Goal: Information Seeking & Learning: Understand process/instructions

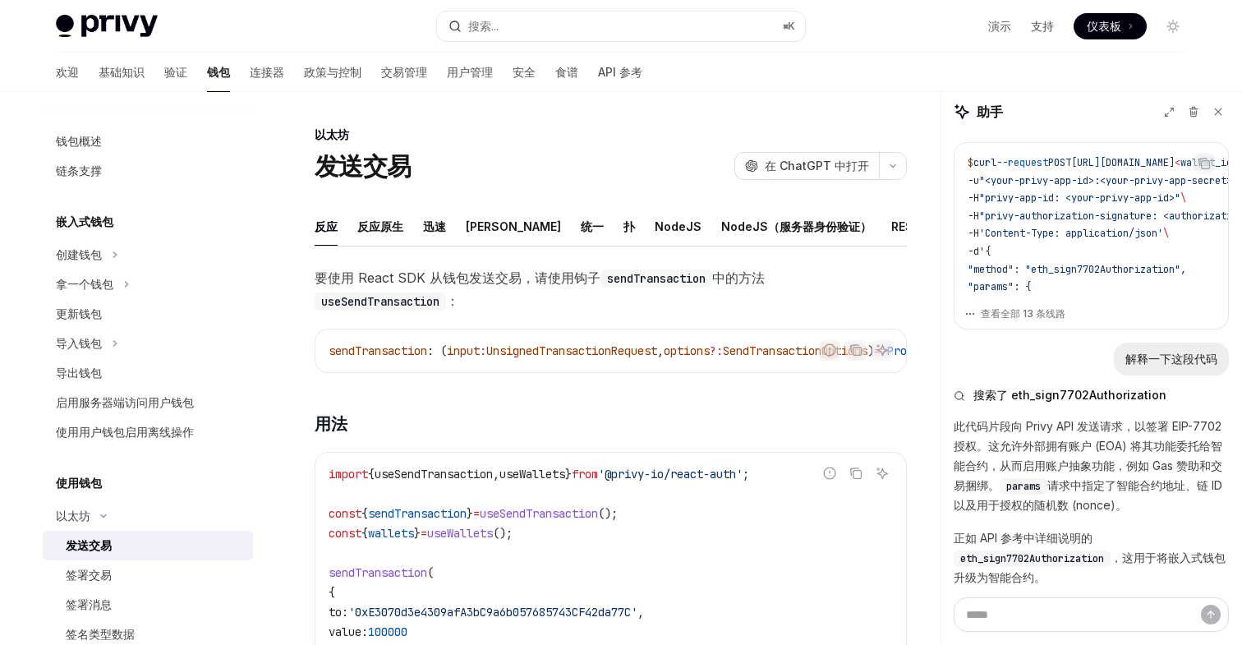
scroll to position [0, 14]
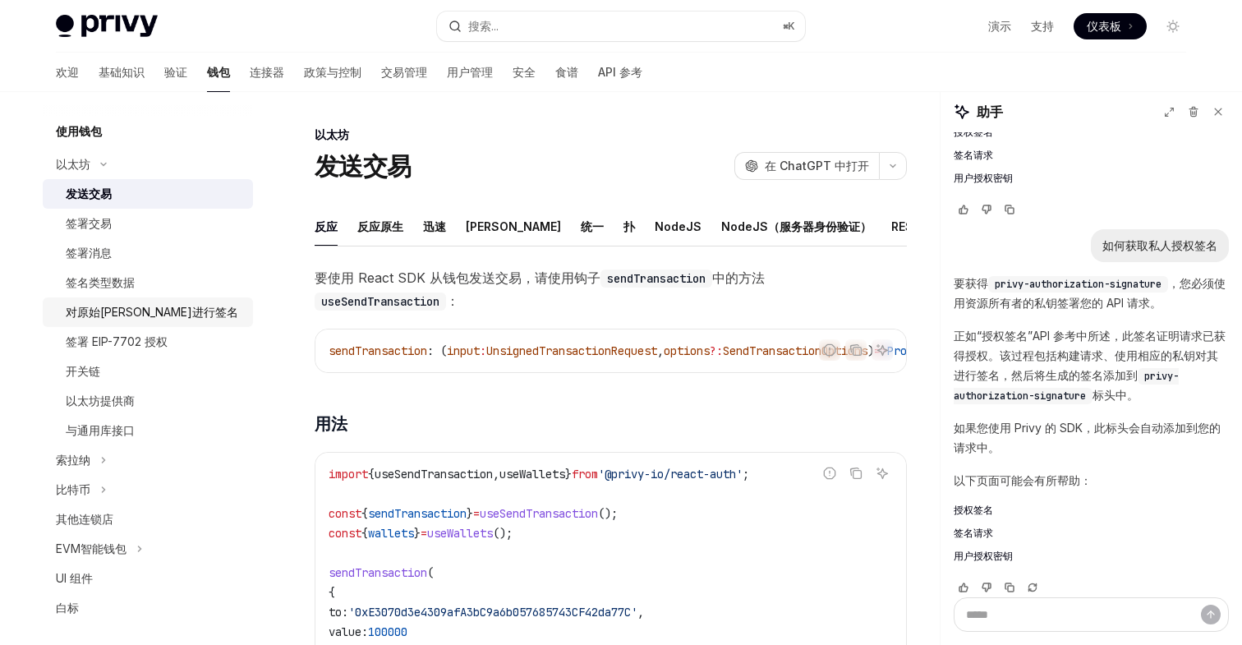
click at [119, 310] on font "对原始哈希进行签名" at bounding box center [152, 312] width 172 height 14
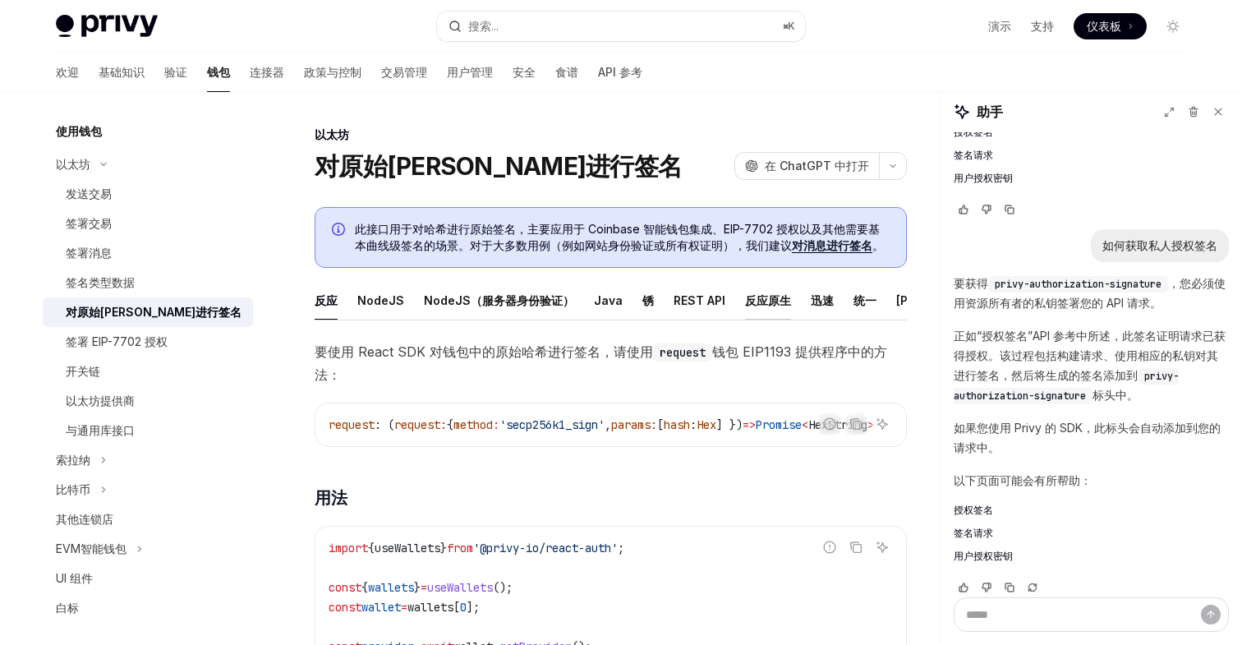
scroll to position [0, 34]
click at [865, 302] on font "[PERSON_NAME]" at bounding box center [909, 300] width 95 height 14
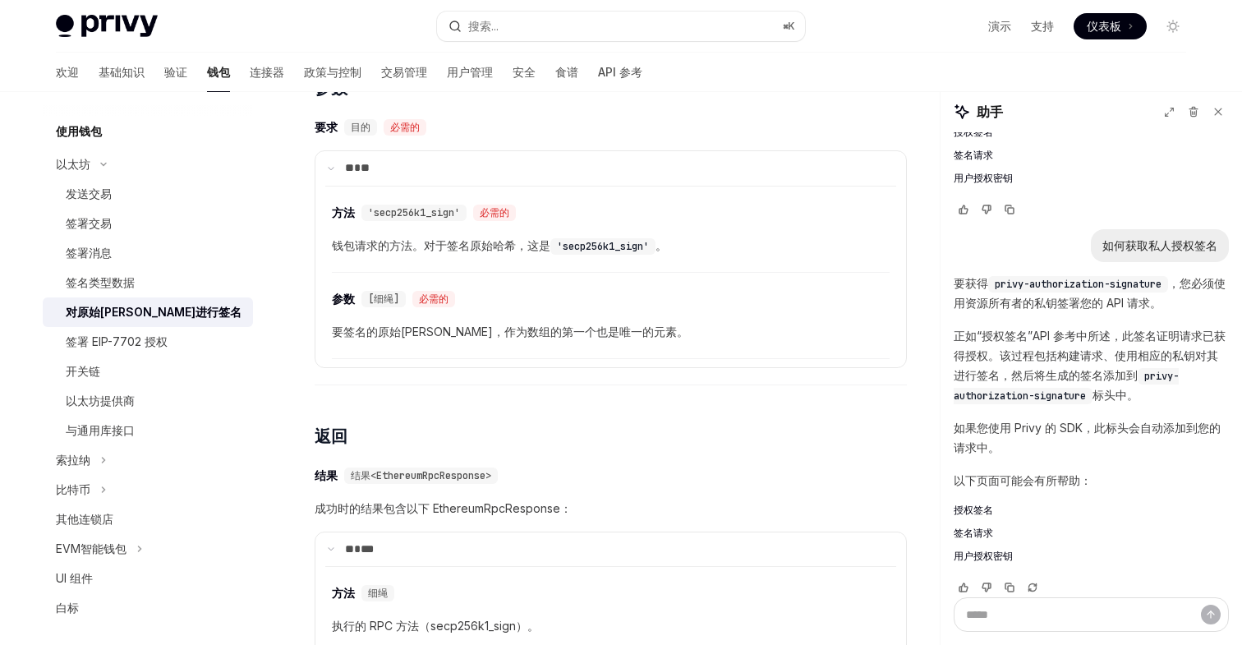
scroll to position [1231, 0]
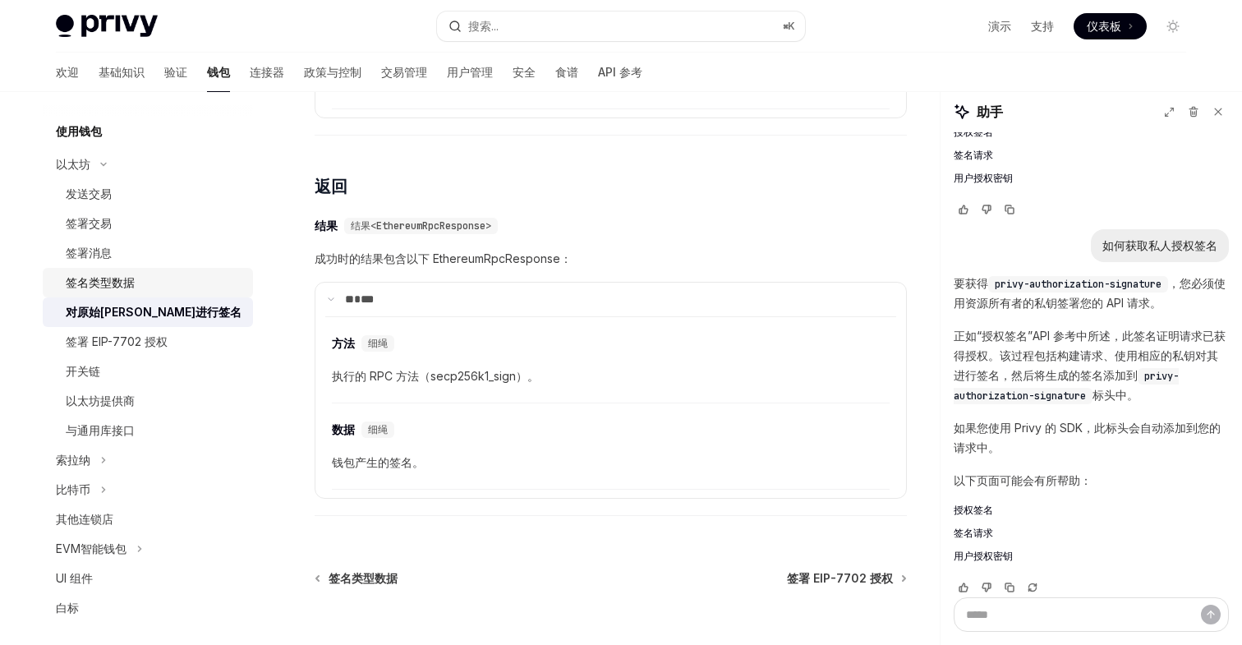
click at [104, 275] on font "签名类型数据" at bounding box center [100, 282] width 69 height 14
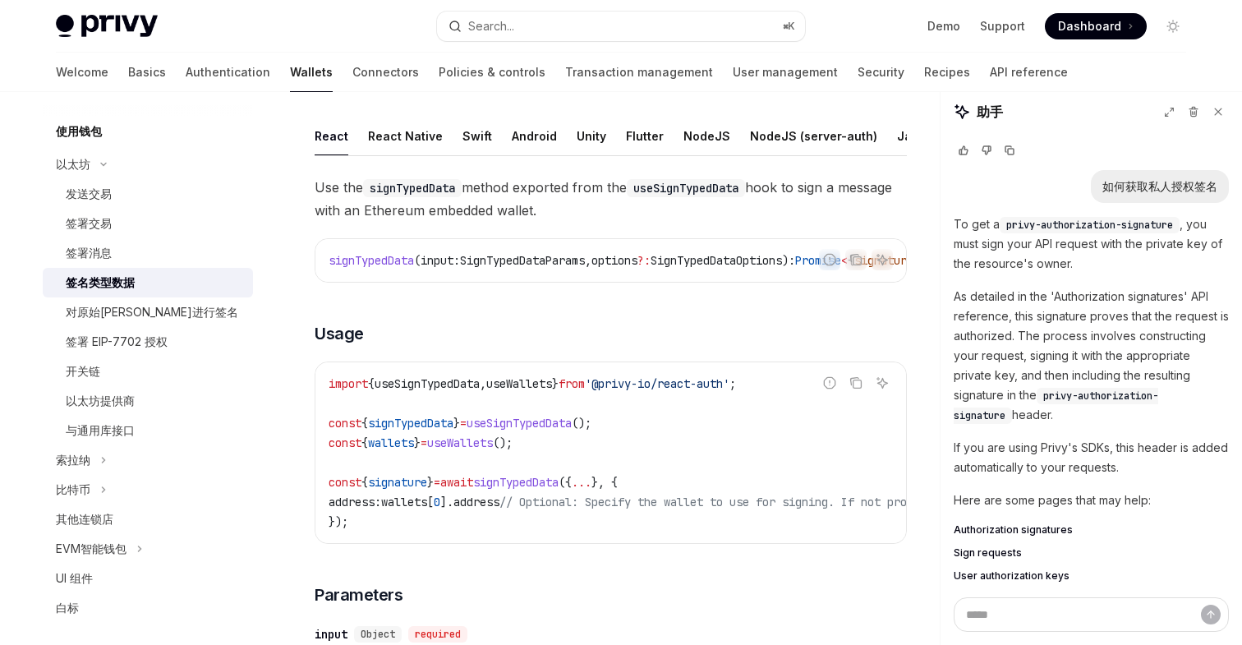
scroll to position [48, 0]
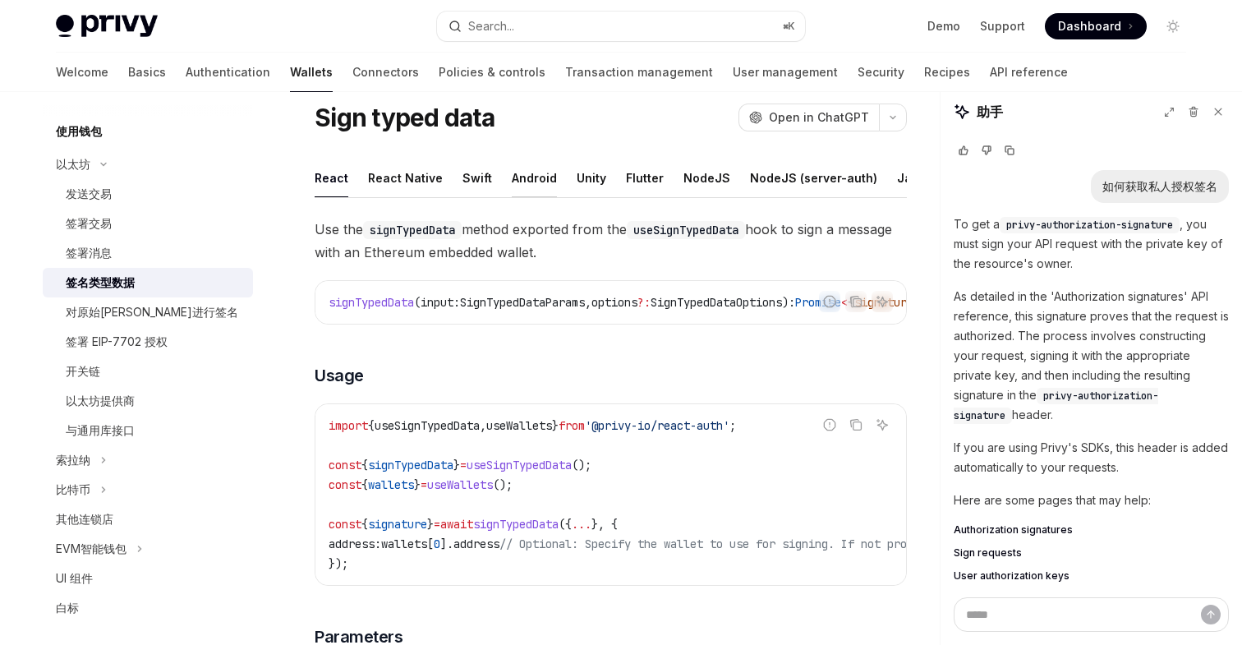
click at [531, 171] on div "Android" at bounding box center [534, 178] width 45 height 39
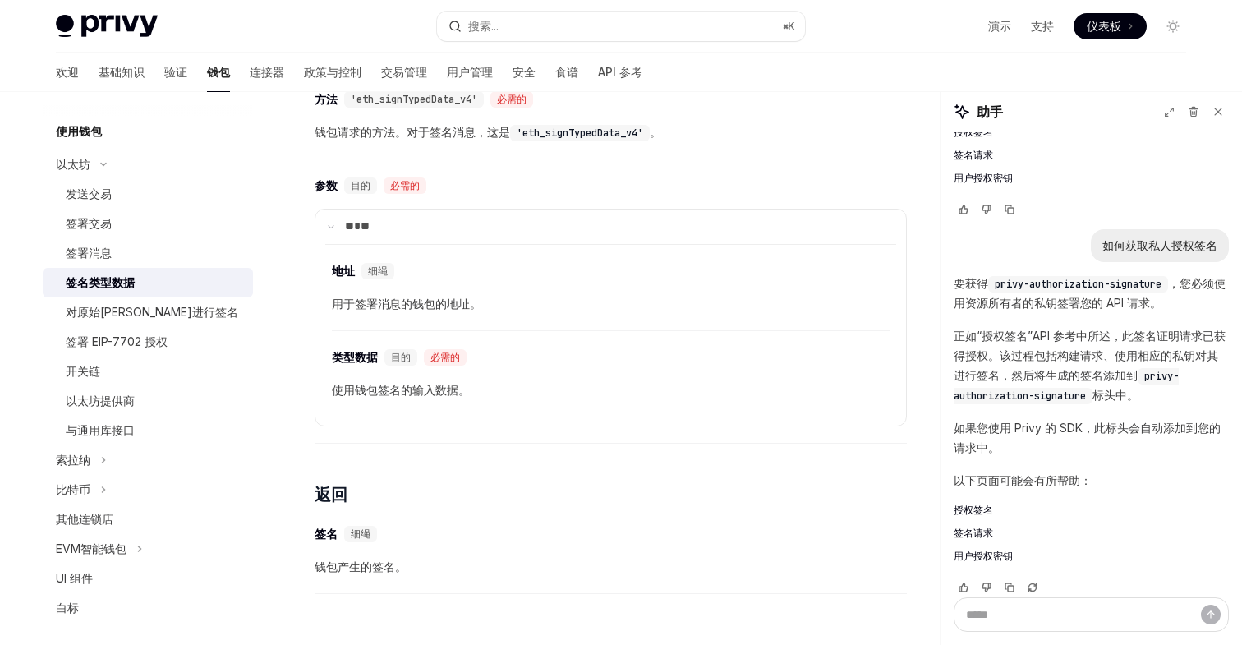
scroll to position [441, 0]
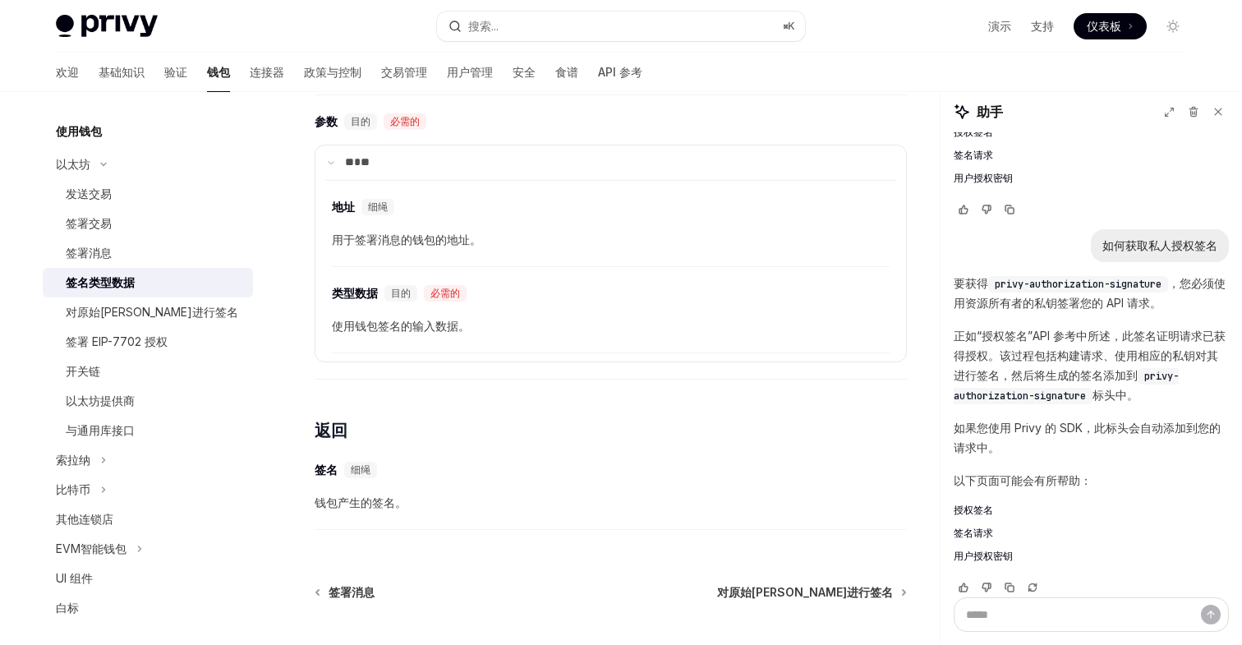
click at [385, 329] on font "使用钱包签名的输入数据。" at bounding box center [401, 326] width 138 height 14
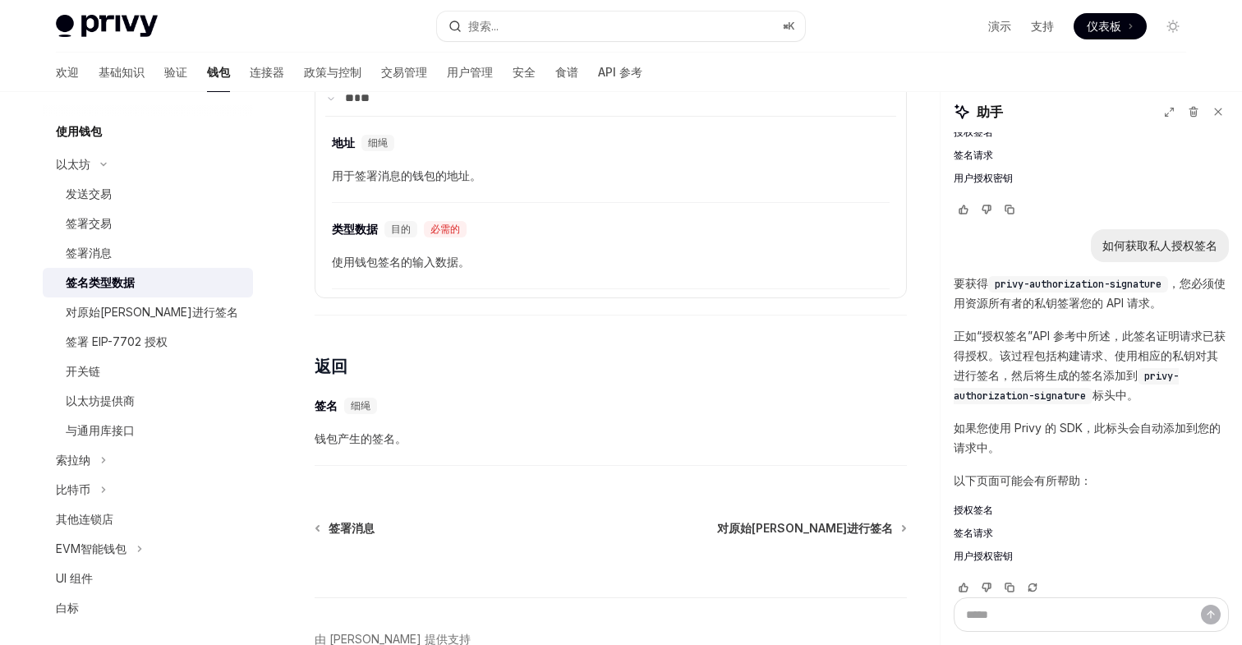
scroll to position [605, 0]
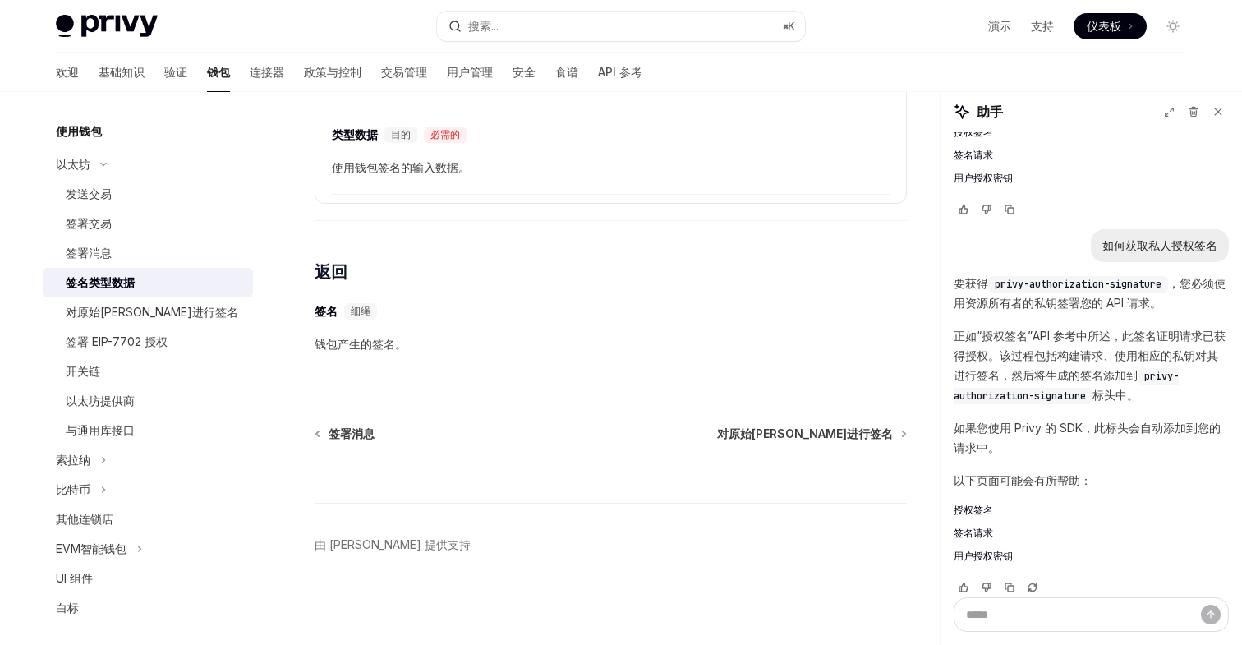
click at [352, 342] on font "钱包产生的签名。" at bounding box center [361, 344] width 92 height 14
click at [402, 343] on font "钱包产生的签名。" at bounding box center [361, 344] width 92 height 14
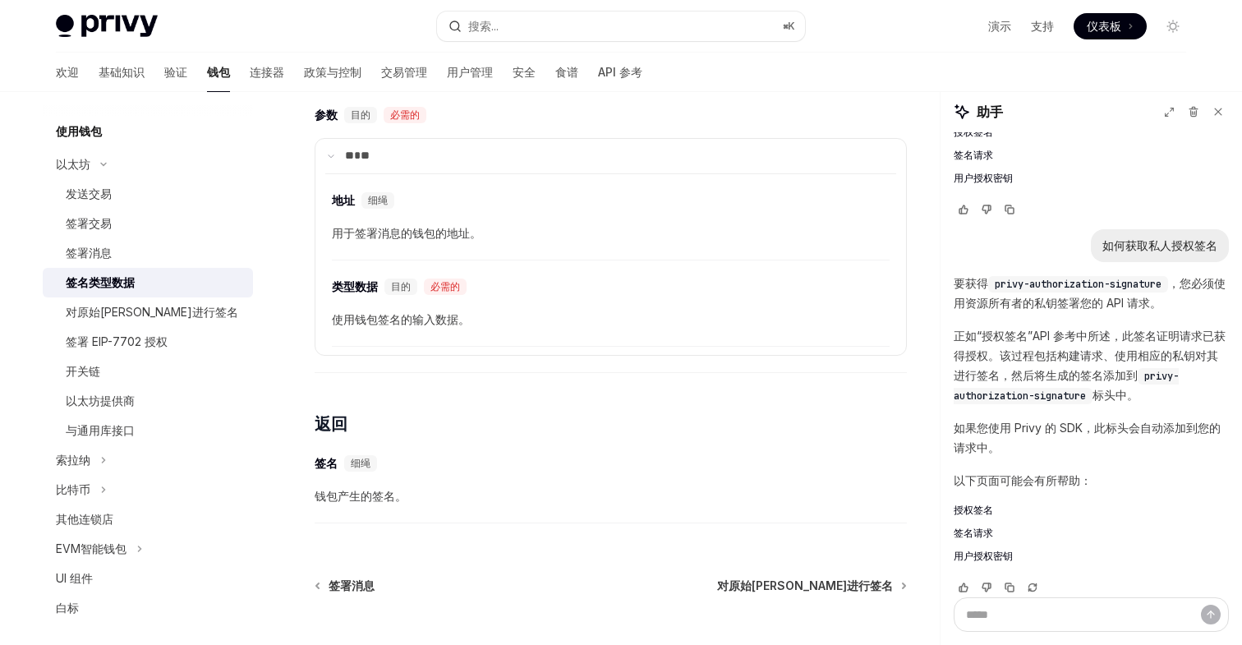
scroll to position [434, 0]
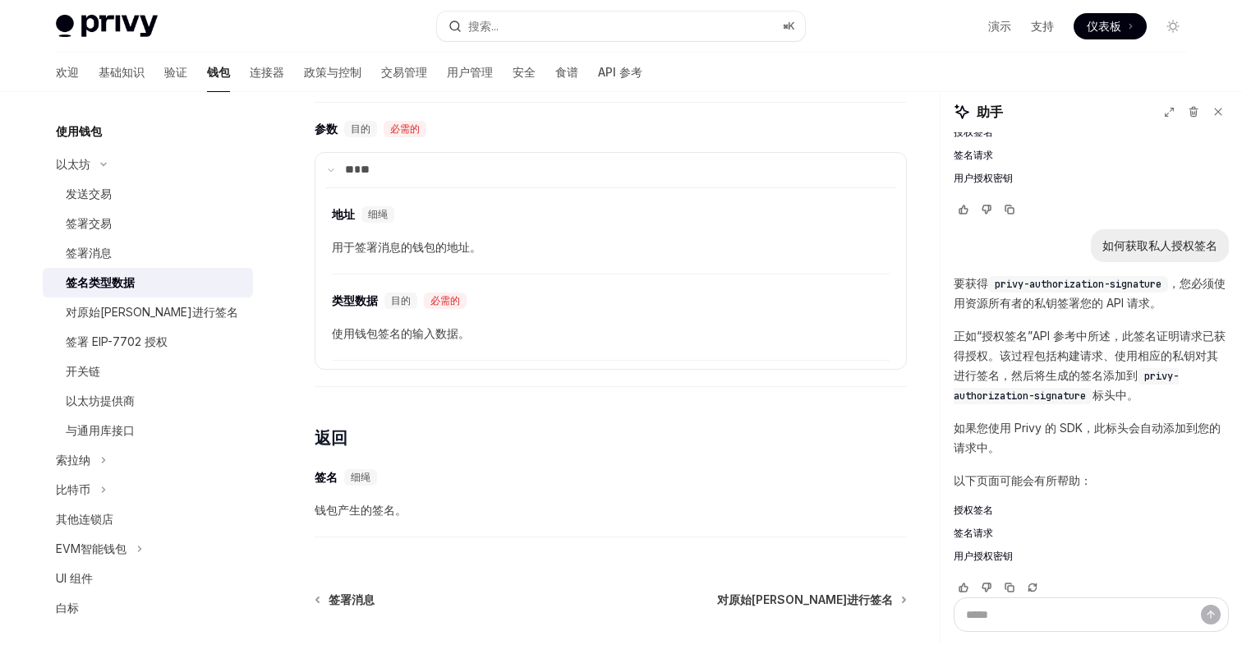
click at [401, 333] on font "使用钱包签名的输入数据。" at bounding box center [401, 333] width 138 height 14
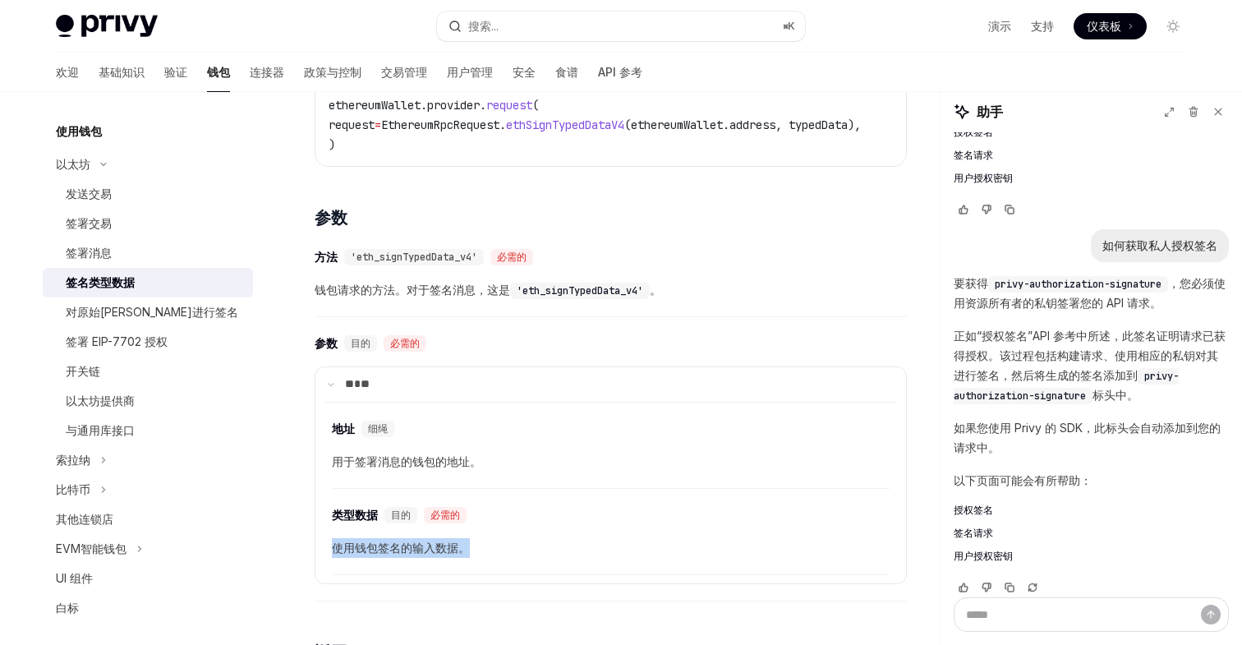
scroll to position [213, 0]
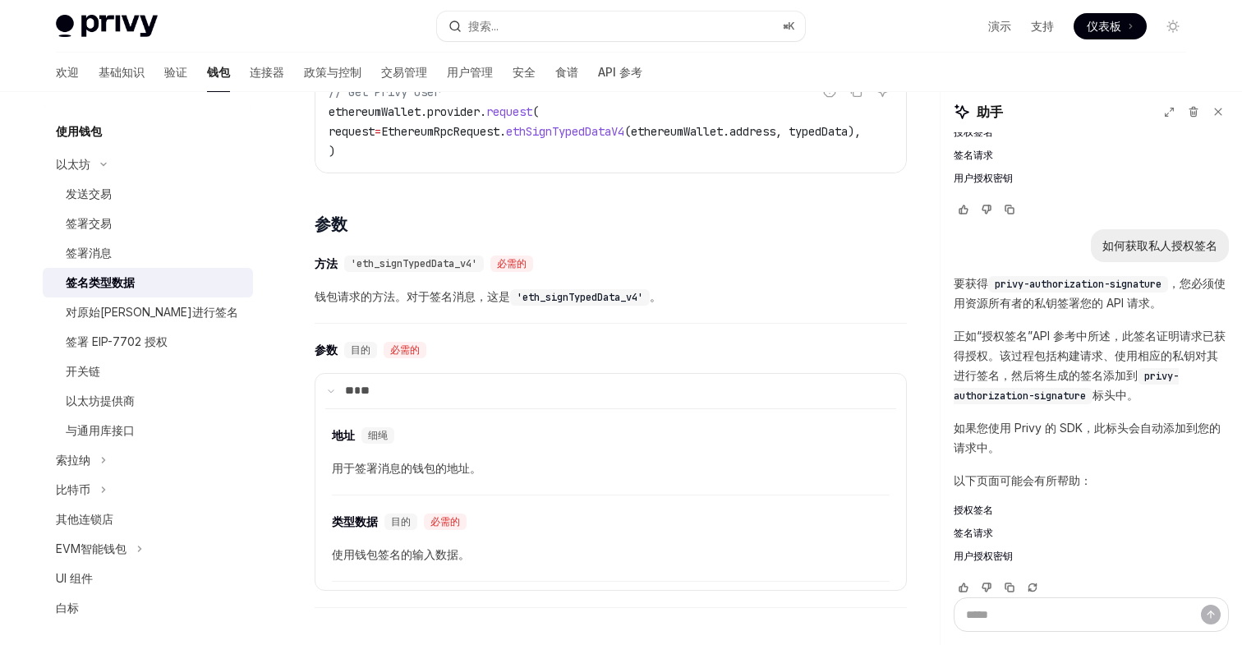
click at [591, 305] on code "'eth_signTypedData_v4'" at bounding box center [580, 297] width 140 height 16
copy code "eth_signTypedData_v4"
click at [510, 408] on summary "** **" at bounding box center [610, 391] width 591 height 34
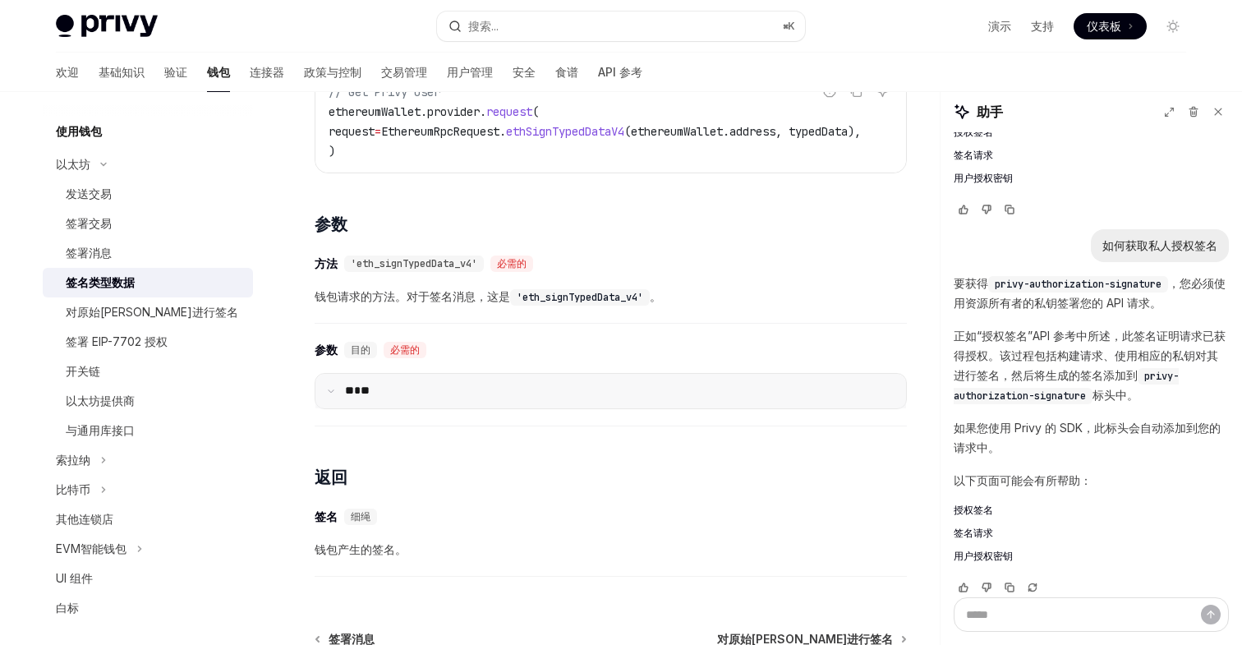
click at [510, 408] on summary "** **" at bounding box center [610, 391] width 591 height 34
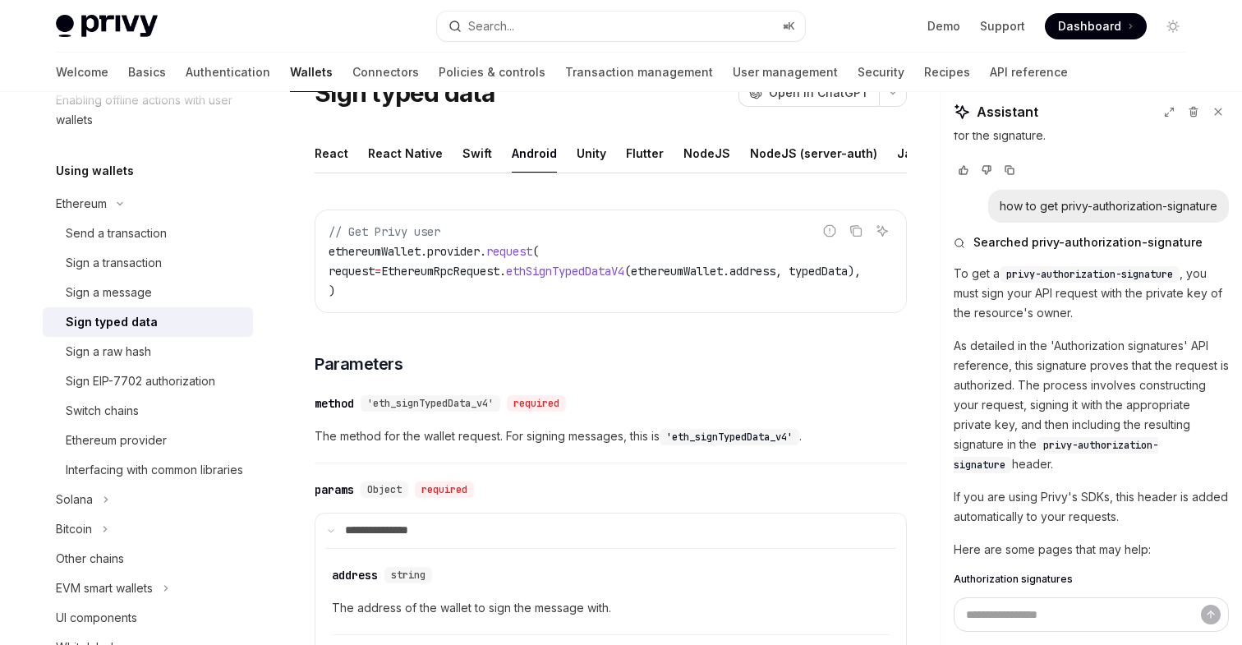
scroll to position [3013, 0]
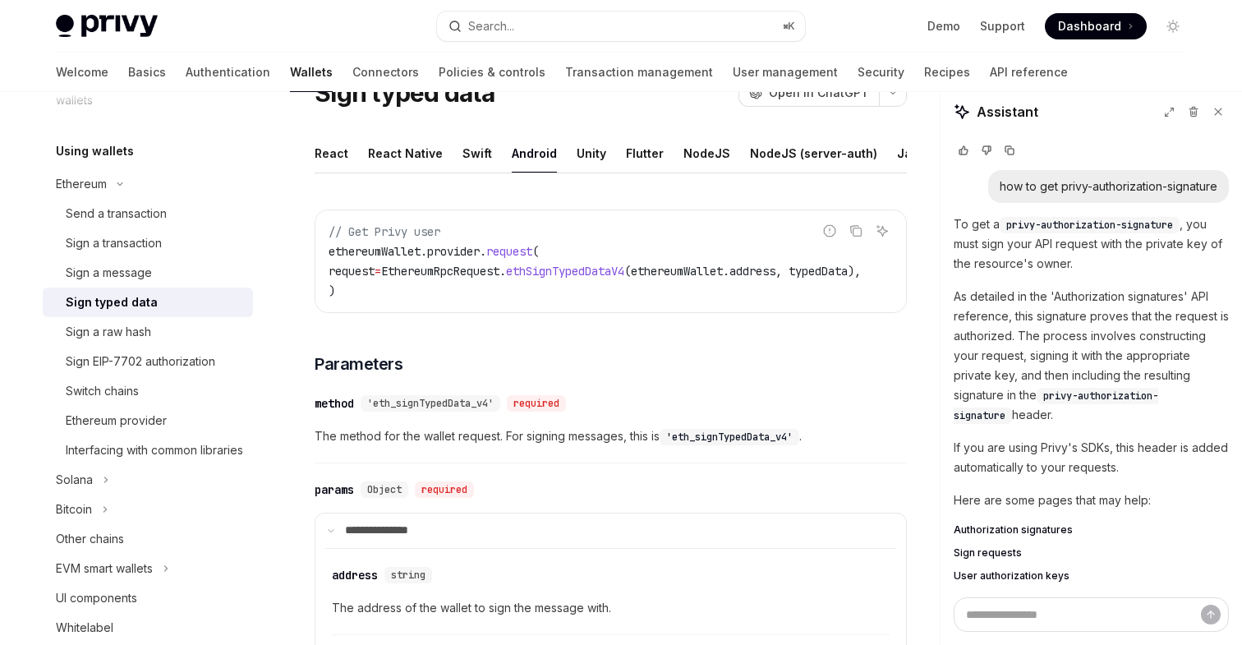
click at [653, 421] on div "​ method 'eth_signTypedData_v4' required The method for the wallet request. For…" at bounding box center [611, 424] width 592 height 78
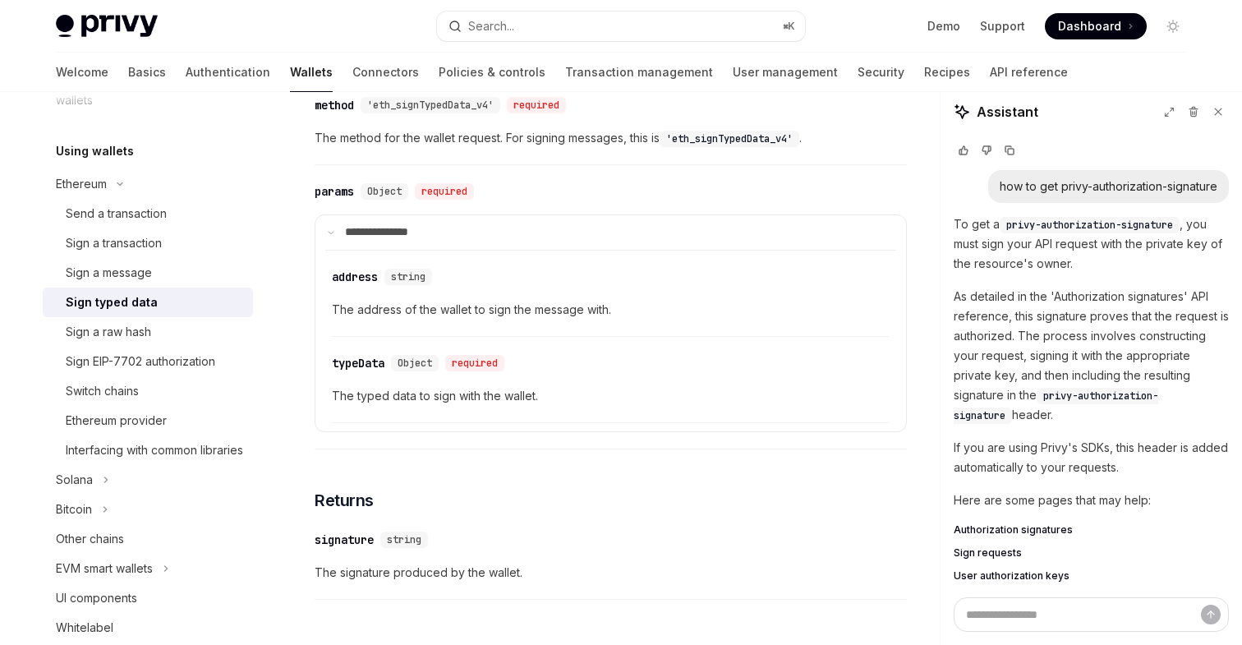
scroll to position [439, 0]
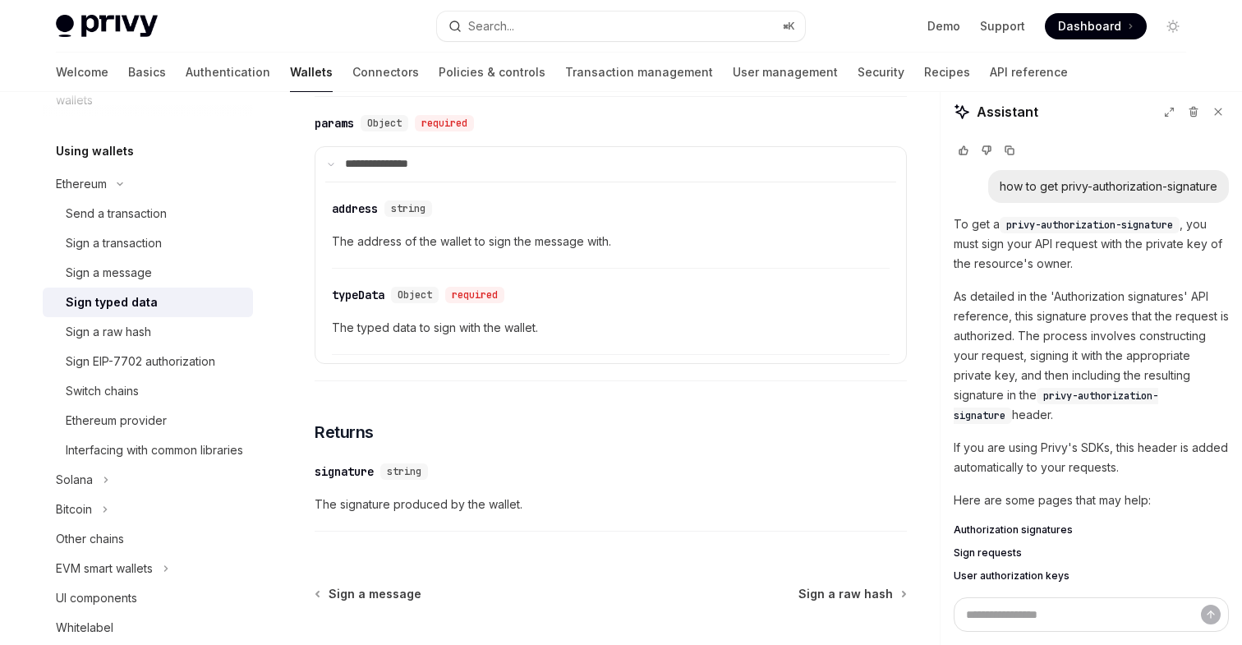
click at [433, 333] on span "The typed data to sign with the wallet." at bounding box center [611, 328] width 558 height 20
click at [477, 332] on span "The typed data to sign with the wallet." at bounding box center [611, 328] width 558 height 20
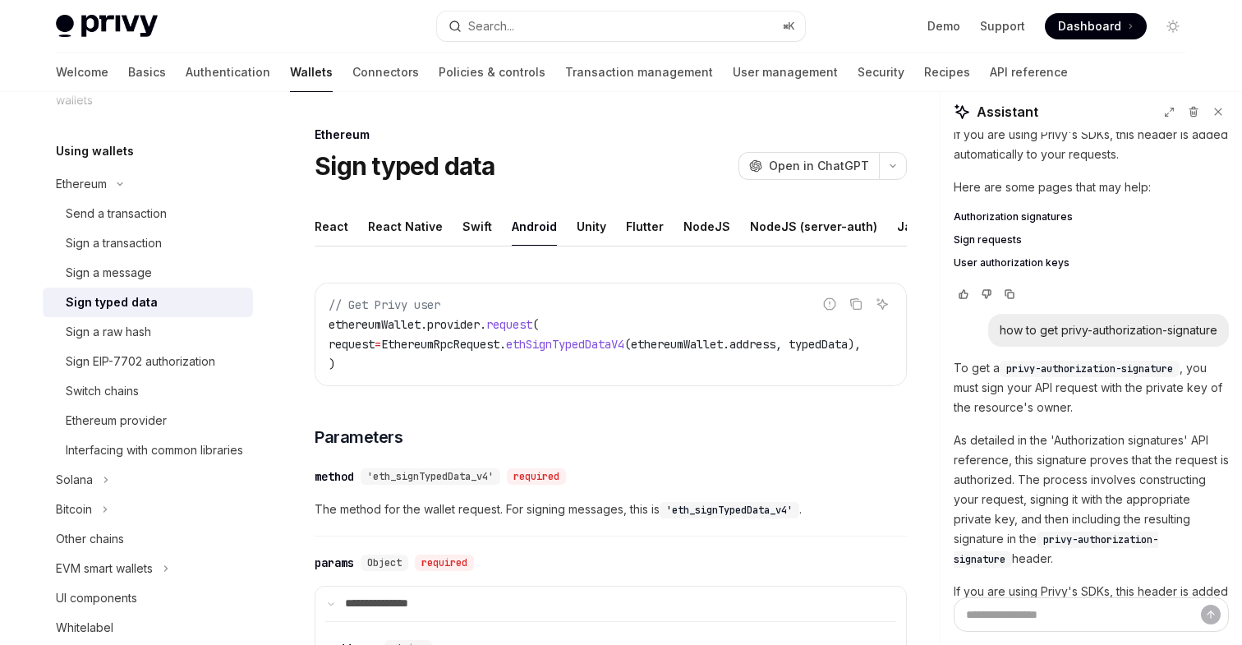
scroll to position [2817, 0]
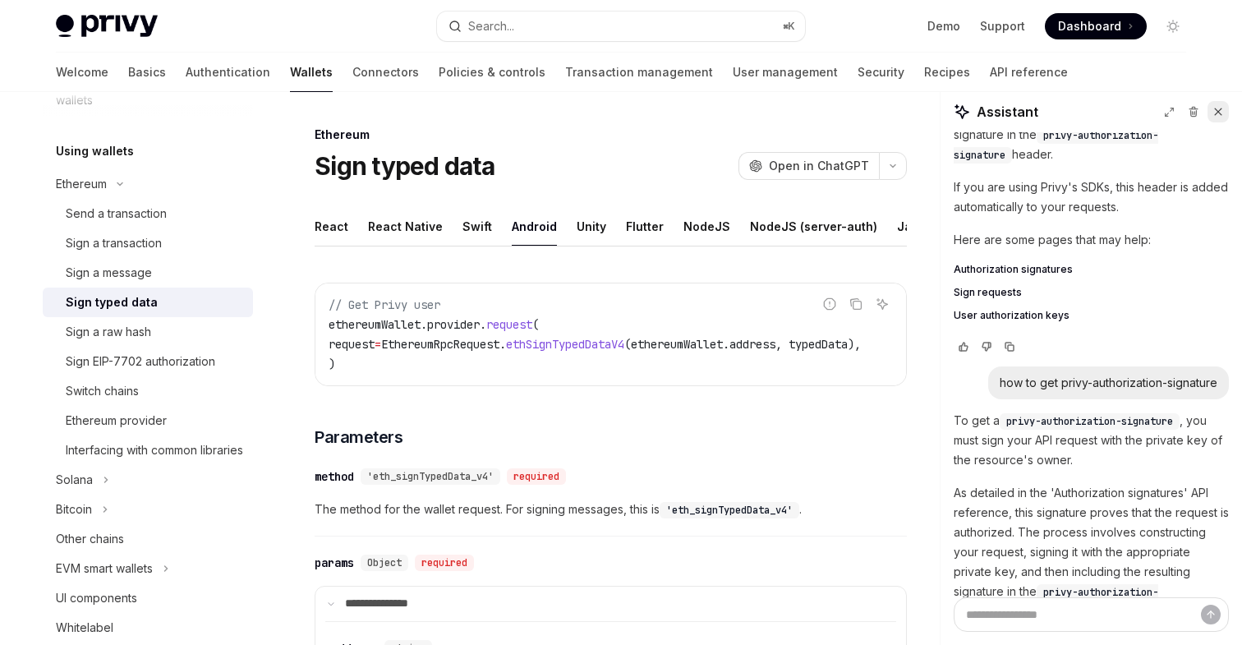
click at [1220, 113] on icon at bounding box center [1218, 111] width 7 height 7
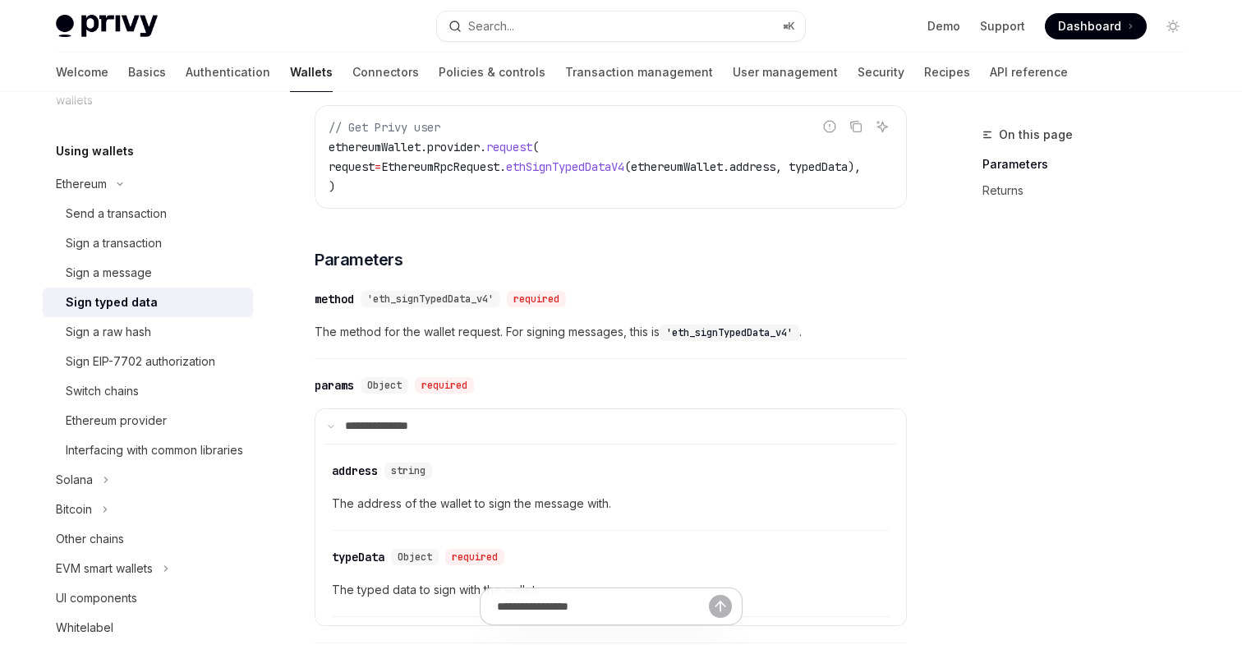
scroll to position [104, 0]
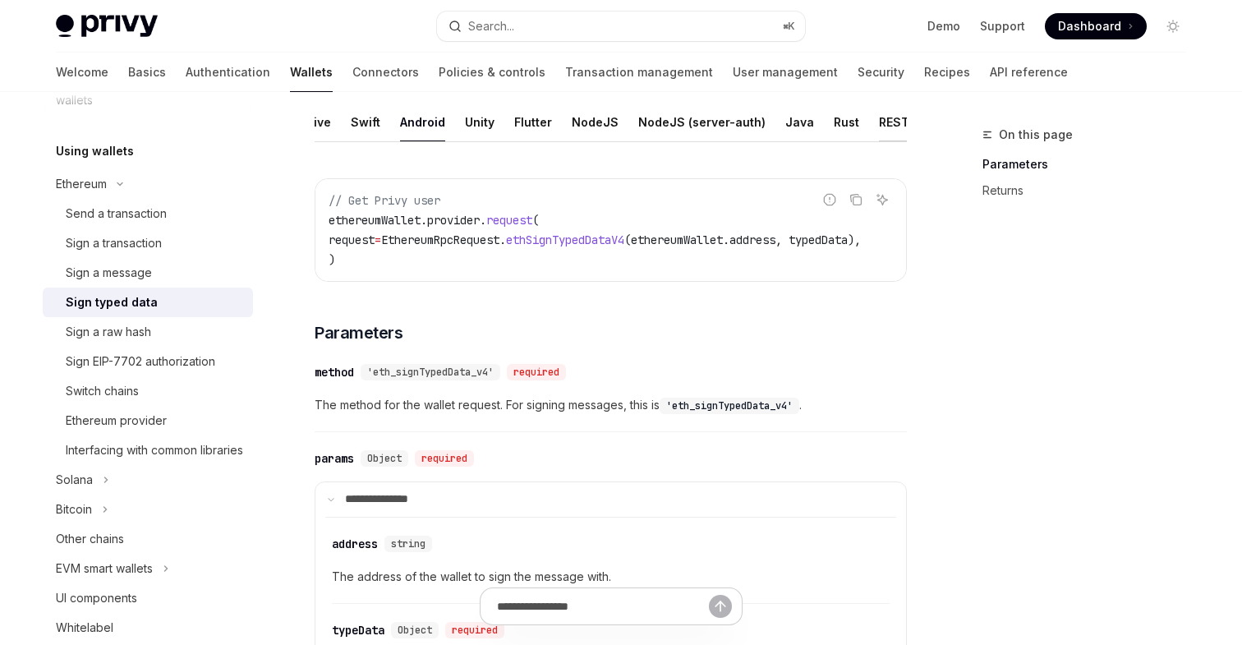
click at [879, 131] on div "REST API" at bounding box center [905, 122] width 52 height 39
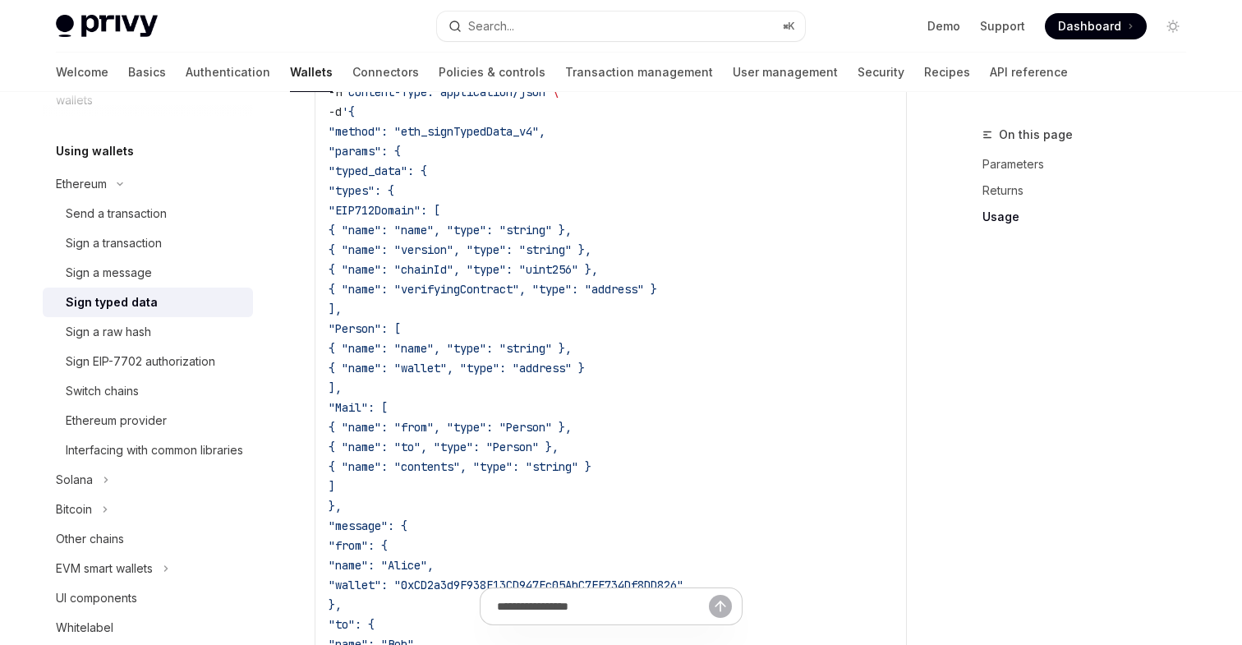
scroll to position [1384, 0]
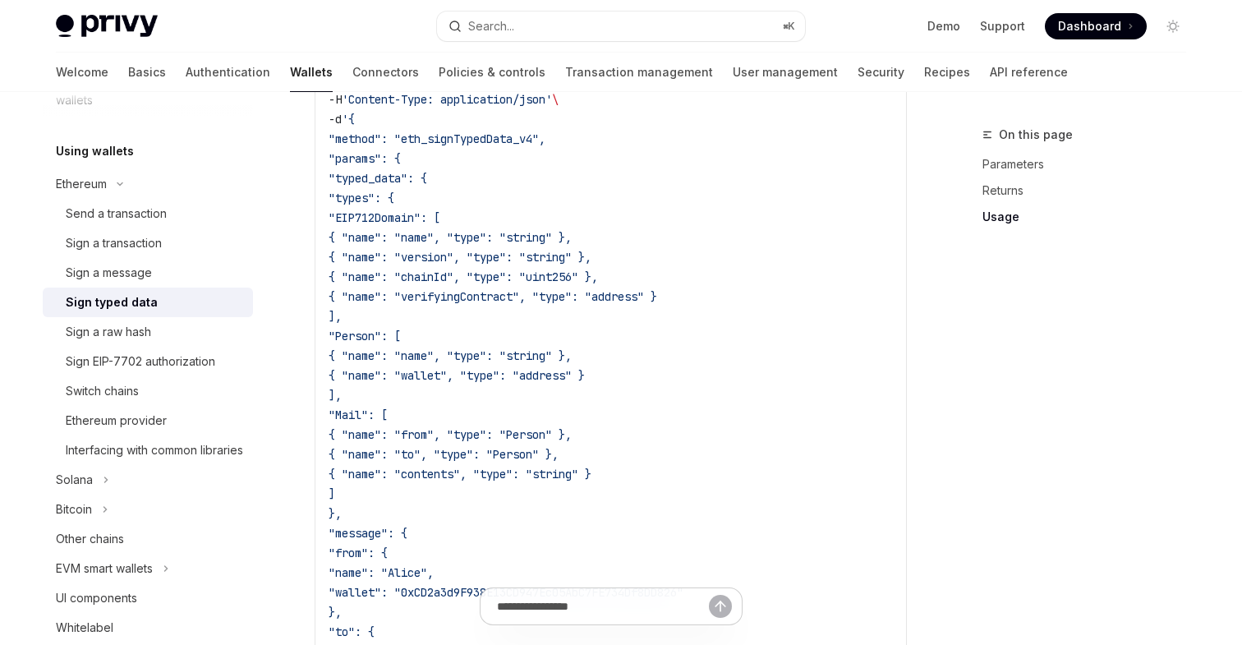
click at [423, 222] on span ""EIP712Domain": [" at bounding box center [385, 217] width 112 height 15
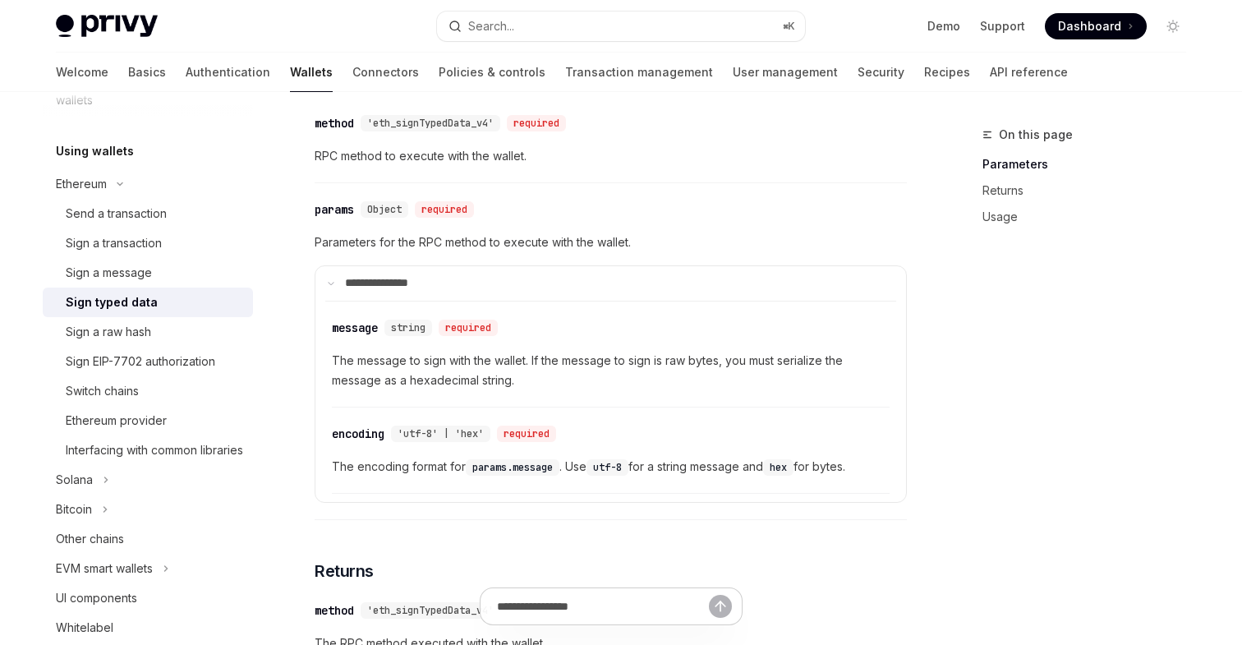
scroll to position [0, 0]
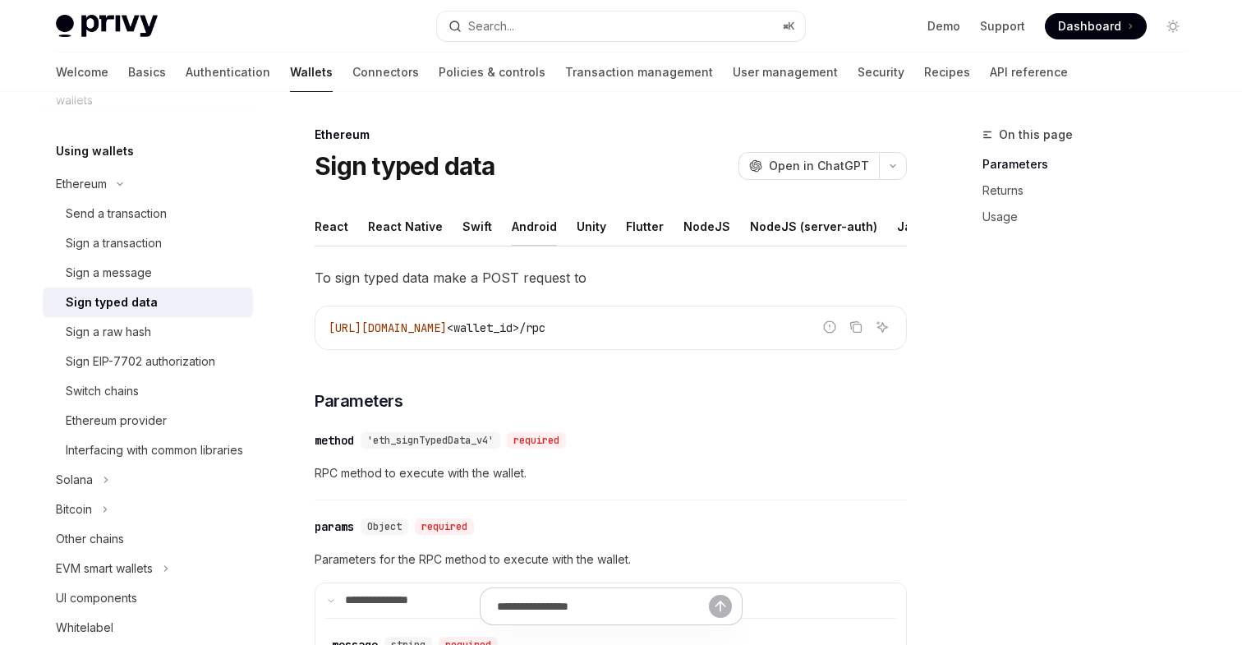
click at [526, 222] on div "Android" at bounding box center [534, 226] width 45 height 39
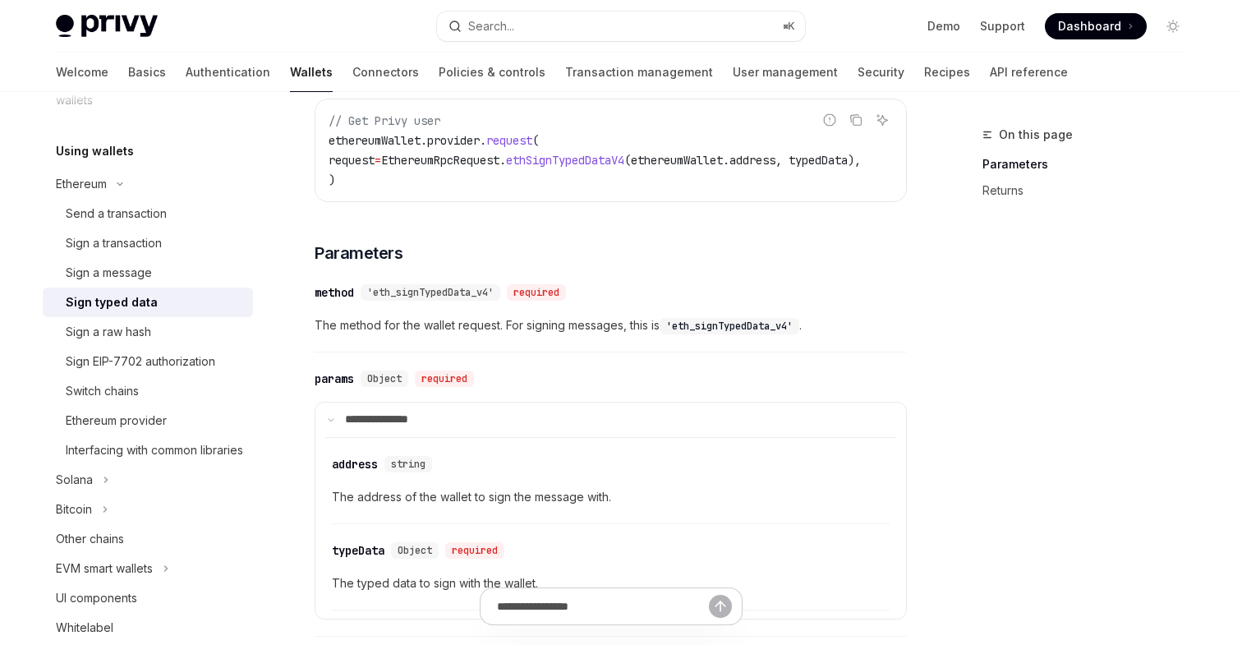
scroll to position [348, 0]
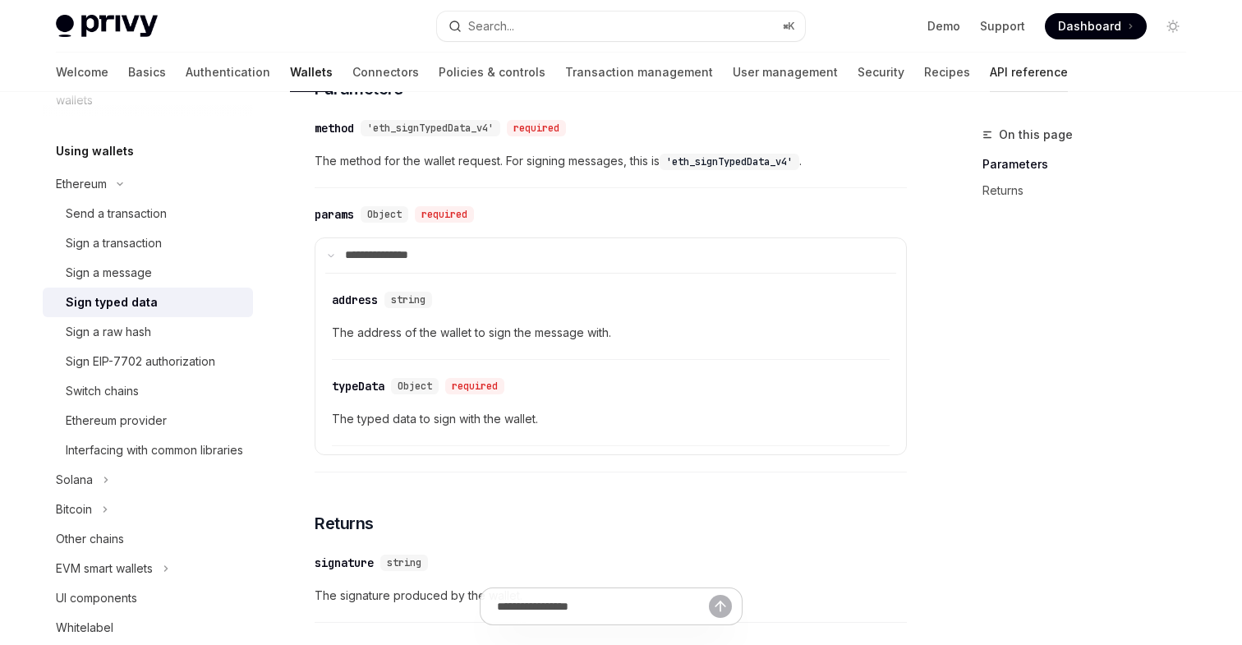
click at [990, 73] on link "API reference" at bounding box center [1029, 72] width 78 height 39
click at [990, 72] on link "API reference" at bounding box center [1029, 72] width 78 height 39
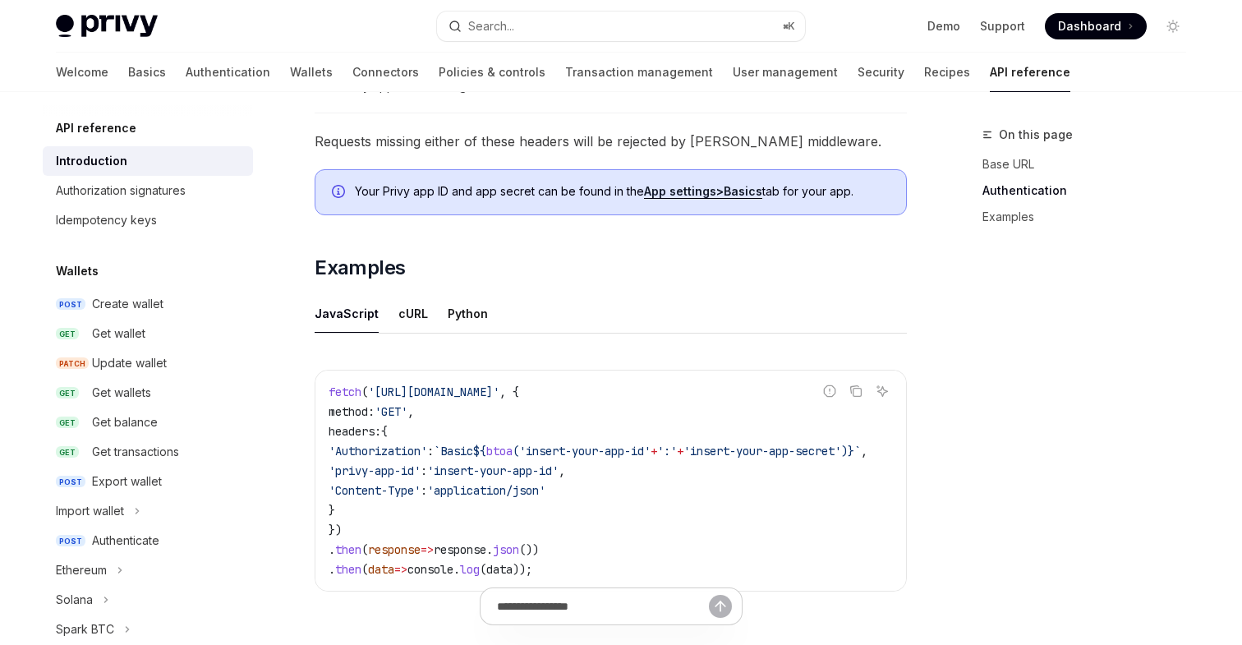
scroll to position [956, 0]
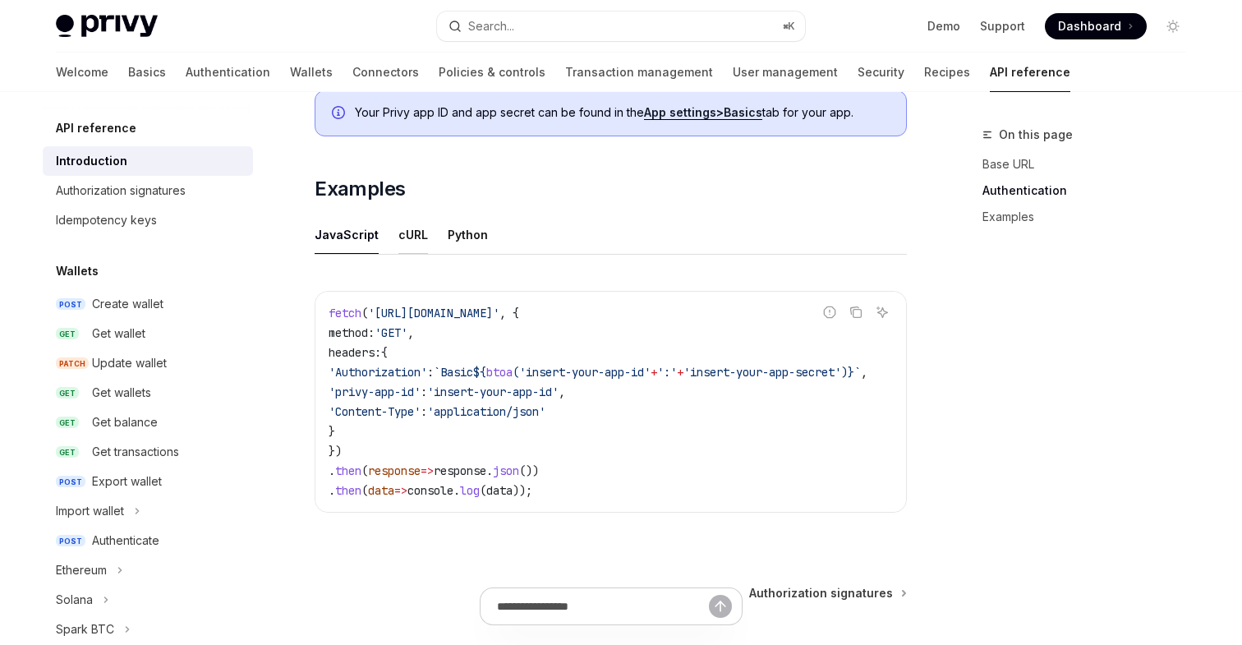
click at [415, 238] on div "cURL" at bounding box center [413, 234] width 30 height 39
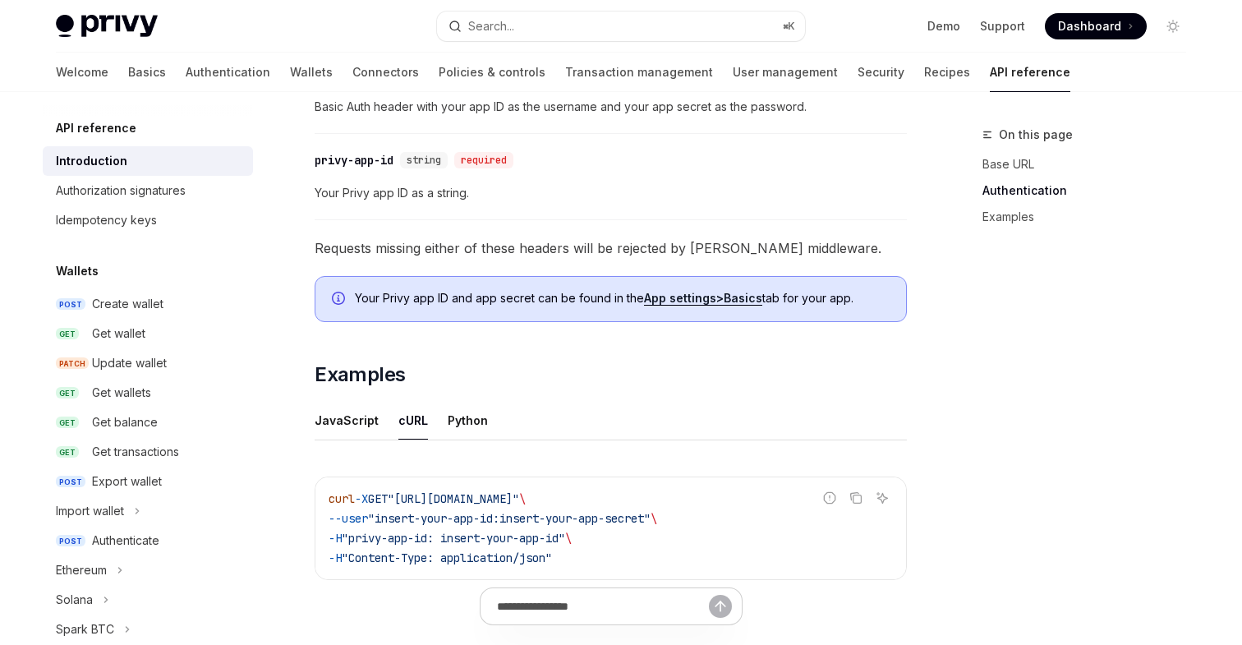
scroll to position [806, 0]
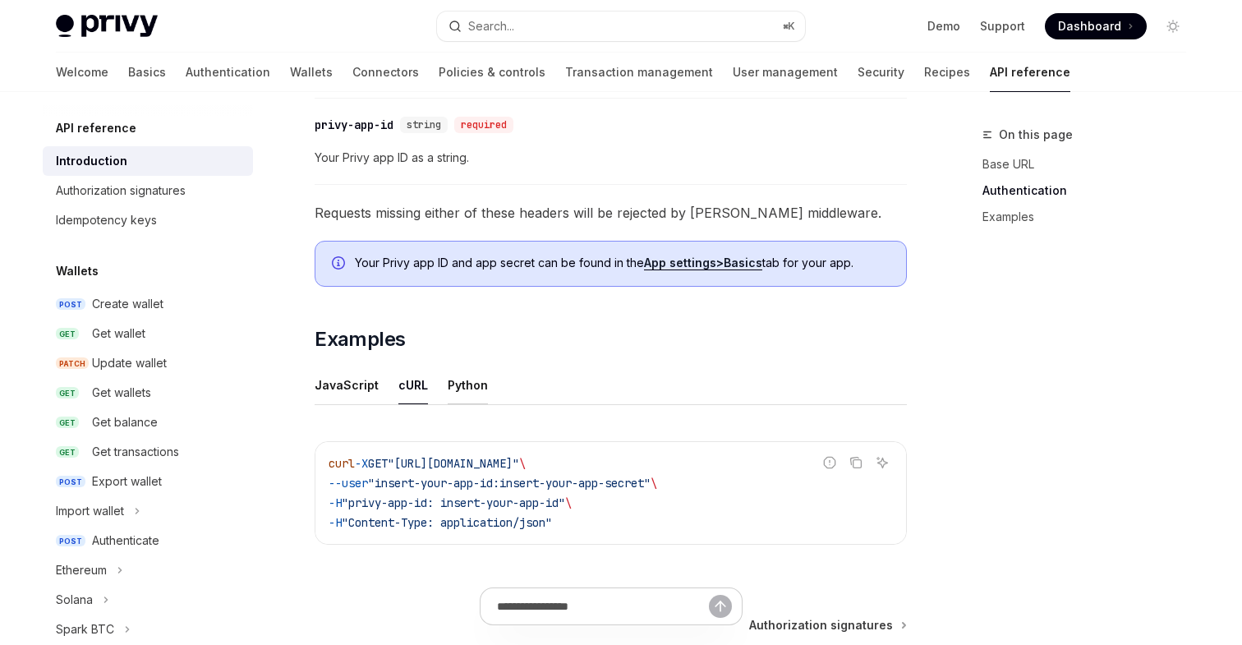
click at [470, 386] on div "Python" at bounding box center [468, 384] width 40 height 39
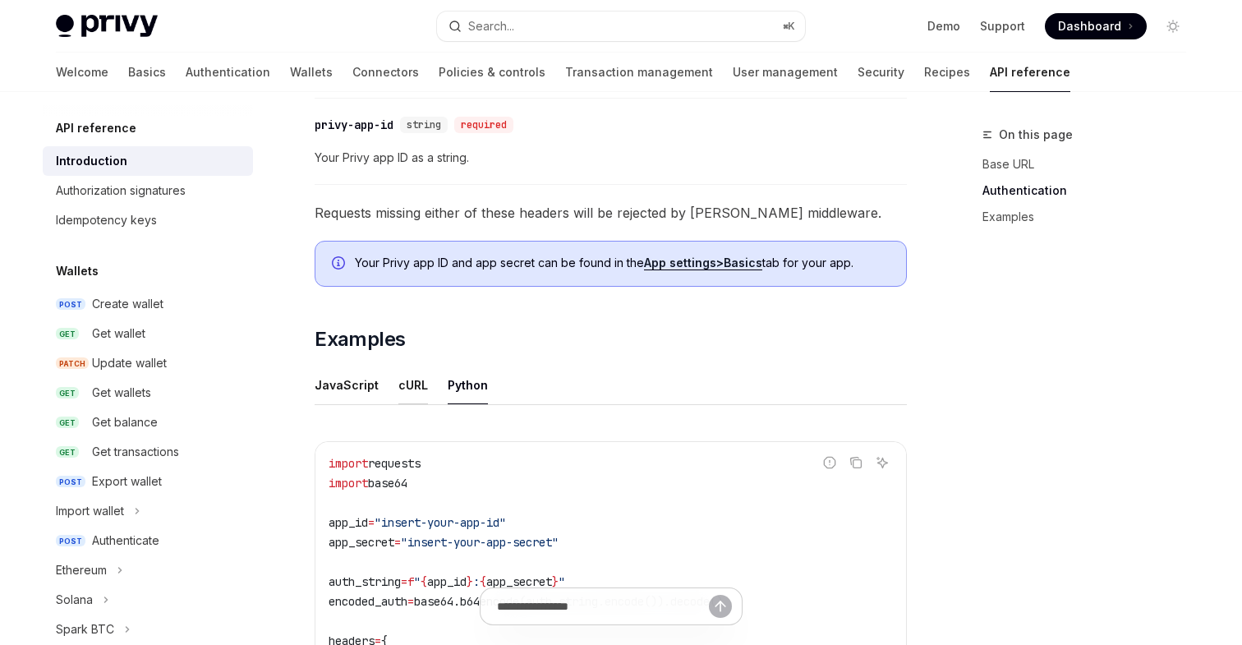
click at [409, 386] on div "cURL" at bounding box center [413, 384] width 30 height 39
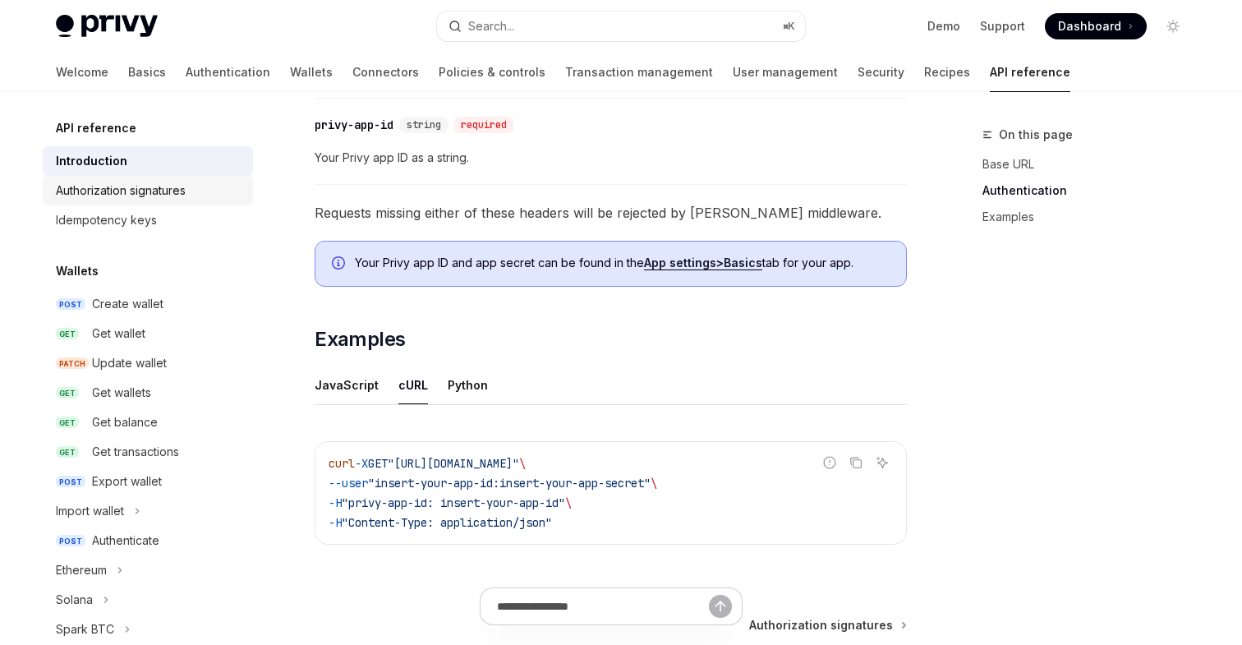
click at [107, 200] on div "Authorization signatures" at bounding box center [121, 191] width 130 height 20
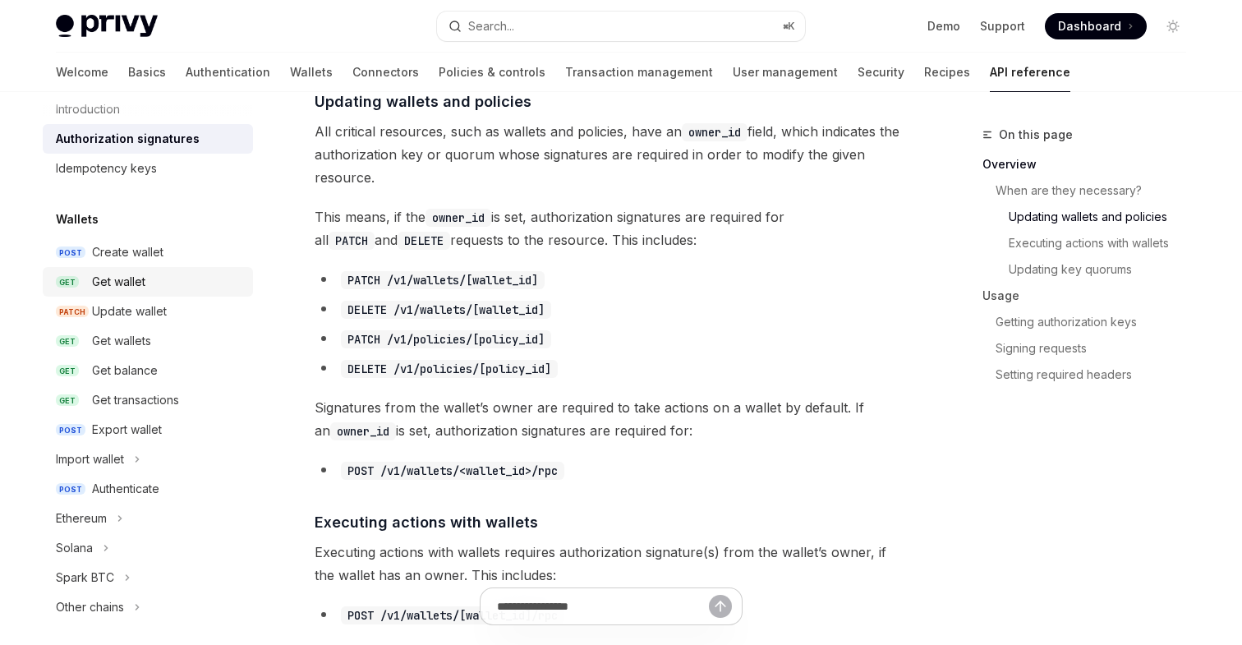
scroll to position [71, 0]
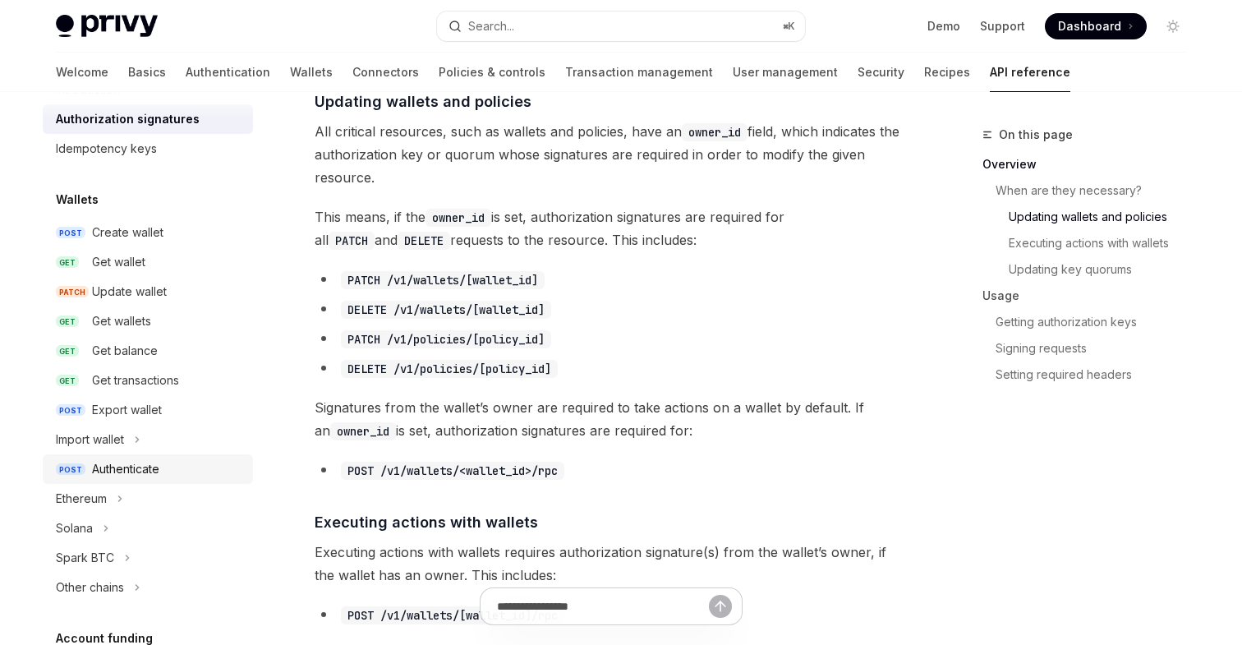
click at [126, 467] on div "Authenticate" at bounding box center [125, 469] width 67 height 20
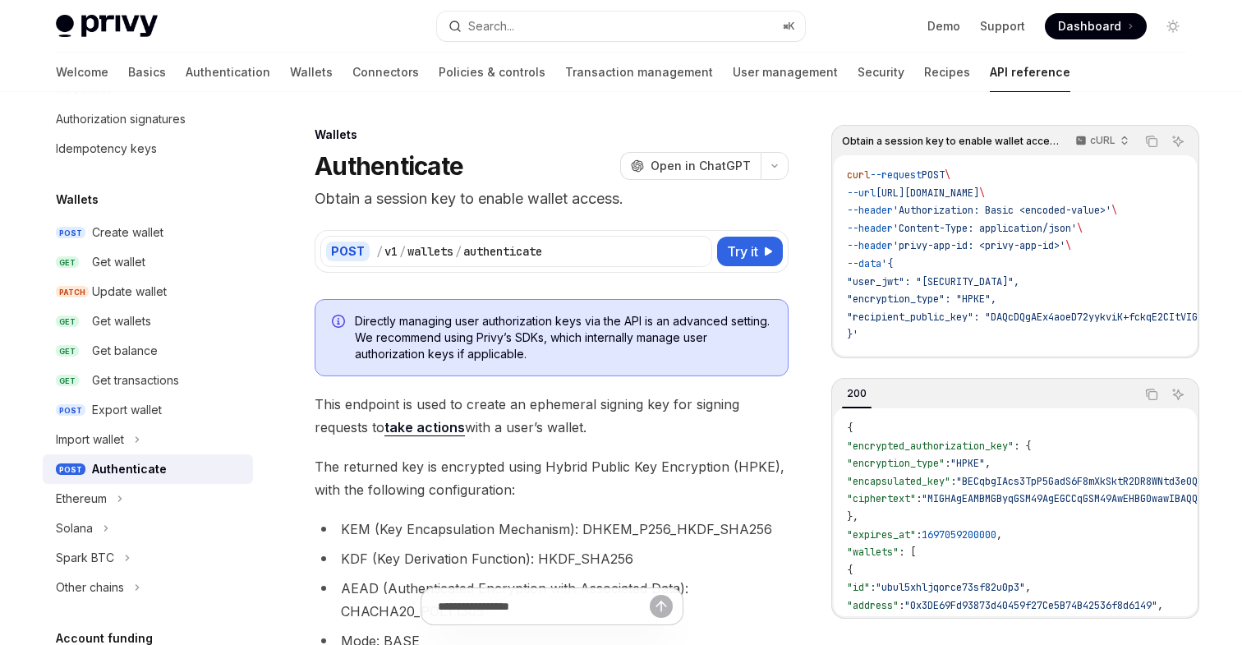
type textarea "*"
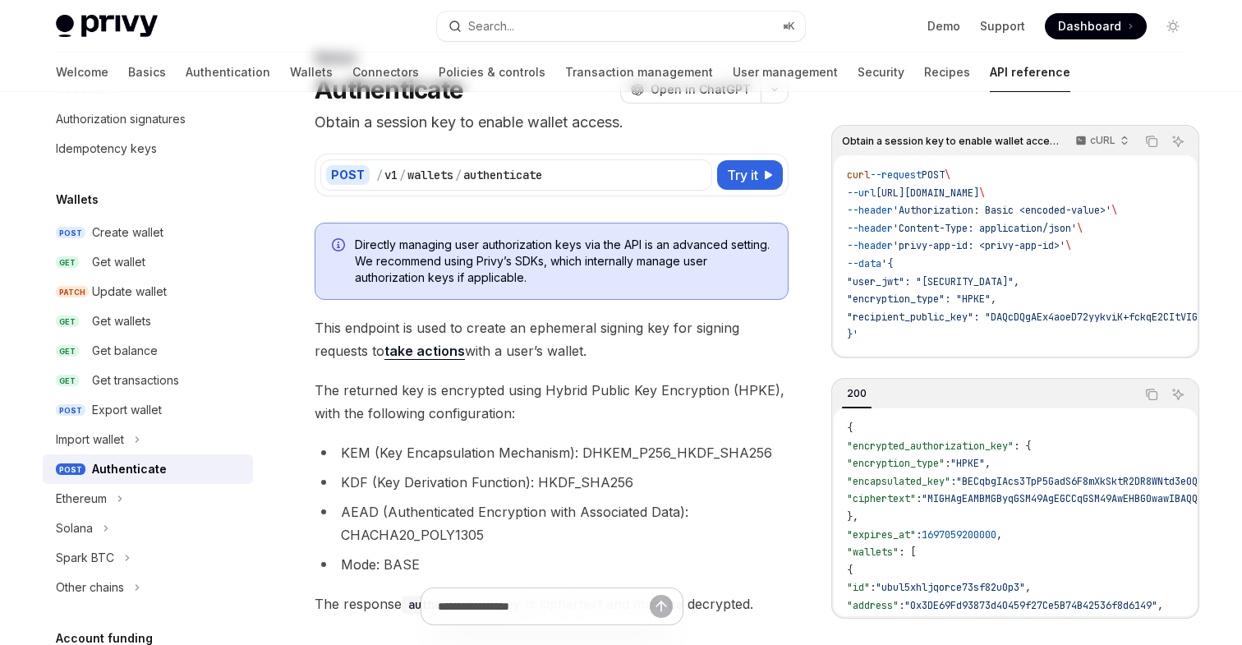
scroll to position [337, 0]
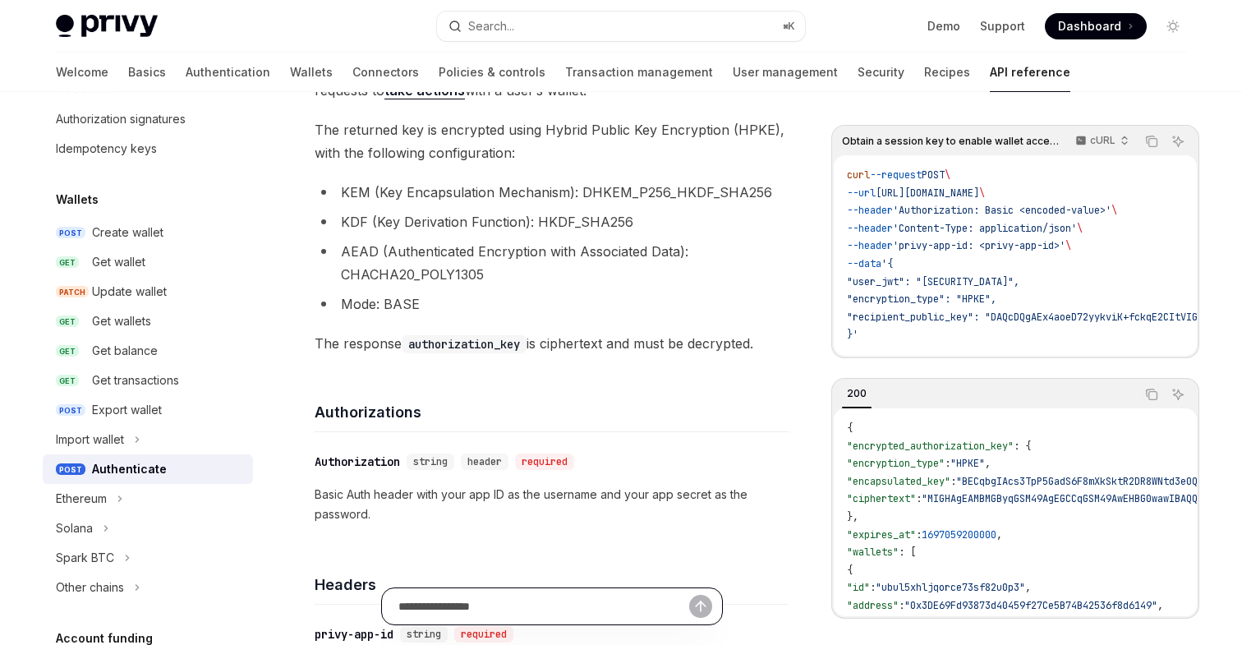
click at [556, 605] on input "Ask a question..." at bounding box center [543, 606] width 291 height 36
paste input "**********"
type input "**********"
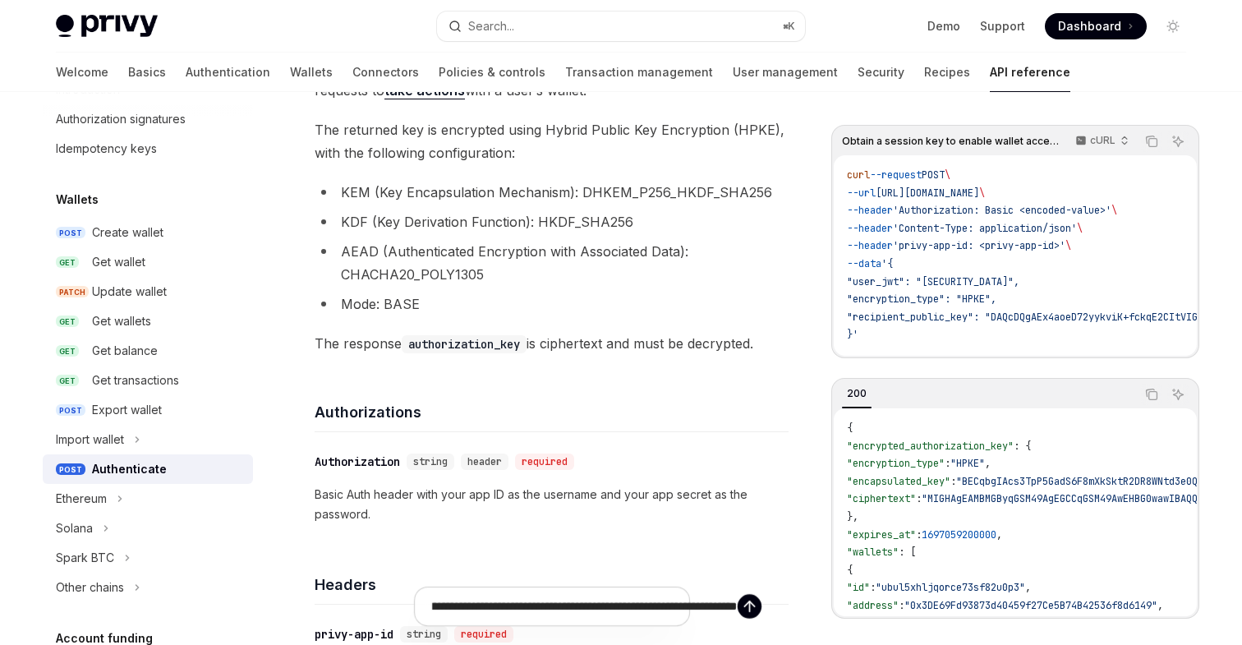
type textarea "*"
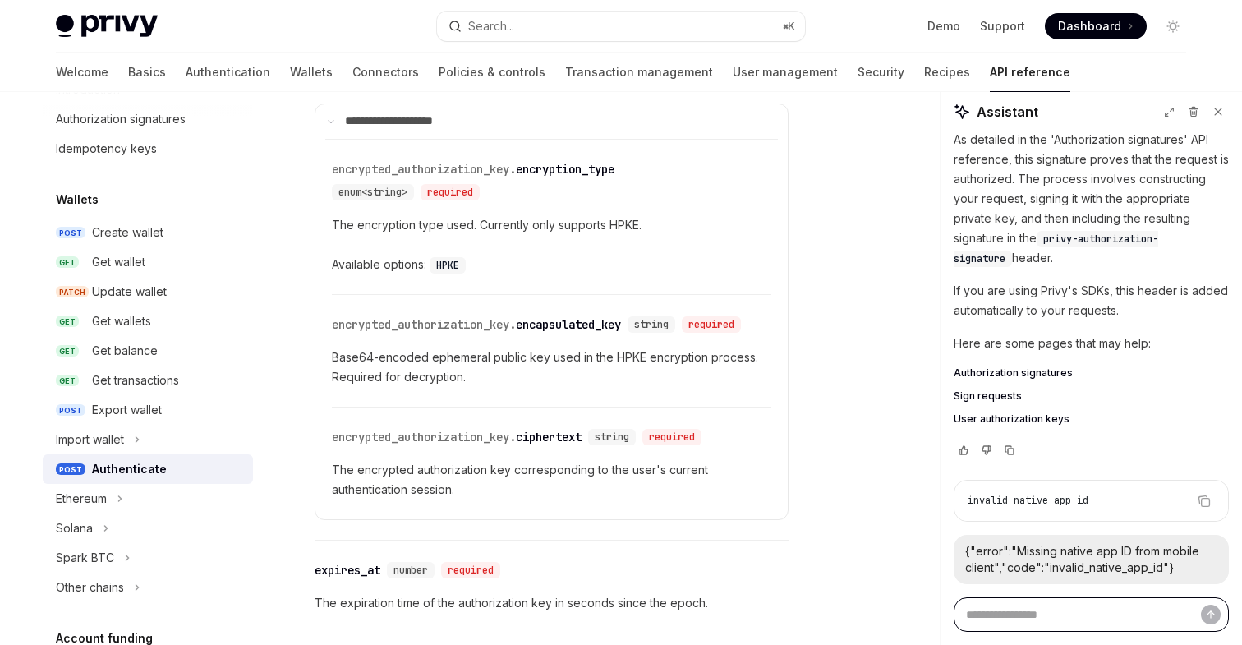
scroll to position [1784, 0]
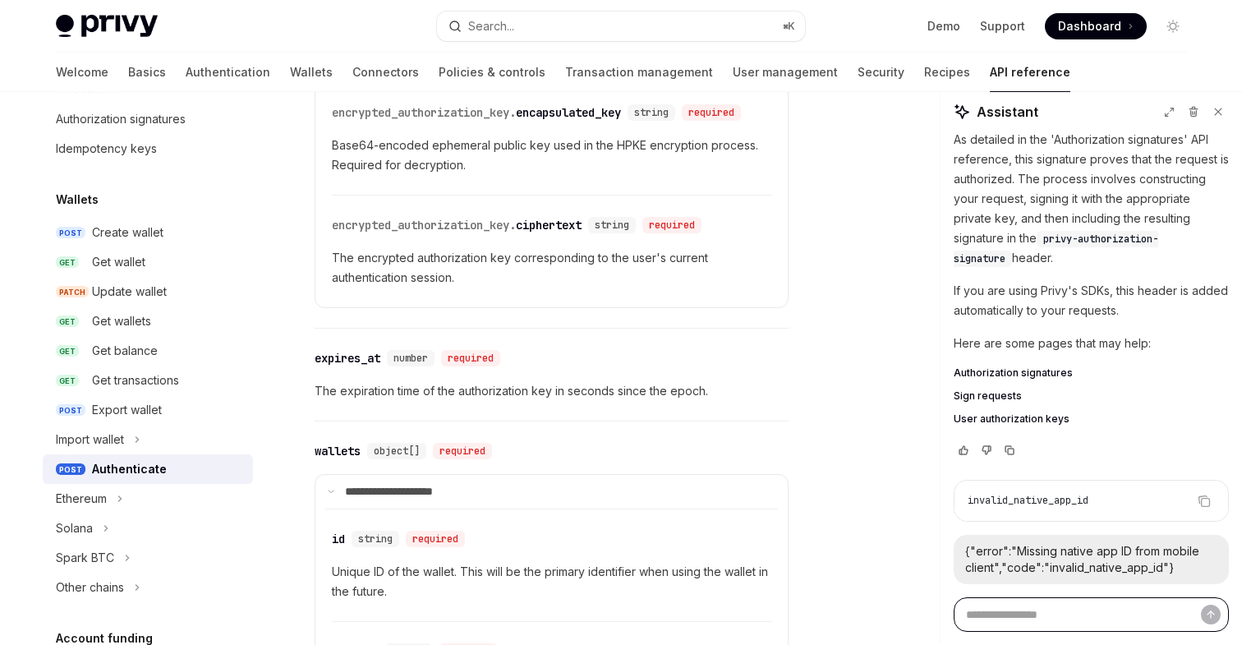
type textarea "*"
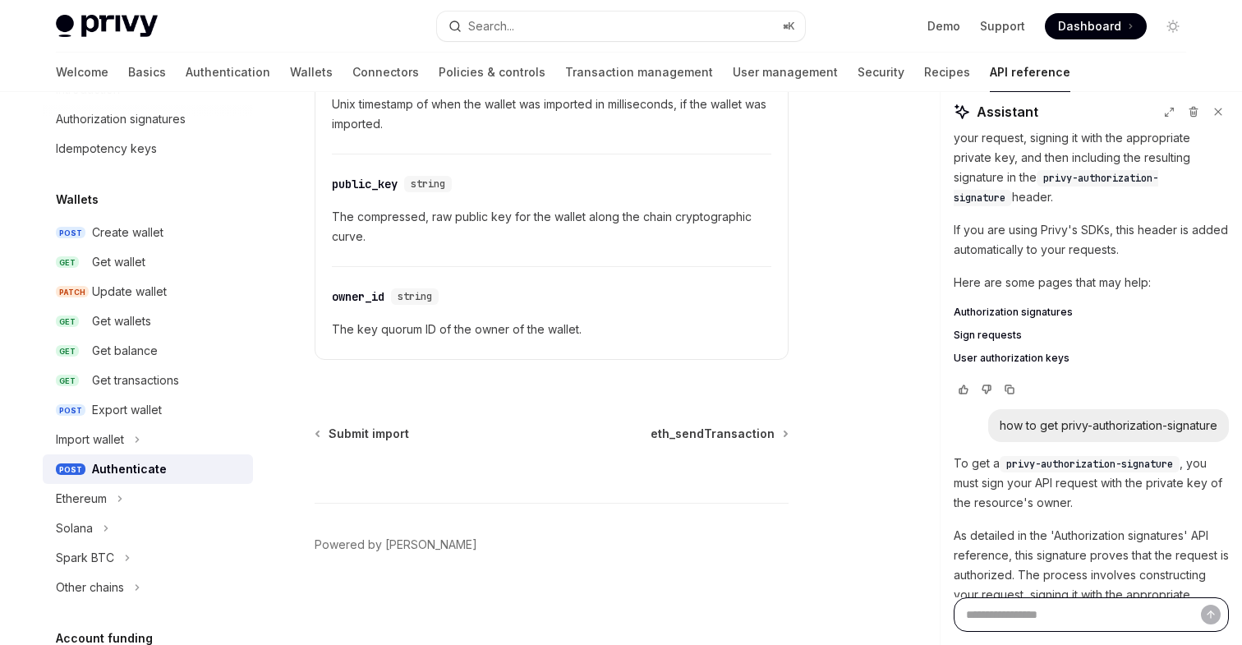
scroll to position [3128, 0]
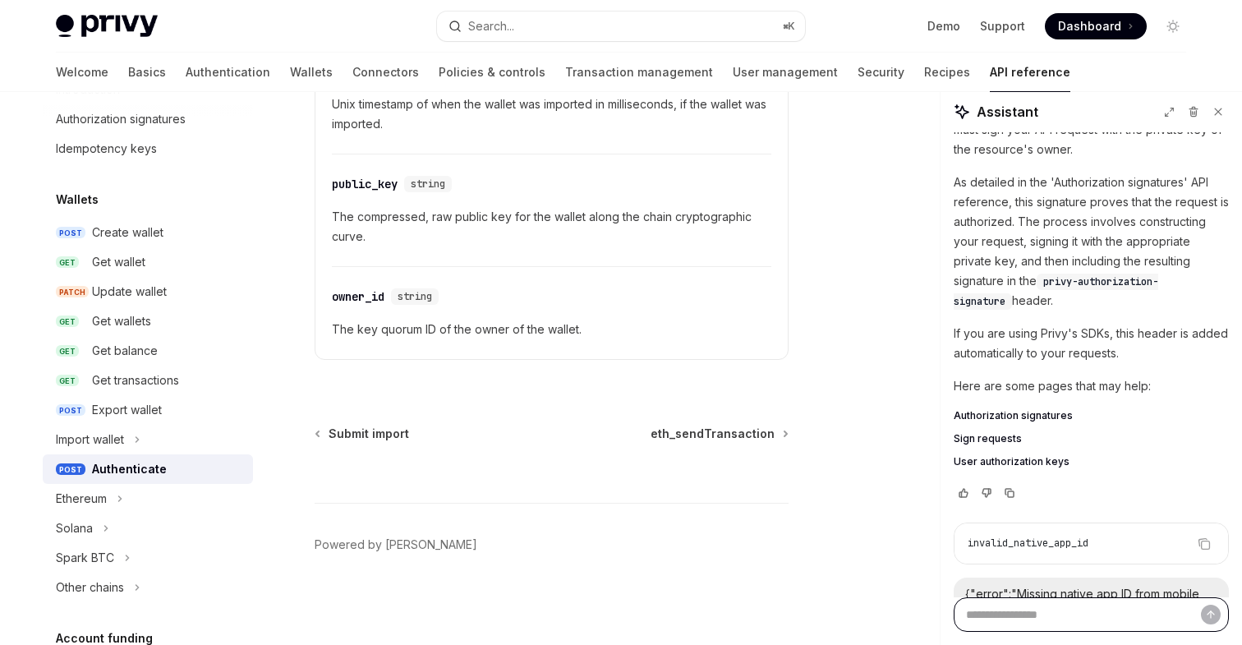
click at [1064, 623] on textarea "Ask a question..." at bounding box center [1091, 614] width 275 height 34
click at [1198, 537] on icon "Copy the contents from the code block" at bounding box center [1204, 543] width 13 height 13
click at [986, 623] on textarea "Ask a question..." at bounding box center [1091, 614] width 275 height 34
paste textarea "**********"
type textarea "**********"
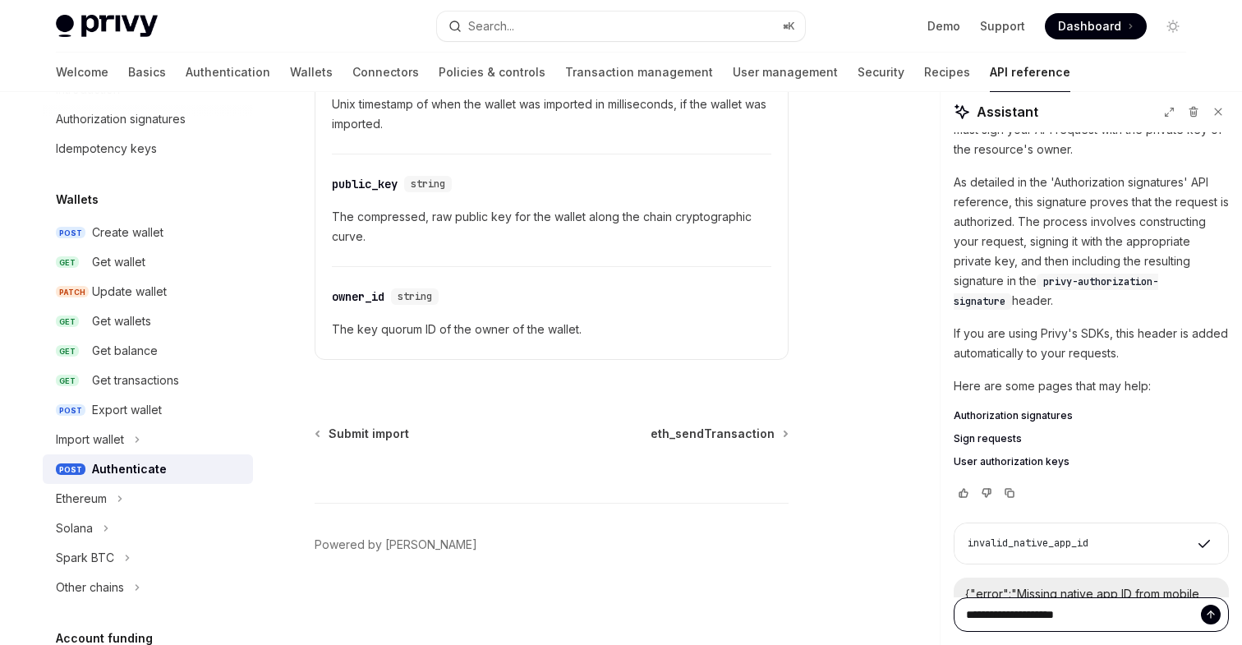
type textarea "*"
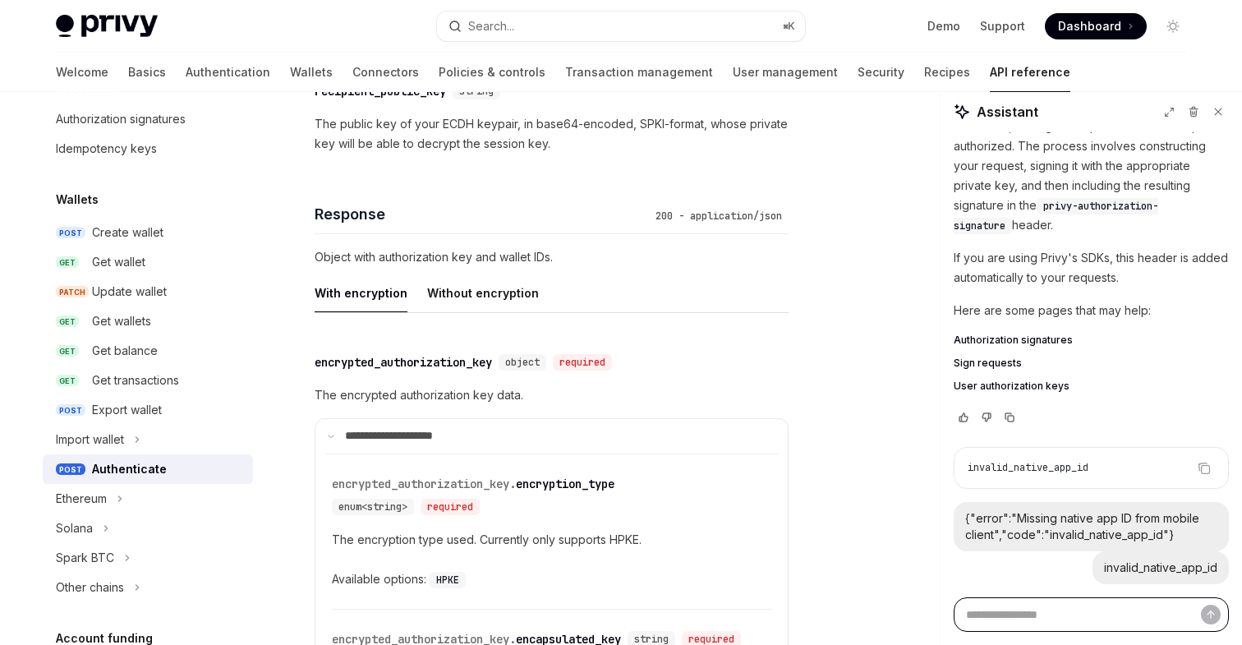
scroll to position [3243, 0]
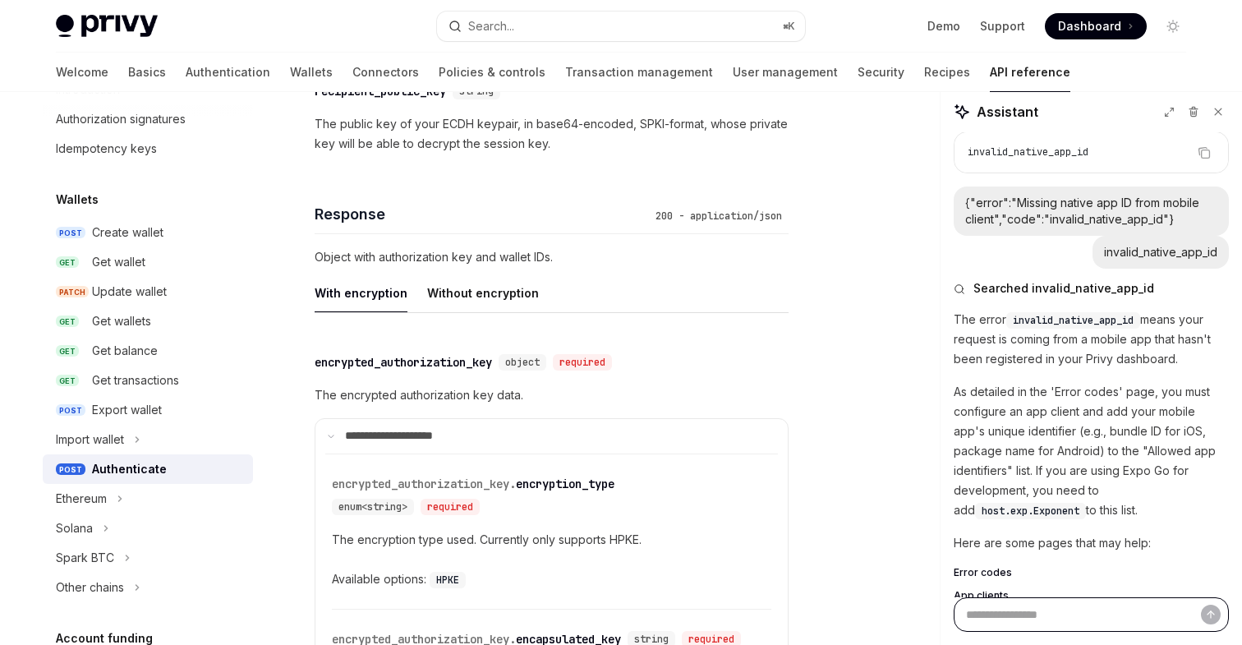
type textarea "*"
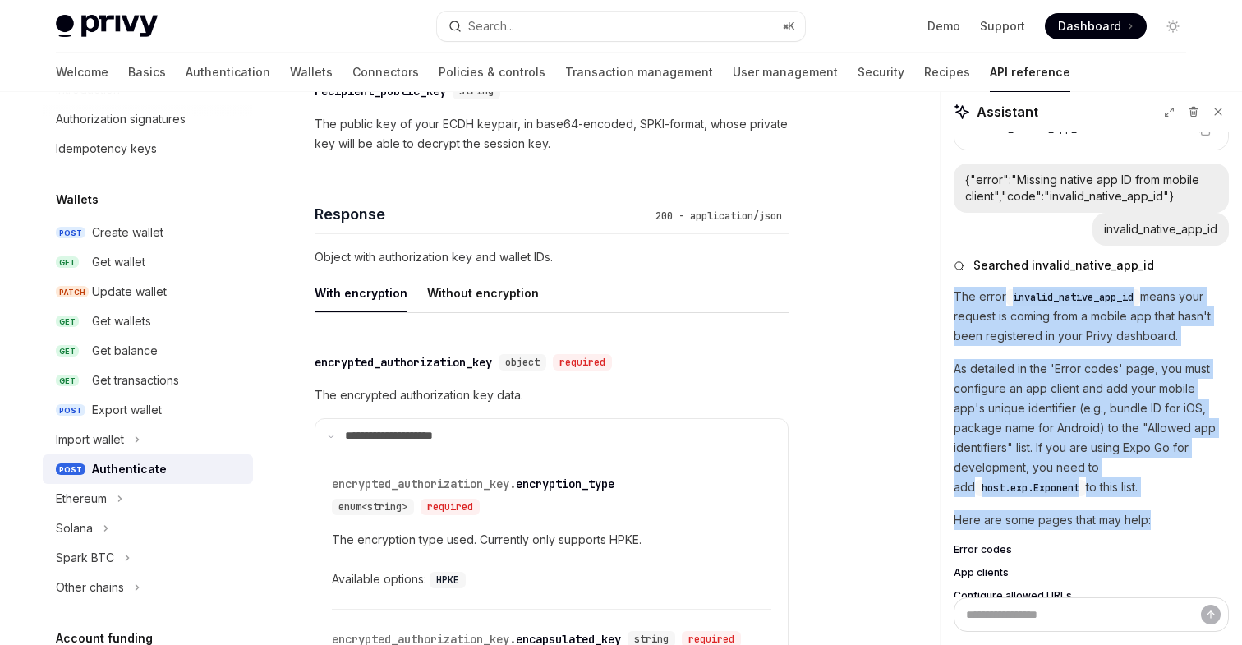
drag, startPoint x: 1155, startPoint y: 466, endPoint x: 955, endPoint y: 262, distance: 285.2
click at [955, 287] on div "The error invalid_native_app_id means your request is coming from a mobile app …" at bounding box center [1091, 446] width 275 height 319
copy div "The error invalid_native_app_id means your request is coming from a mobile app …"
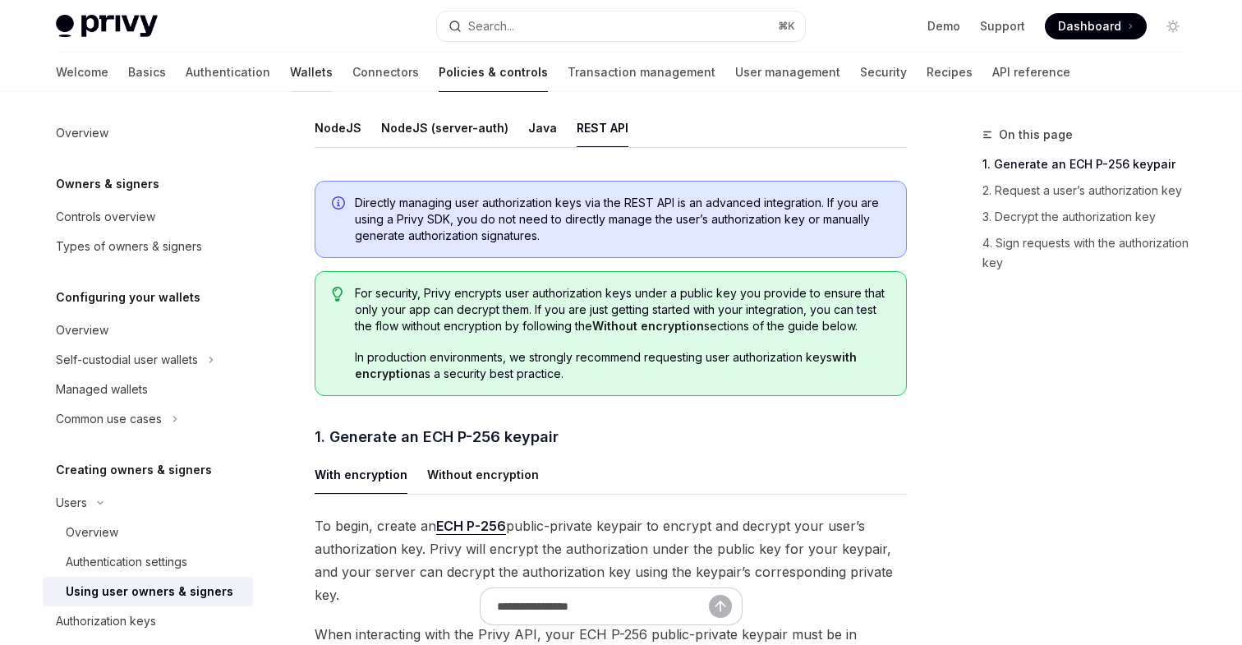
click at [290, 76] on link "Wallets" at bounding box center [311, 72] width 43 height 39
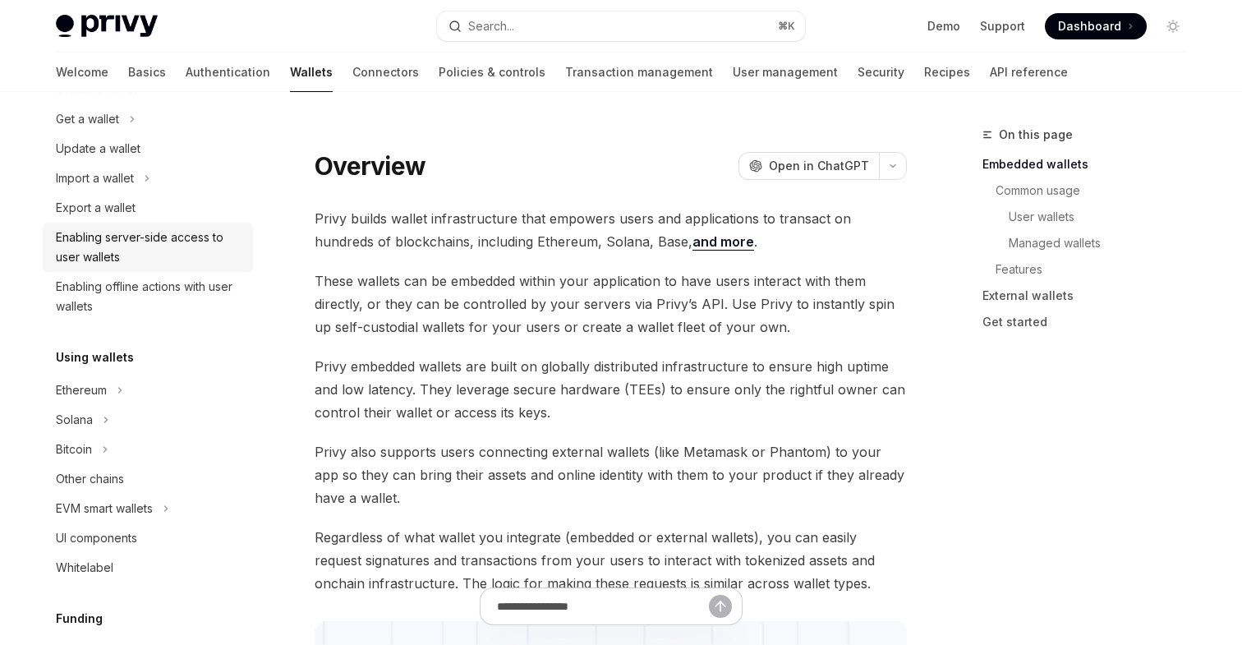
scroll to position [211, 0]
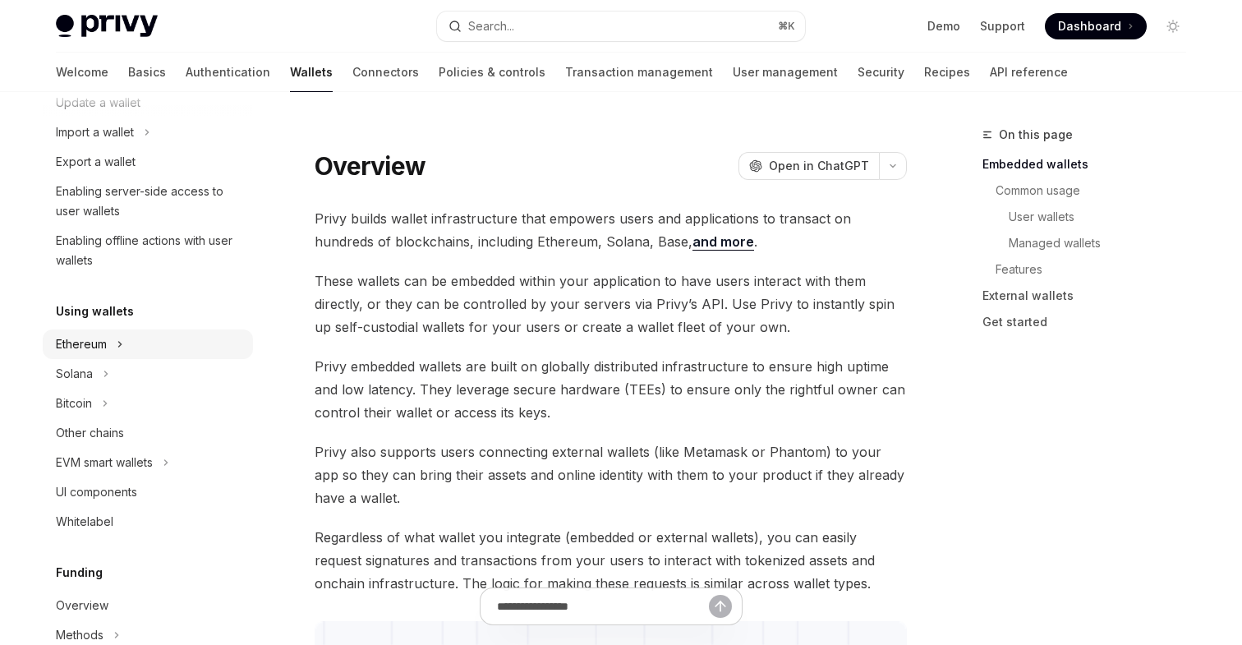
click at [92, 347] on div "Ethereum" at bounding box center [81, 344] width 51 height 20
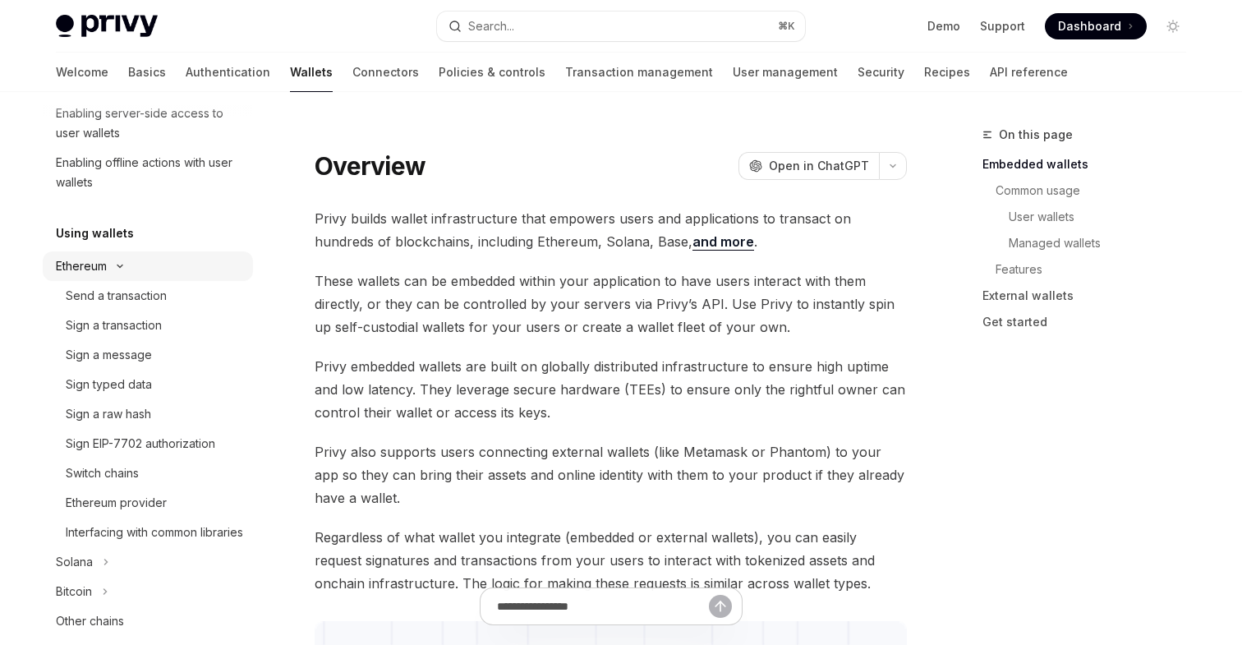
scroll to position [321, 0]
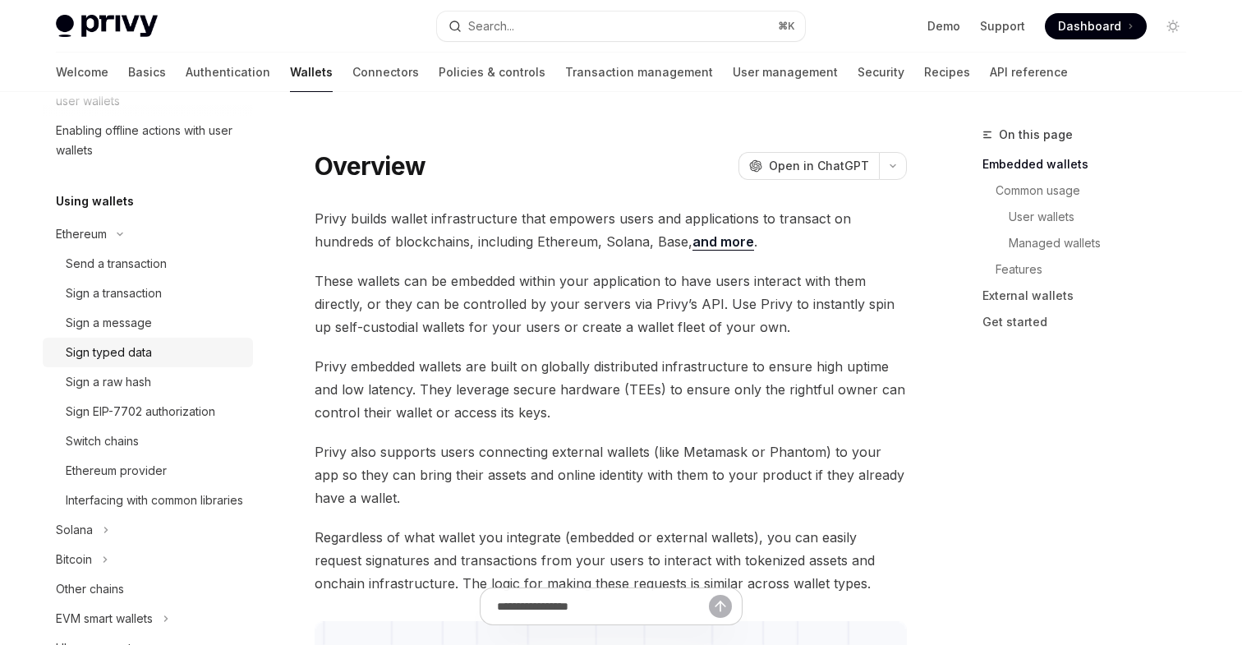
click at [122, 354] on div "Sign typed data" at bounding box center [109, 352] width 86 height 20
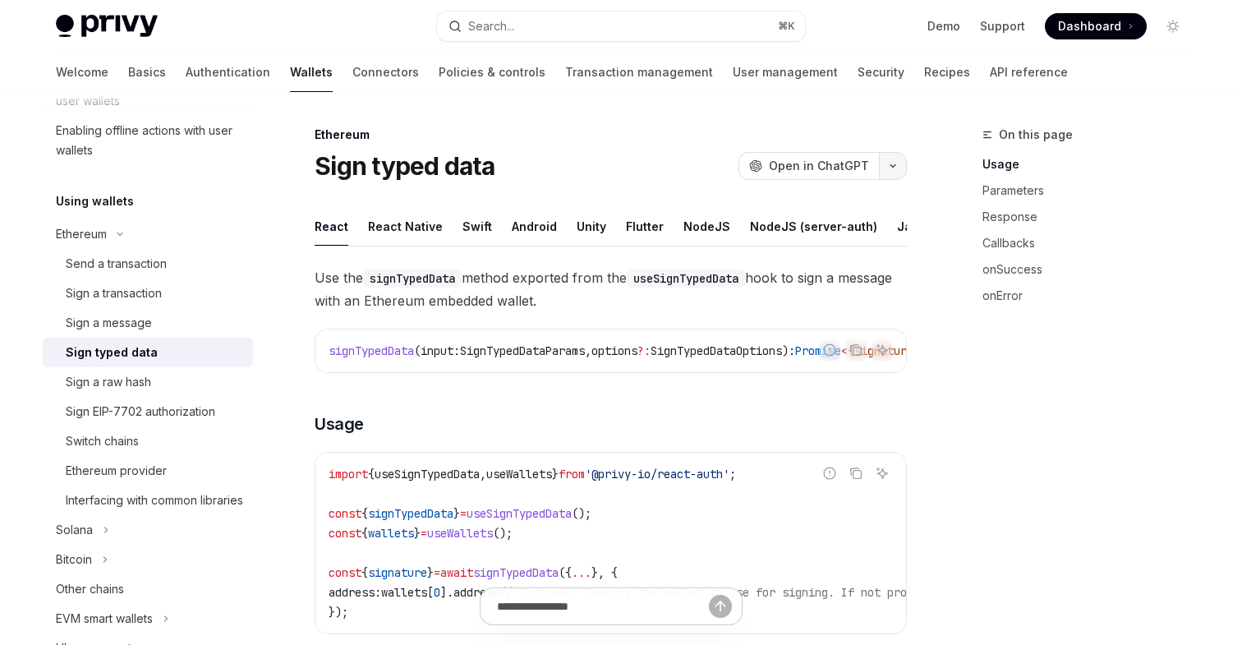
click at [890, 163] on icon "button" at bounding box center [893, 166] width 20 height 7
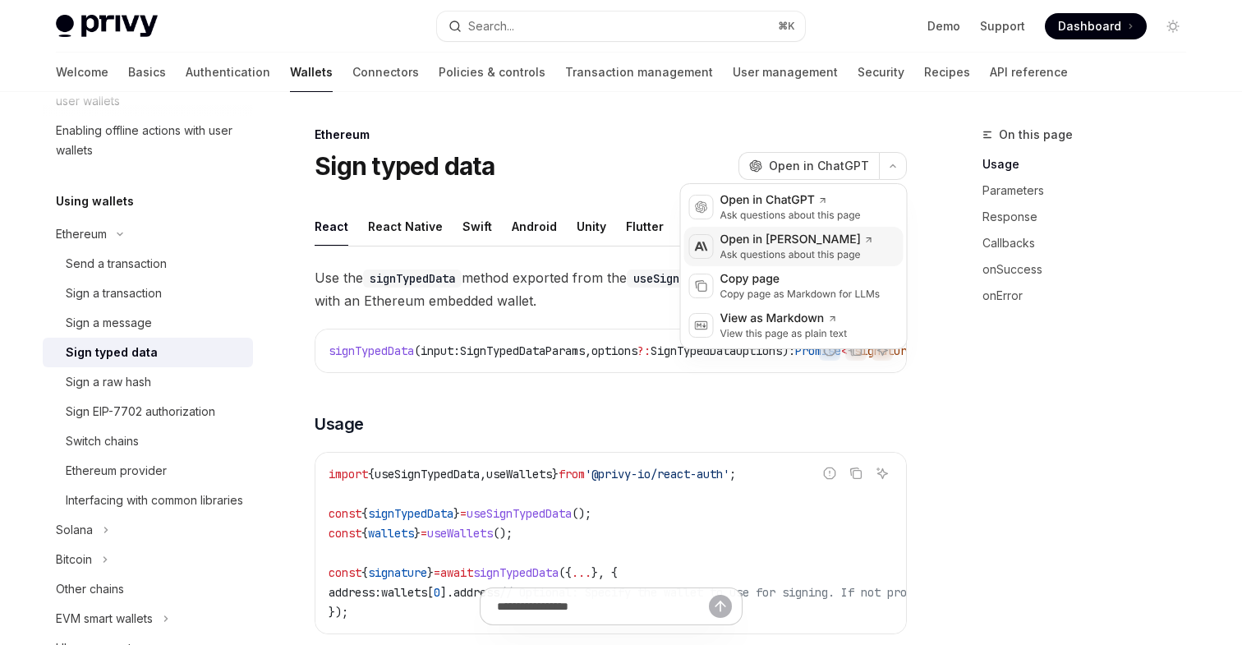
click at [818, 255] on div "Ask questions about this page" at bounding box center [797, 254] width 154 height 13
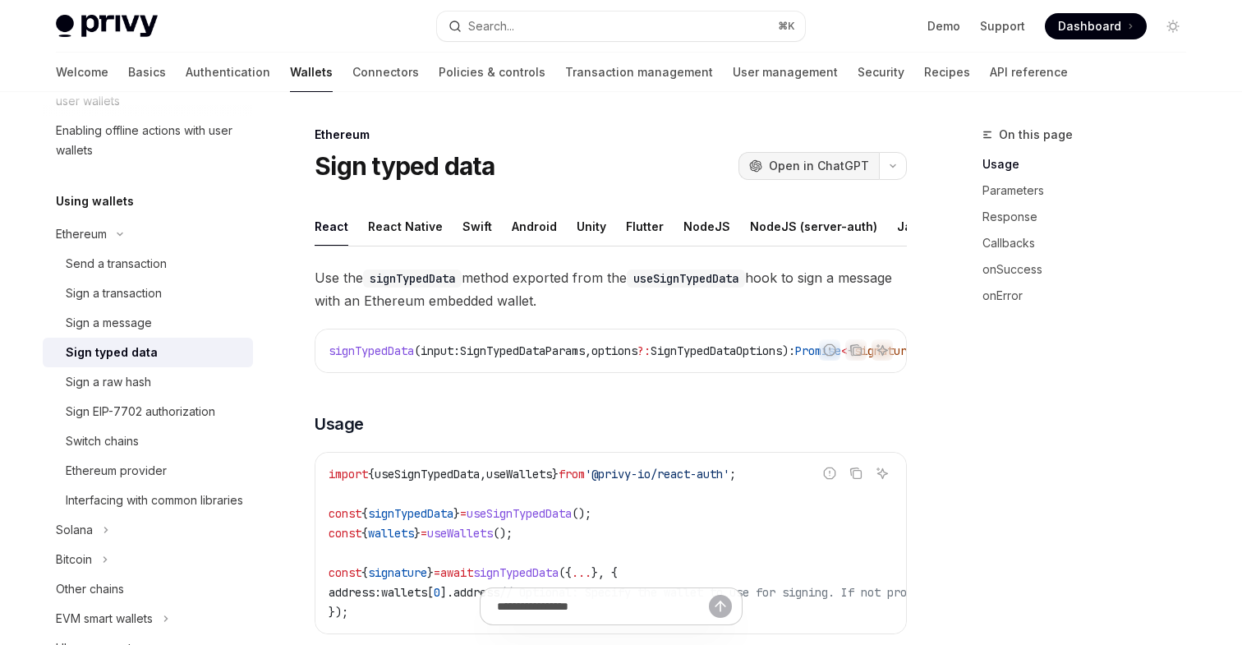
click at [833, 169] on span "Open in ChatGPT" at bounding box center [819, 166] width 100 height 16
click at [893, 165] on icon "button" at bounding box center [893, 166] width 20 height 7
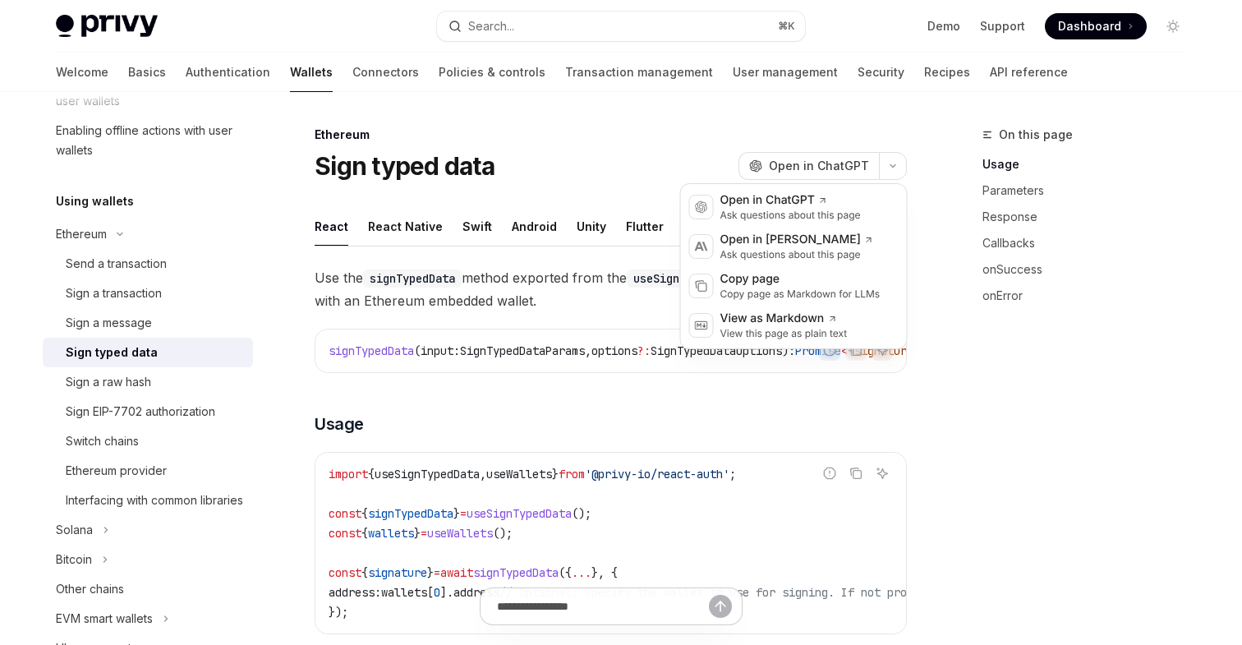
click at [669, 134] on div "Ethereum" at bounding box center [611, 134] width 592 height 16
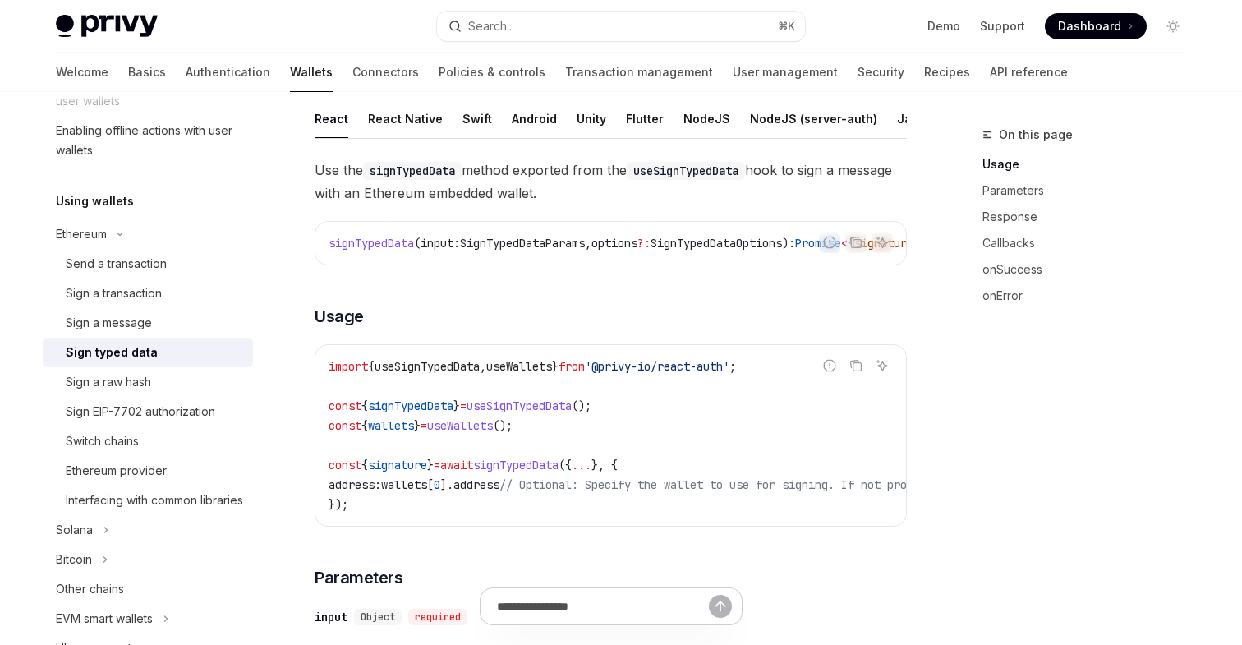
scroll to position [121, 0]
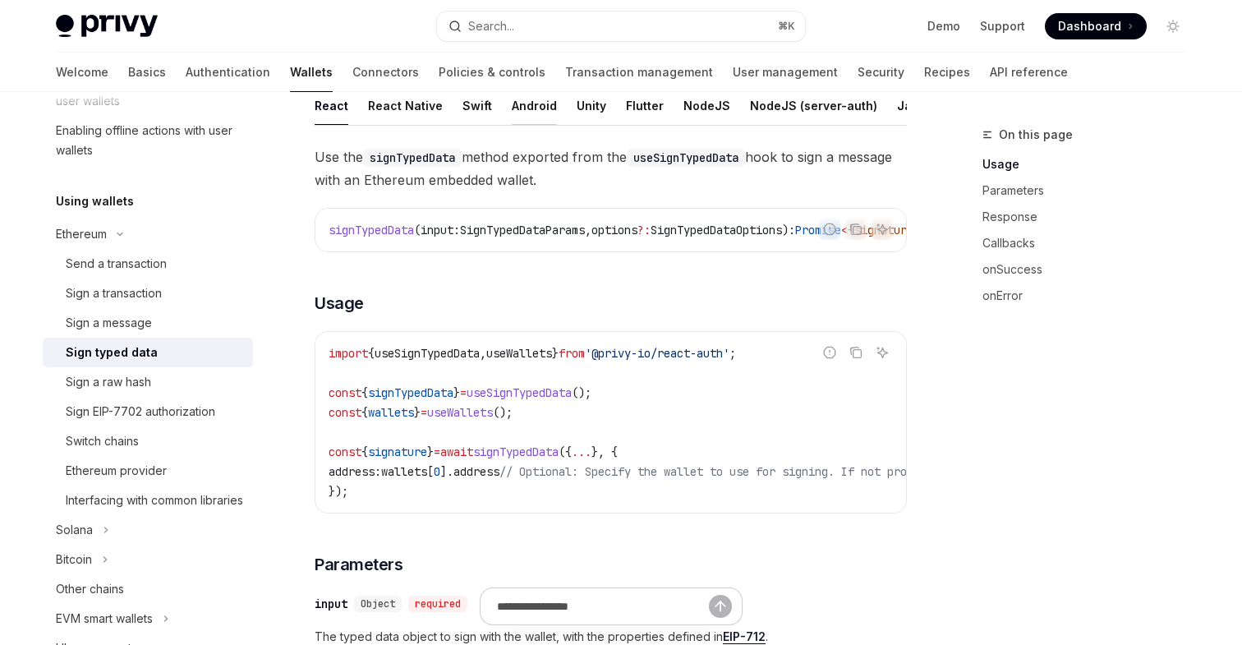
click at [514, 102] on div "Android" at bounding box center [534, 105] width 45 height 39
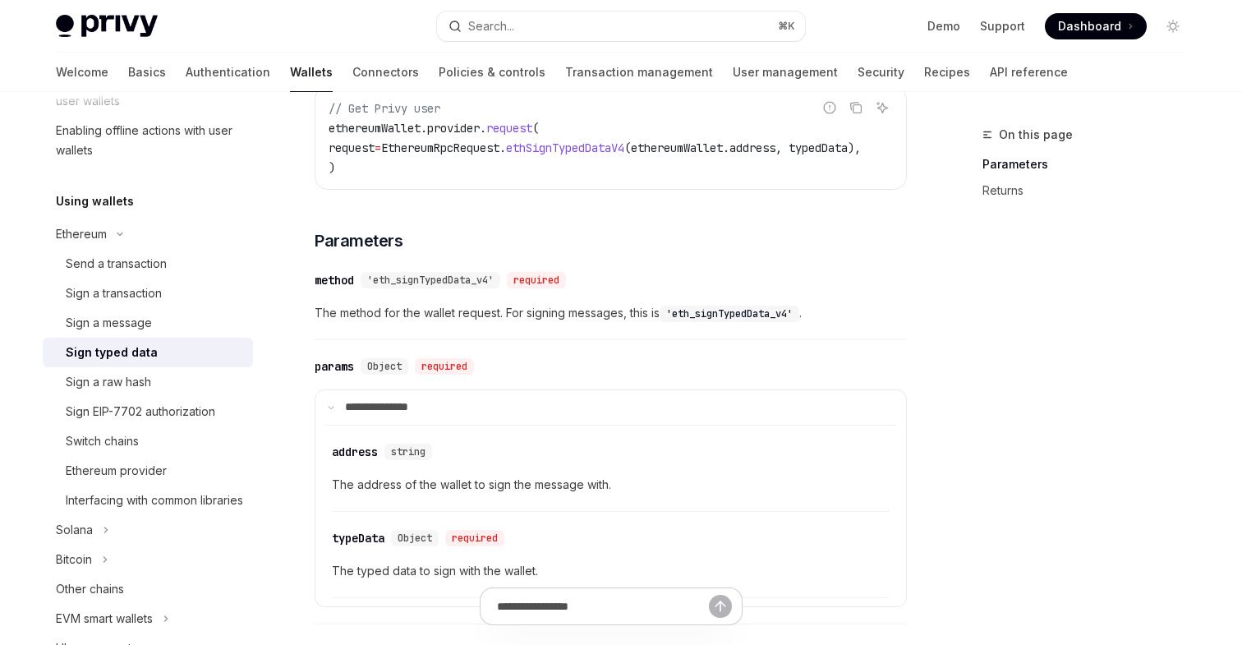
scroll to position [178, 0]
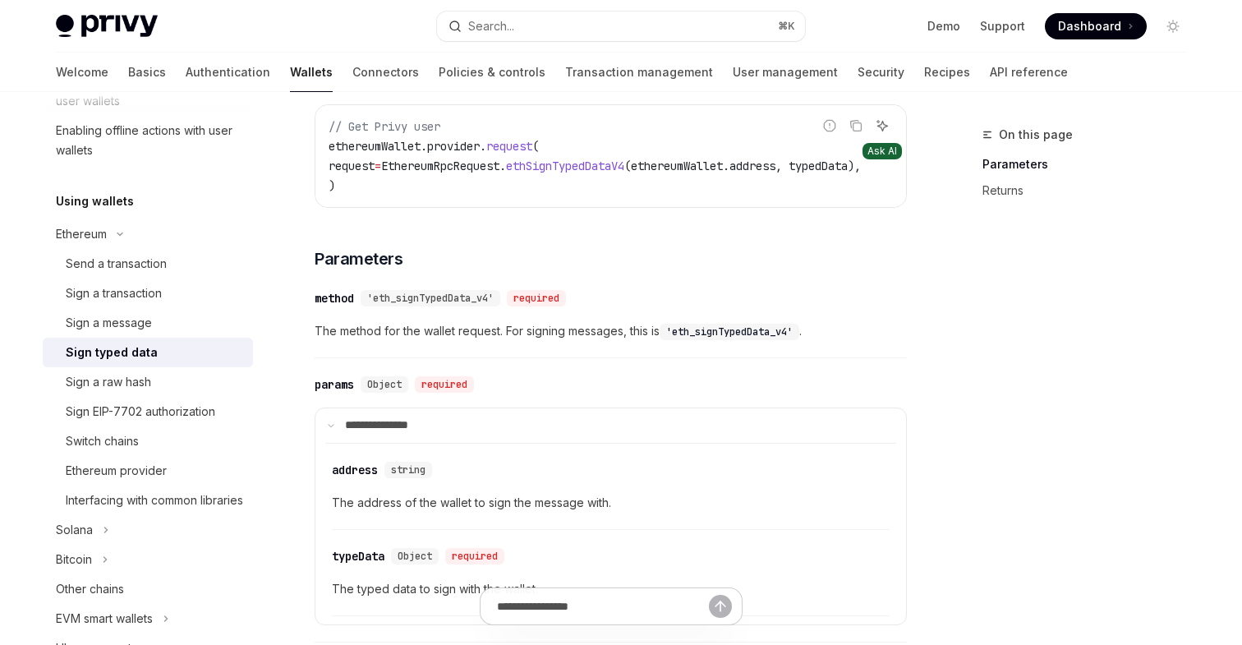
click at [886, 124] on icon "Ask AI" at bounding box center [882, 125] width 13 height 13
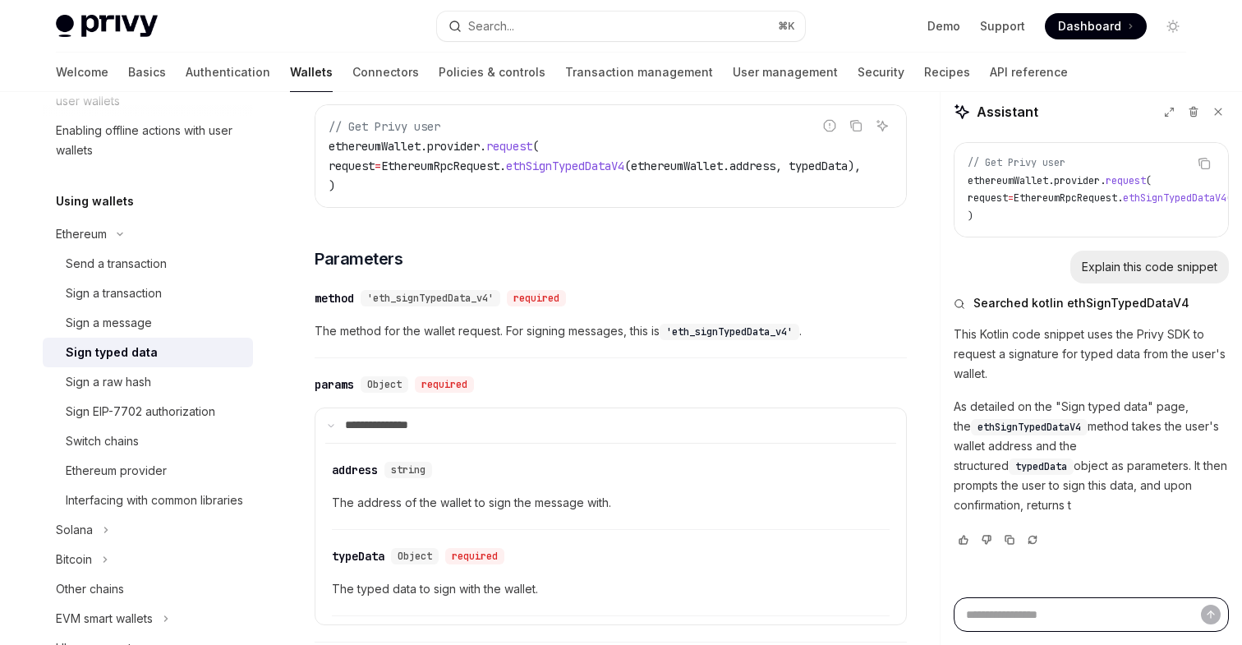
scroll to position [0, 0]
type textarea "*"
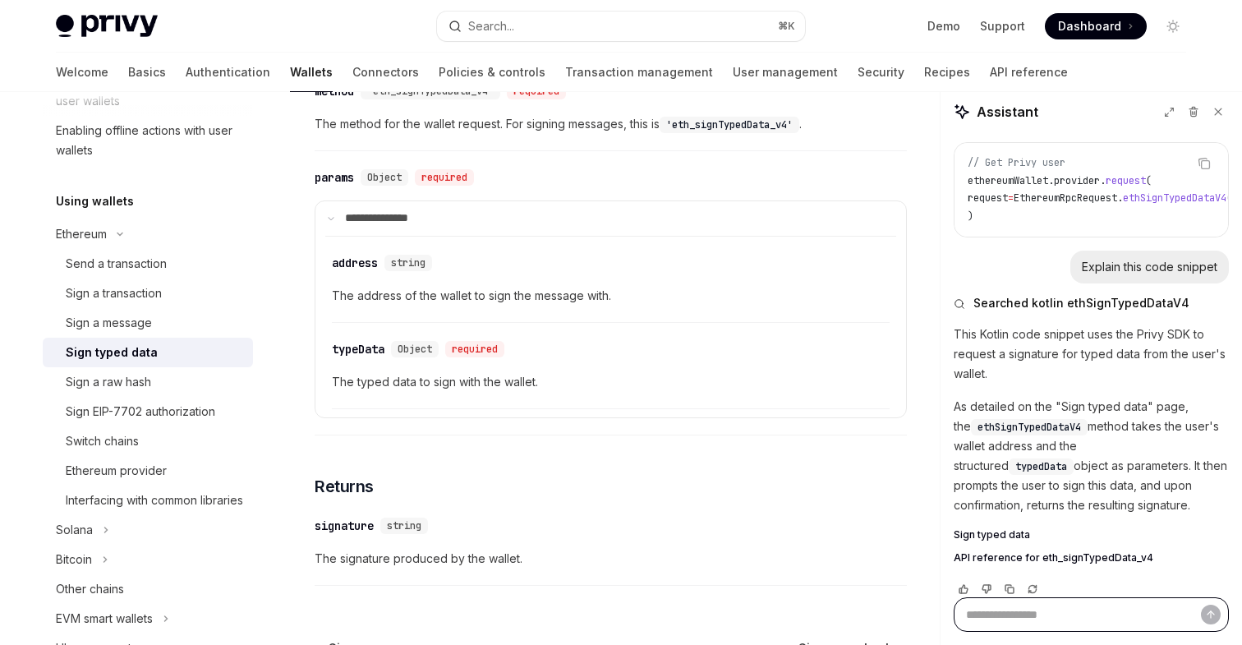
scroll to position [25, 0]
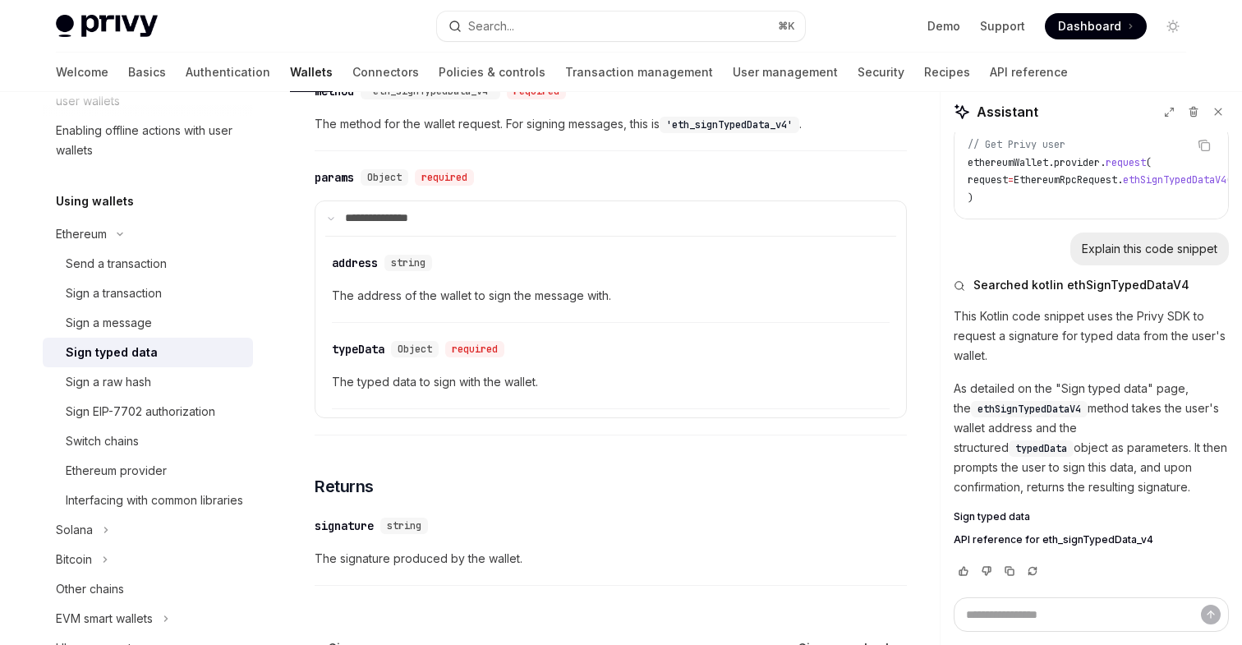
drag, startPoint x: 1071, startPoint y: 486, endPoint x: 954, endPoint y: 322, distance: 201.5
click at [954, 322] on div "This Kotlin code snippet uses the Privy SDK to request a signature for typed da…" at bounding box center [1091, 427] width 275 height 243
copy div "This Kotlin code snippet uses the Privy SDK to request a signature for typed da…"
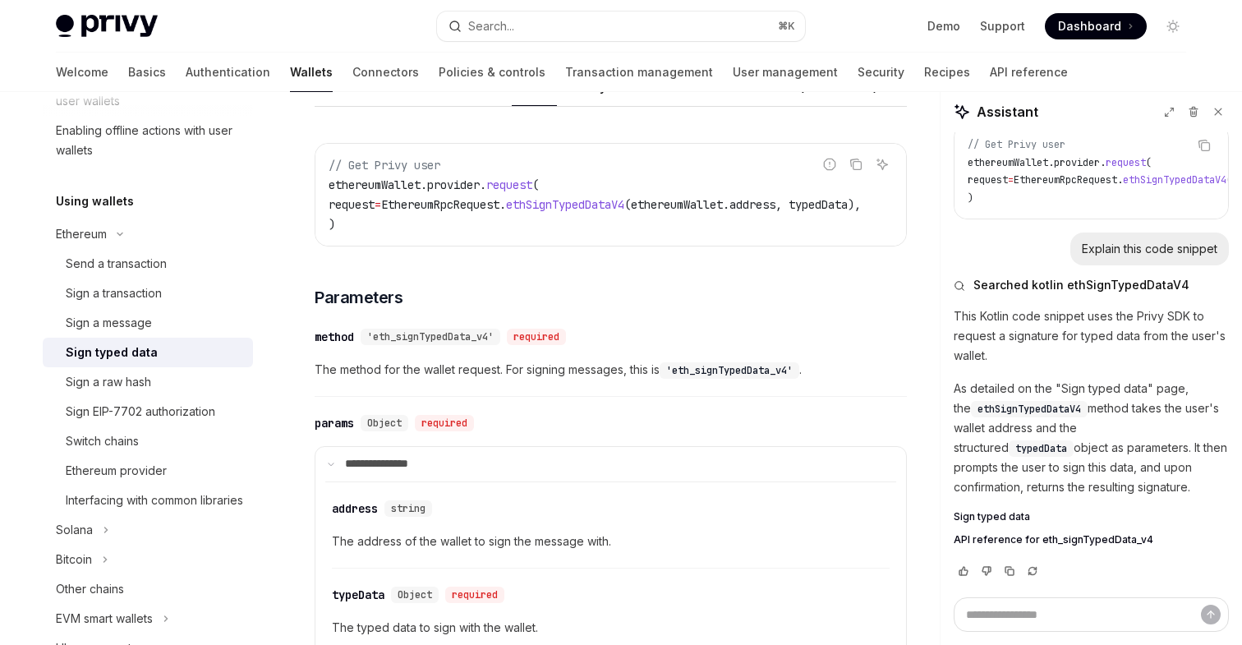
scroll to position [97, 0]
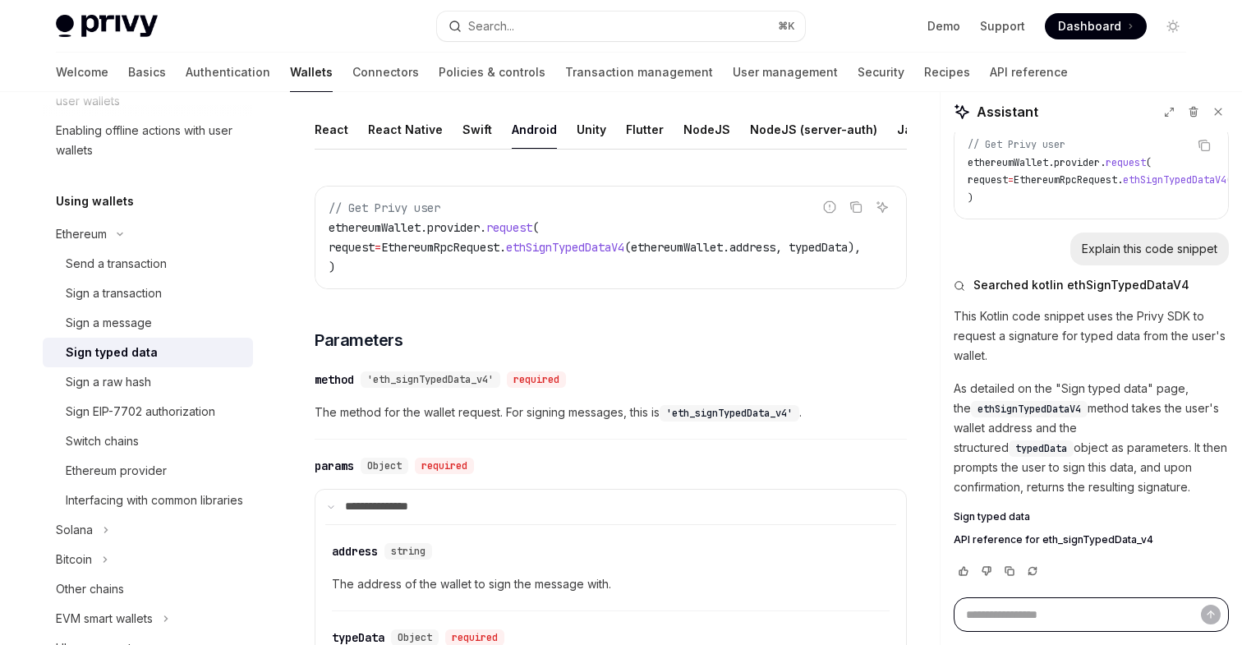
click at [1000, 616] on textarea "Ask a question..." at bounding box center [1091, 614] width 275 height 34
paste textarea "**********"
type textarea "**********"
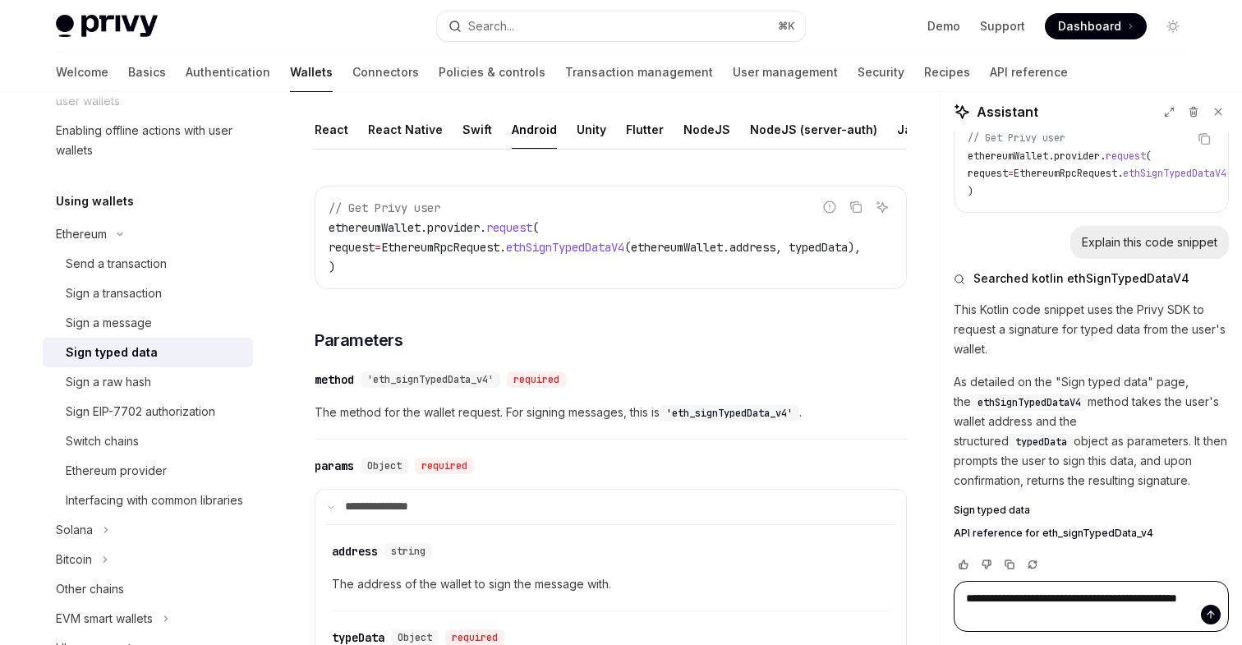
type textarea "*"
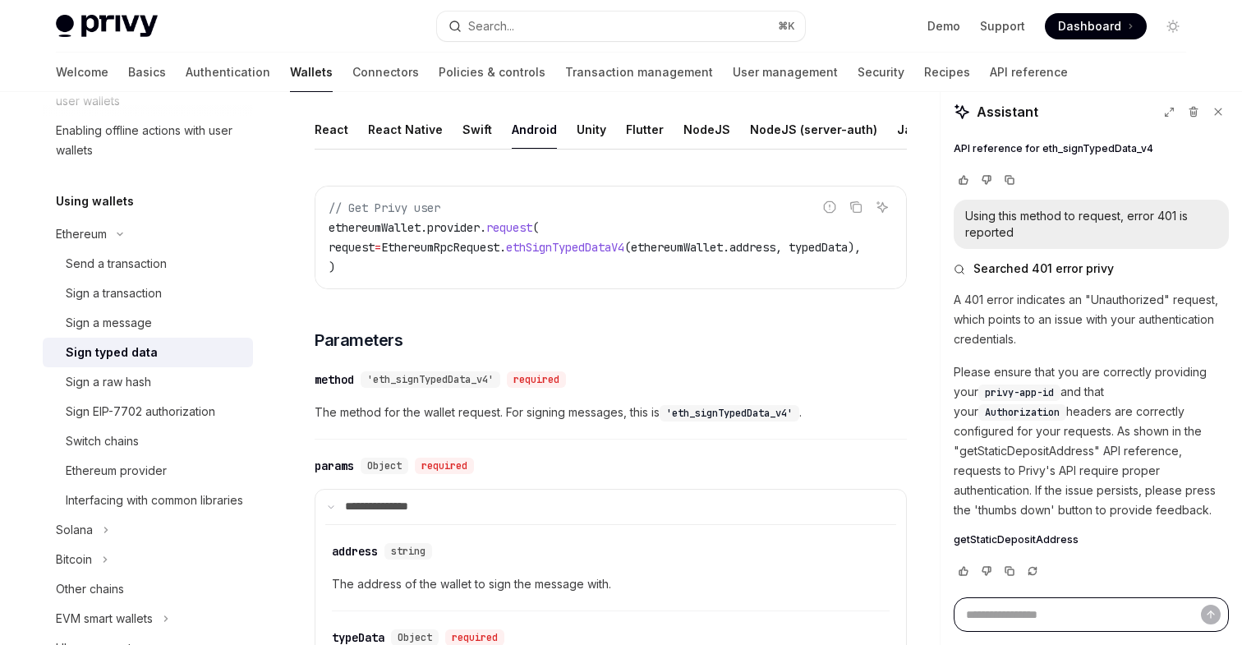
scroll to position [439, 0]
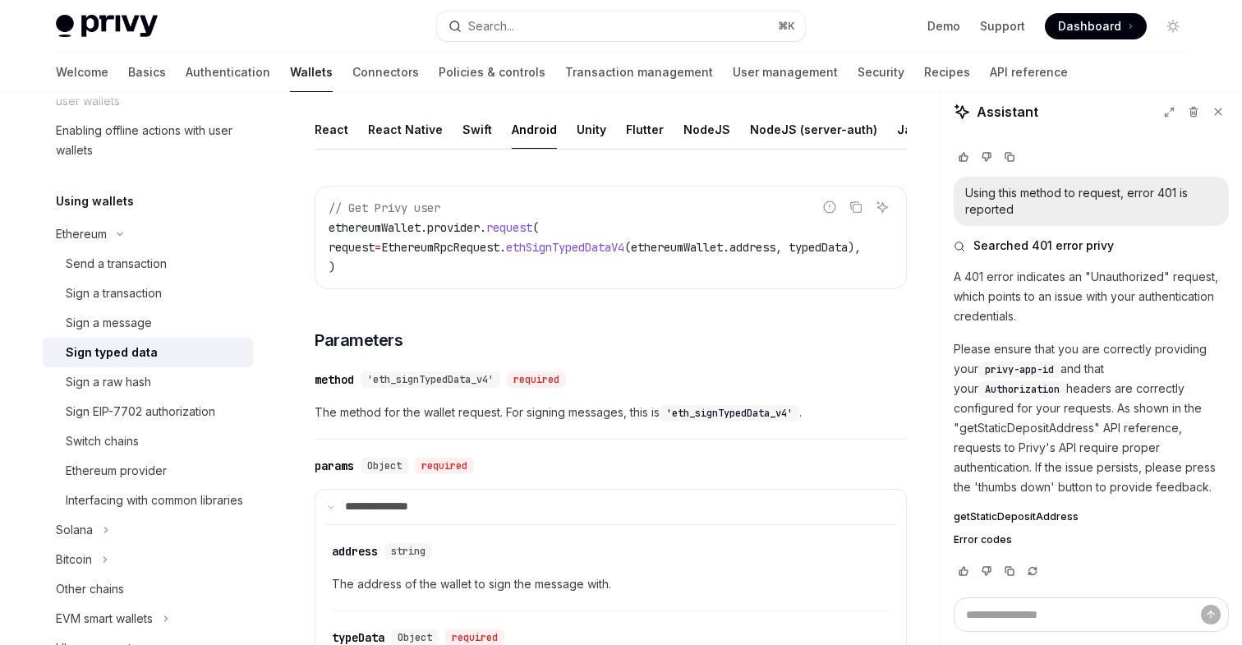
drag, startPoint x: 955, startPoint y: 273, endPoint x: 1211, endPoint y: 480, distance: 329.4
click at [1211, 480] on div "A 401 error indicates an "Unauthorized" request, which points to an issue with …" at bounding box center [1091, 408] width 275 height 283
copy div "A 401 error indicates an "Unauthorized" request, which points to an issue with …"
click at [1041, 304] on p "A 401 error indicates an "Unauthorized" request, which points to an issue with …" at bounding box center [1091, 296] width 275 height 59
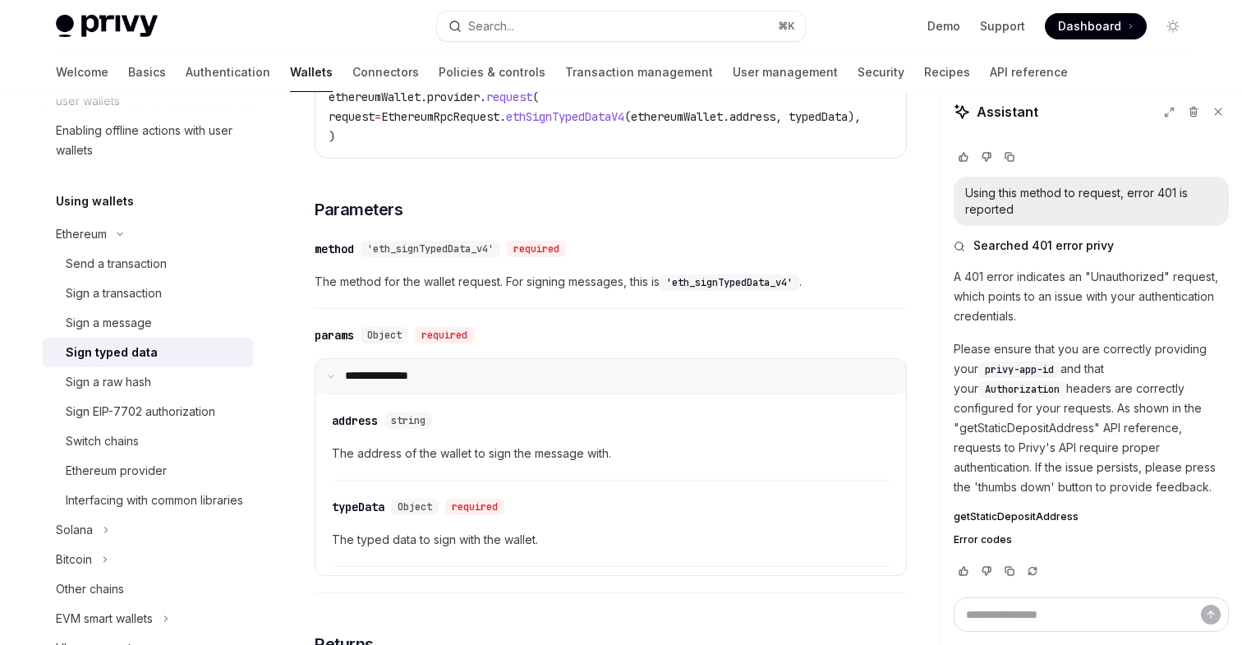
scroll to position [278, 0]
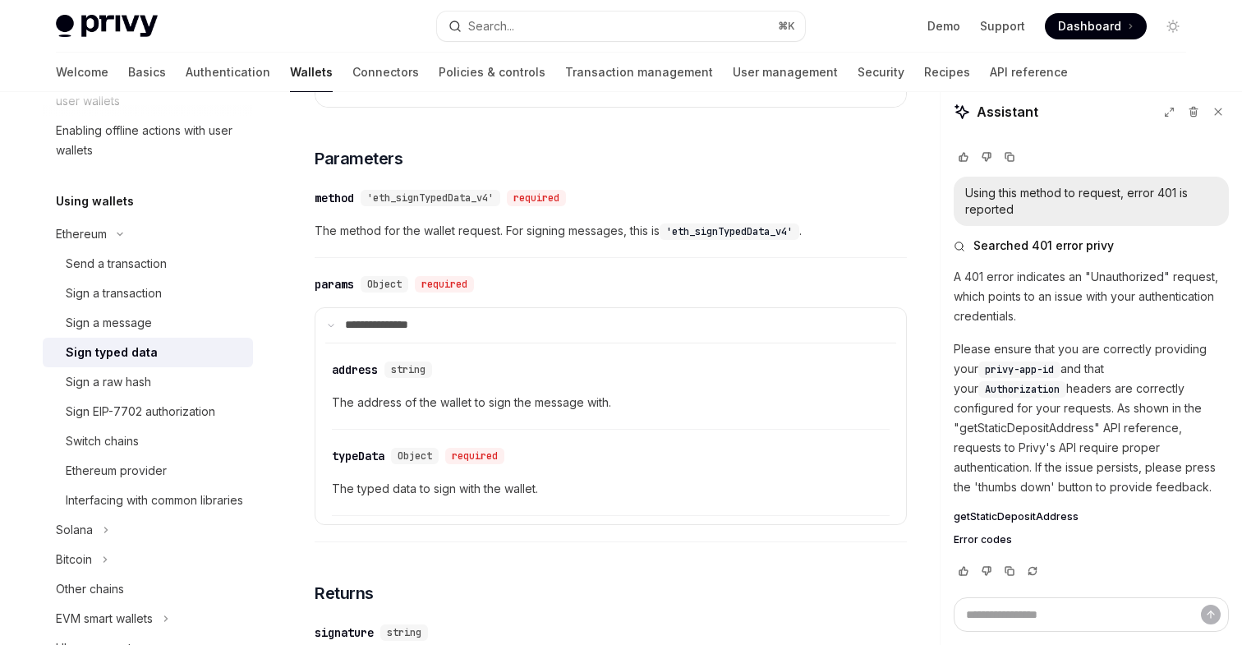
click at [505, 408] on span "The address of the wallet to sign the message with." at bounding box center [611, 403] width 558 height 20
copy span "The address of the wallet to sign the message with."
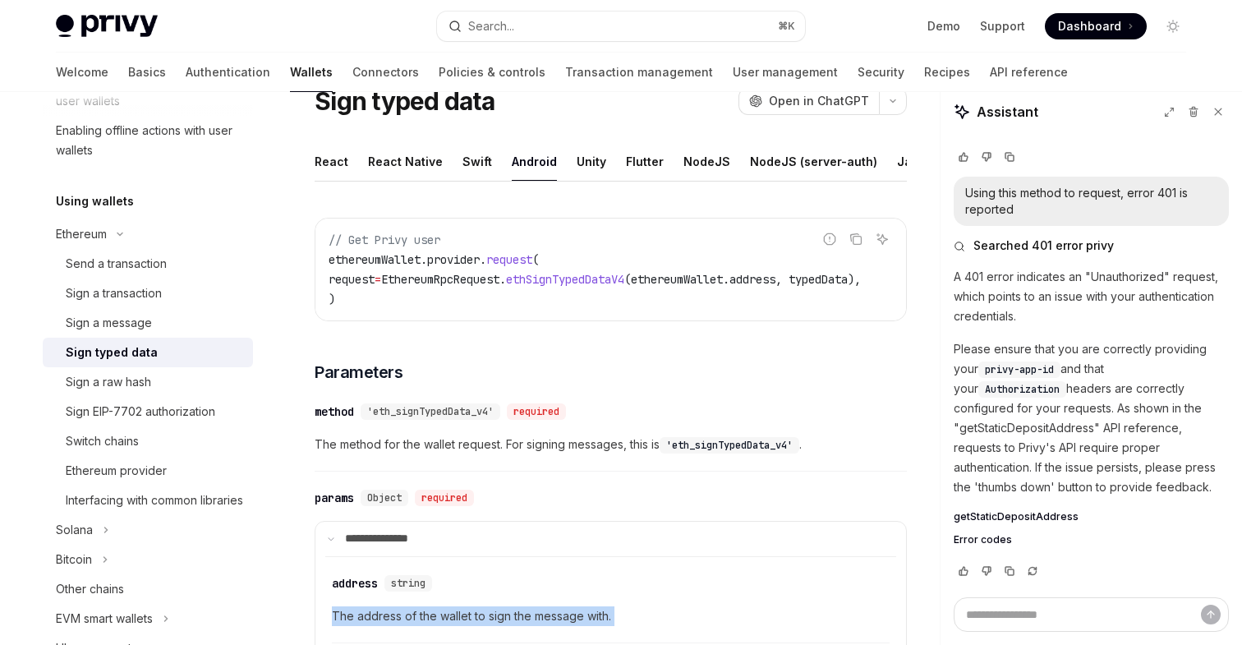
scroll to position [0, 112]
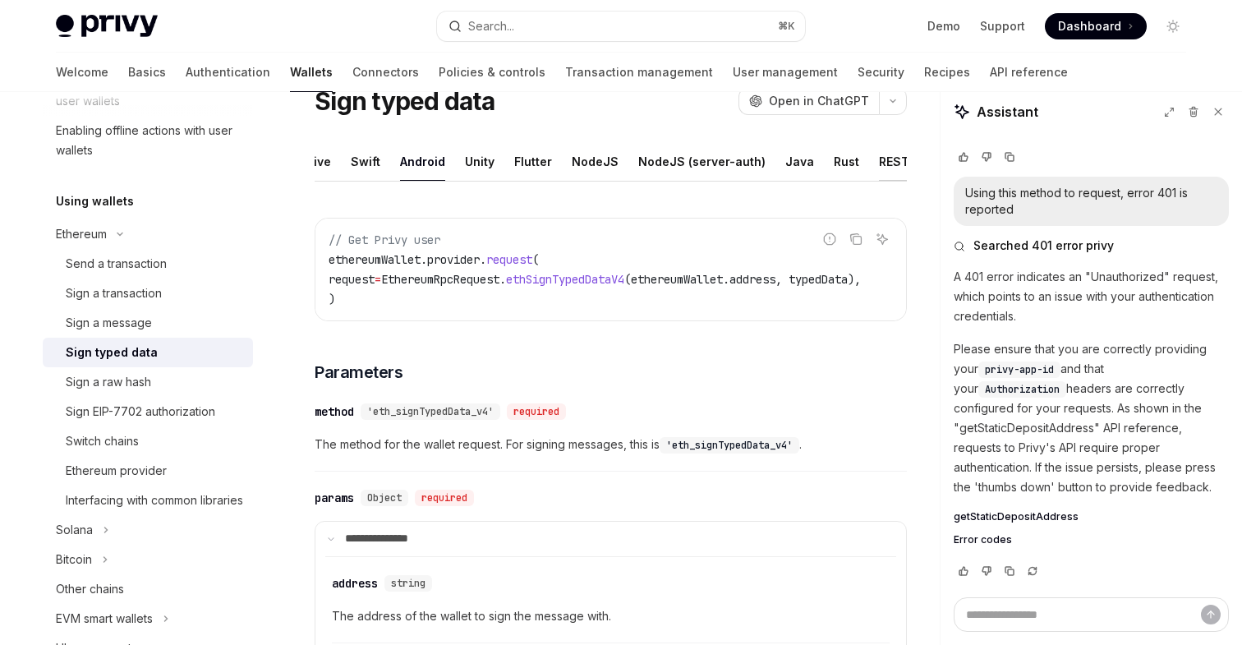
click at [879, 163] on div "REST API" at bounding box center [905, 161] width 52 height 39
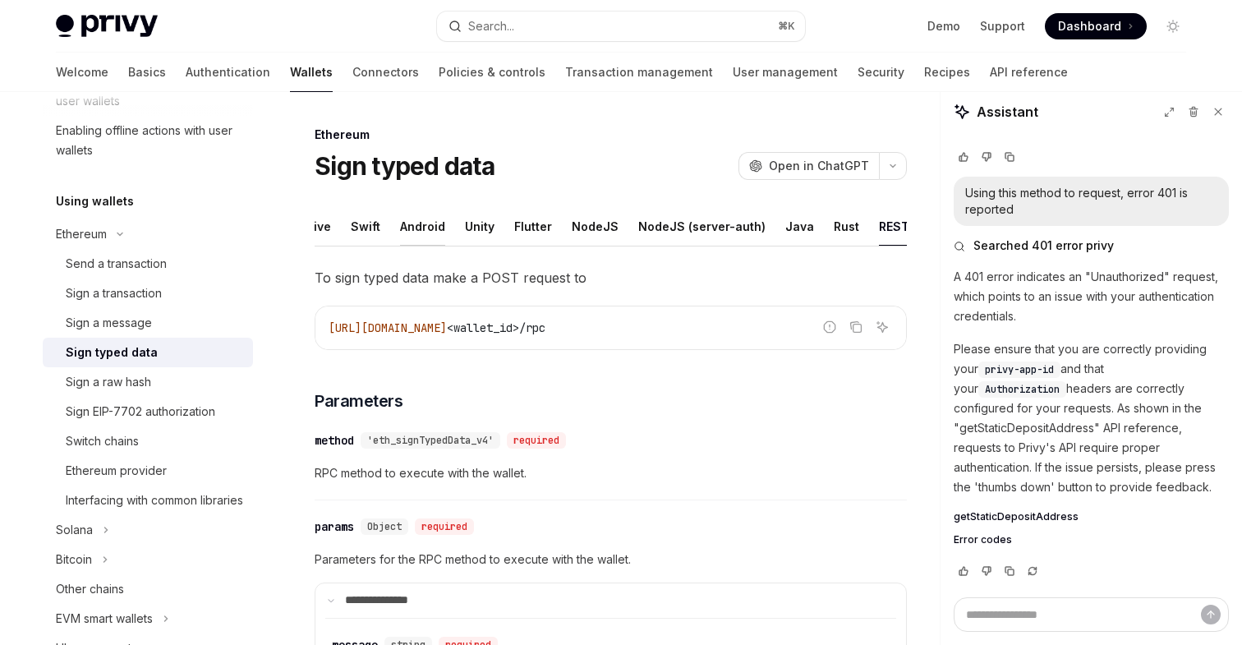
click at [426, 225] on div "Android" at bounding box center [422, 226] width 45 height 39
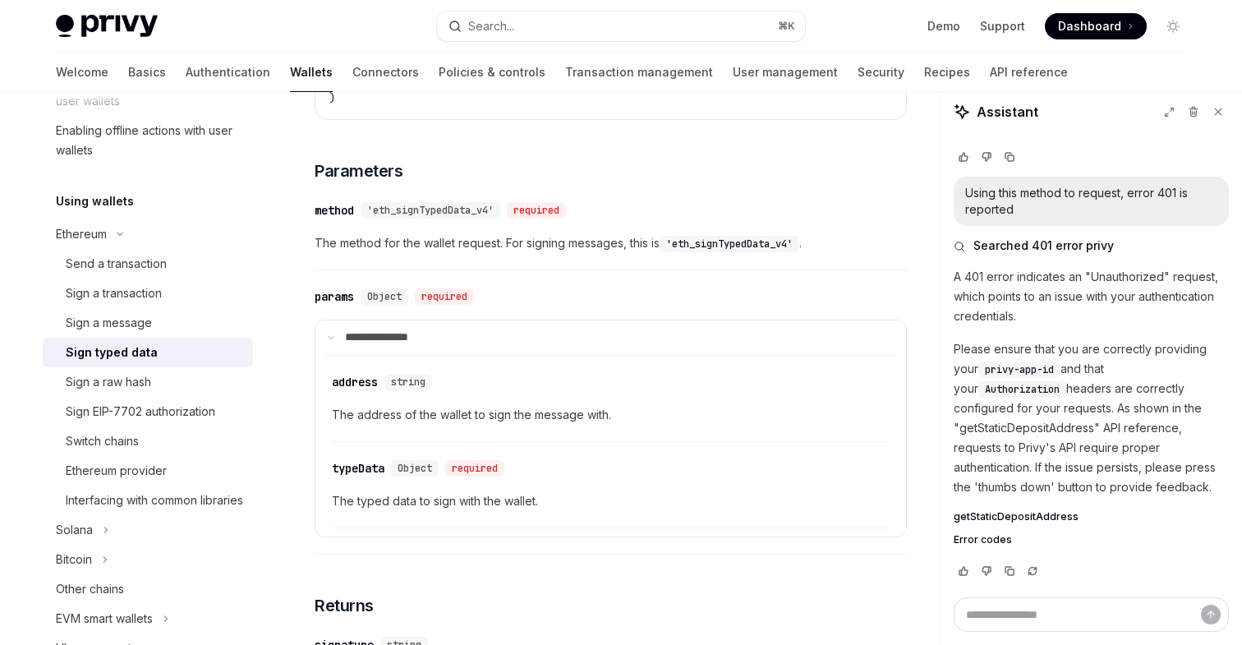
scroll to position [258, 0]
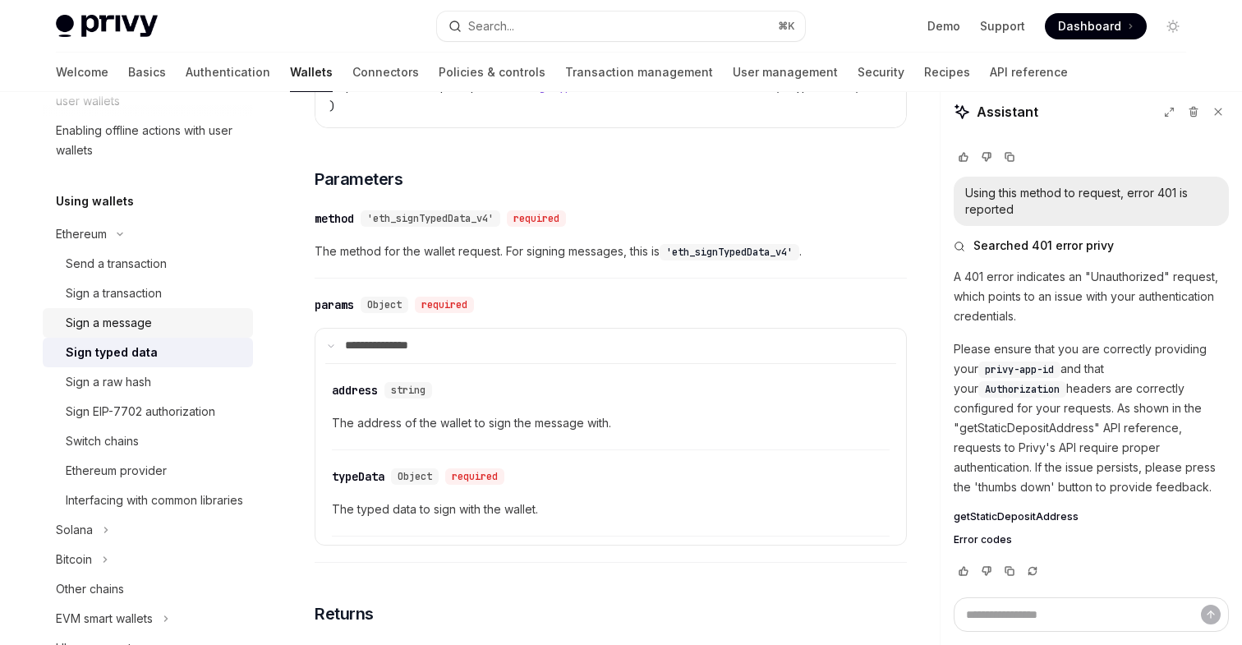
click at [129, 324] on div "Sign a message" at bounding box center [109, 323] width 86 height 20
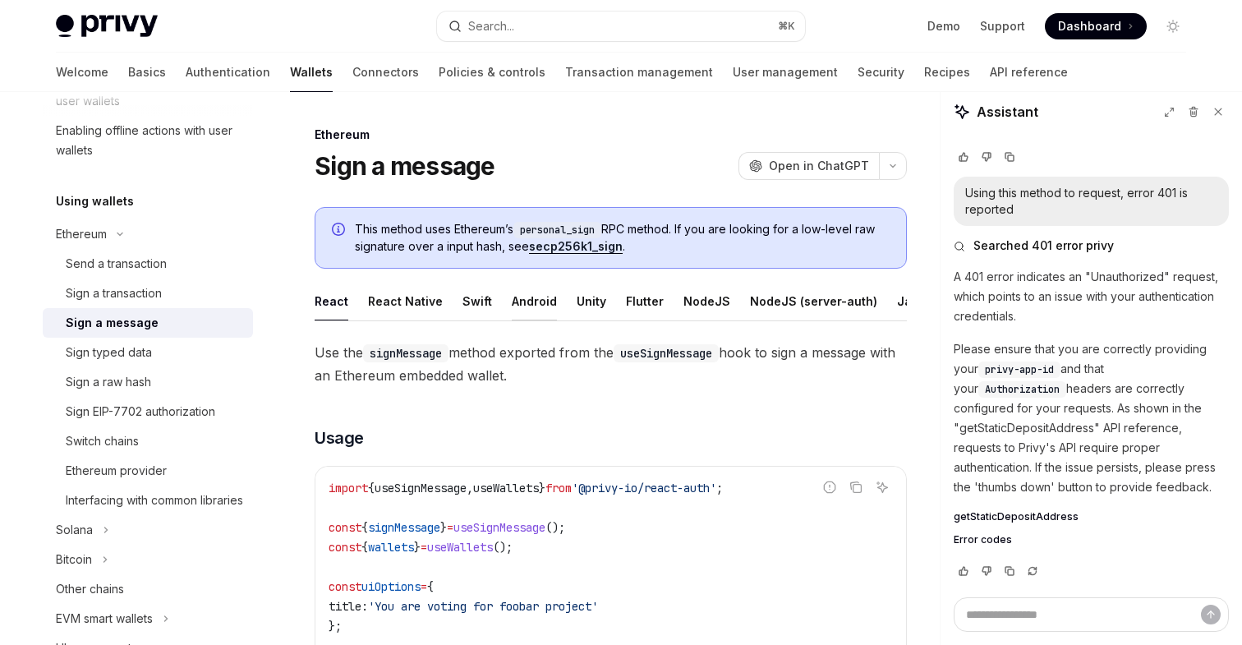
click at [522, 295] on div "Android" at bounding box center [534, 301] width 45 height 39
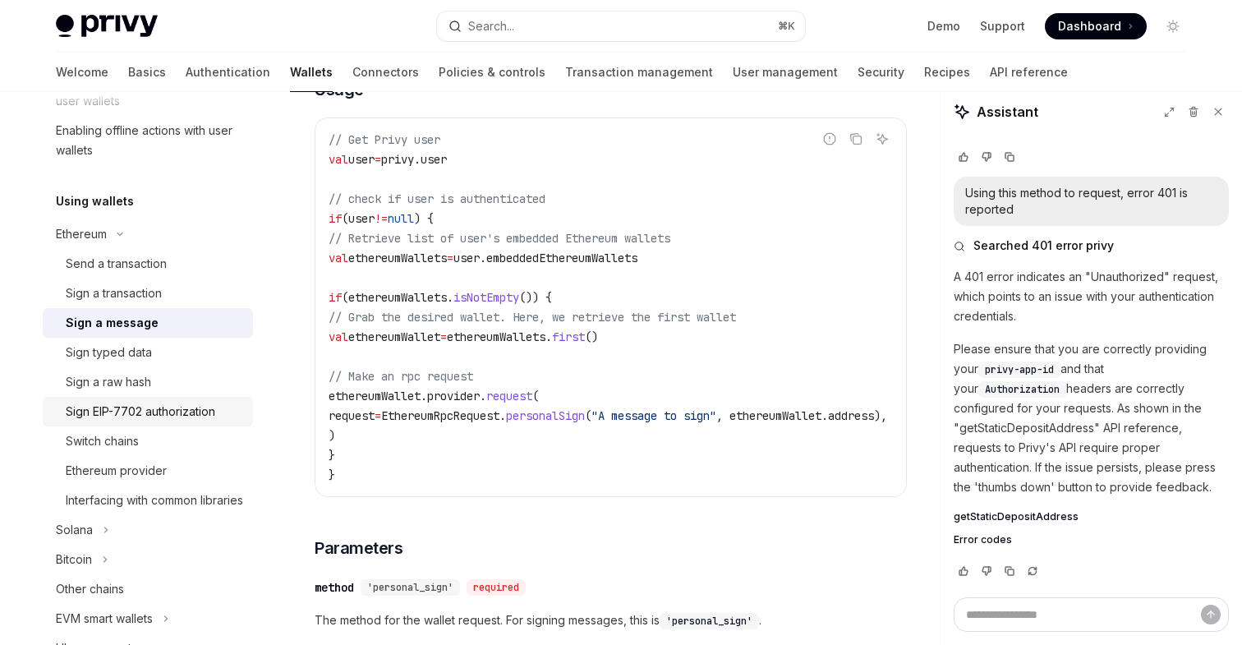
click at [158, 414] on div "Sign EIP-7702 authorization" at bounding box center [140, 412] width 149 height 20
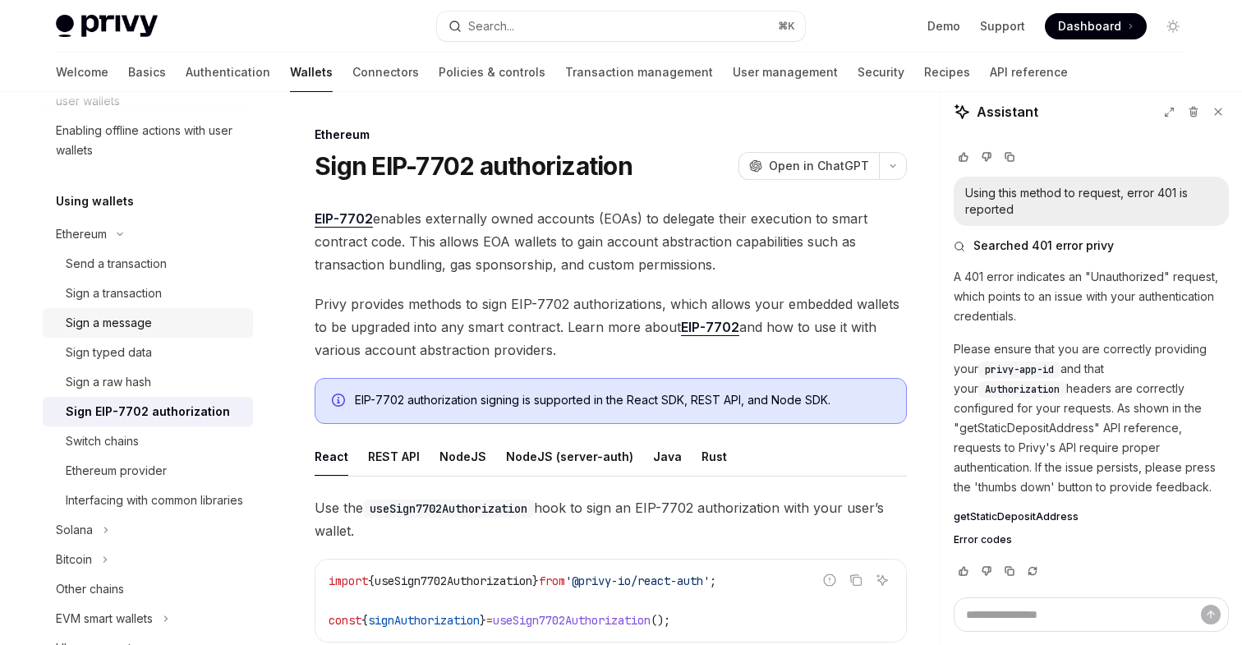
click at [131, 324] on div "Sign a message" at bounding box center [109, 323] width 86 height 20
click at [103, 329] on div "Sign a message" at bounding box center [109, 323] width 86 height 20
click at [105, 320] on div "Sign a message" at bounding box center [109, 323] width 86 height 20
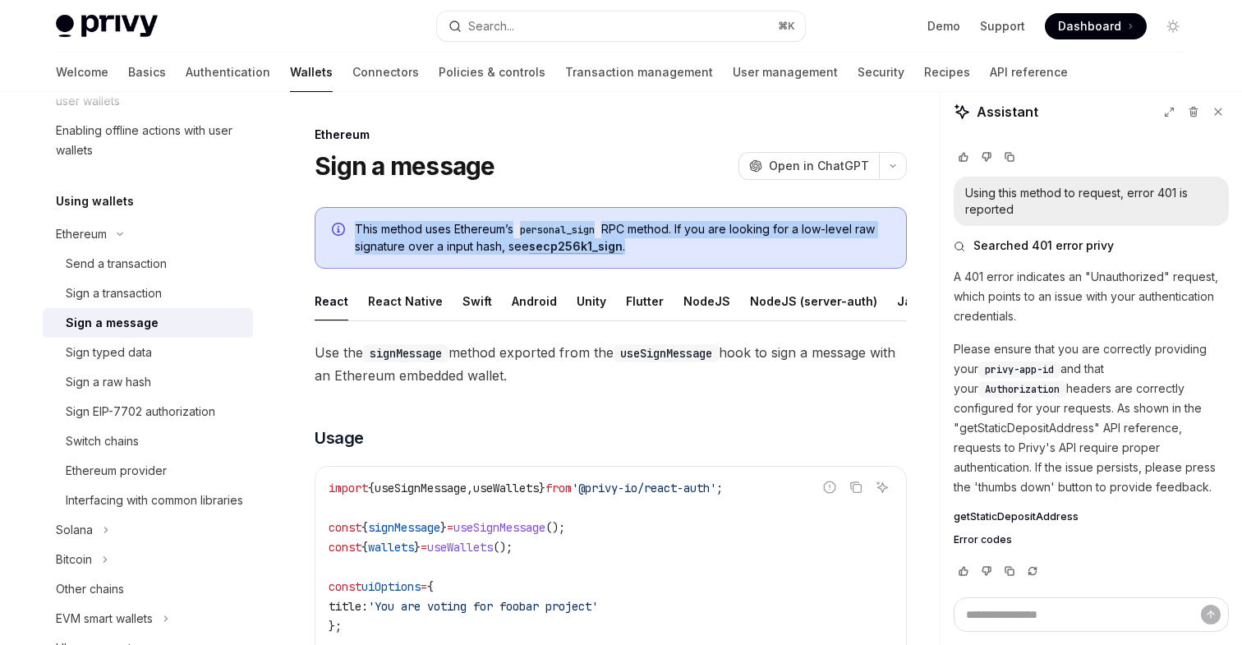
drag, startPoint x: 661, startPoint y: 247, endPoint x: 356, endPoint y: 231, distance: 305.2
click at [356, 231] on span "This method uses Ethereum’s personal_sign RPC method. If you are looking for a …" at bounding box center [622, 238] width 535 height 34
copy span "This method uses Ethereum’s personal_sign RPC method. If you are looking for a …"
click at [135, 353] on div "Sign typed data" at bounding box center [109, 352] width 86 height 20
click at [95, 352] on div "Sign typed data" at bounding box center [109, 352] width 86 height 20
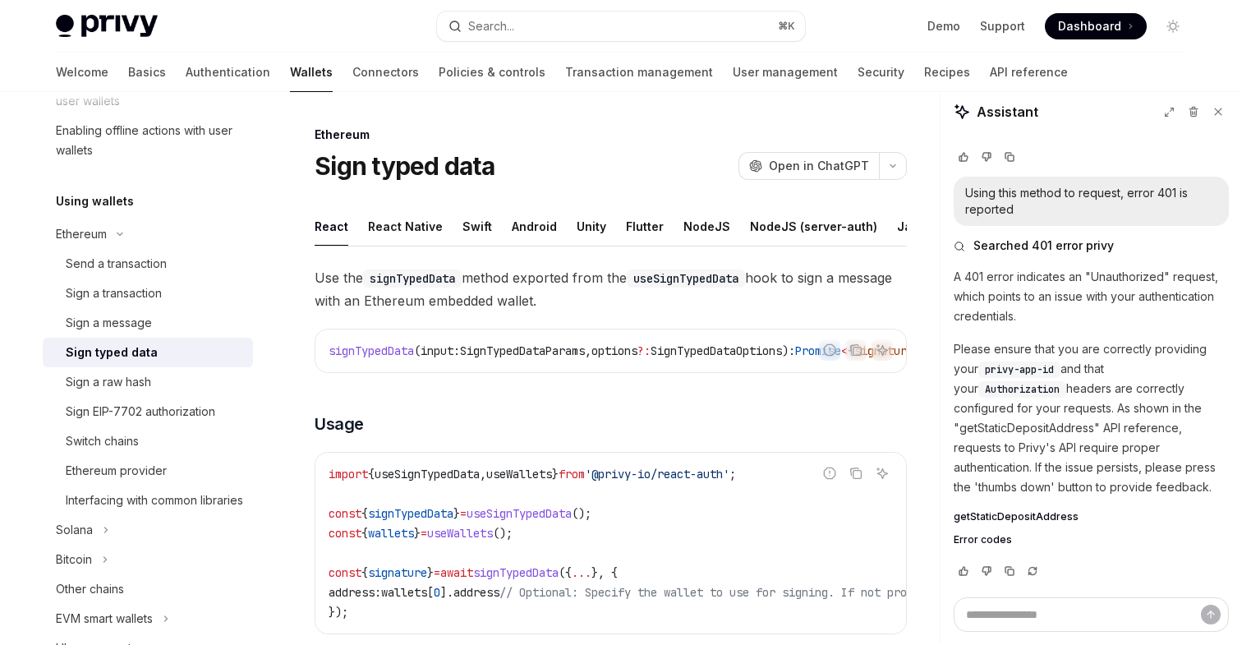
drag, startPoint x: 618, startPoint y: 303, endPoint x: 307, endPoint y: 278, distance: 311.5
copy span "Use the signTypedData method exported from the useSignTypedData hook to sign a …"
click at [719, 290] on span "Use the signTypedData method exported from the useSignTypedData hook to sign a …" at bounding box center [611, 289] width 592 height 46
click at [531, 225] on div "Android" at bounding box center [534, 226] width 45 height 39
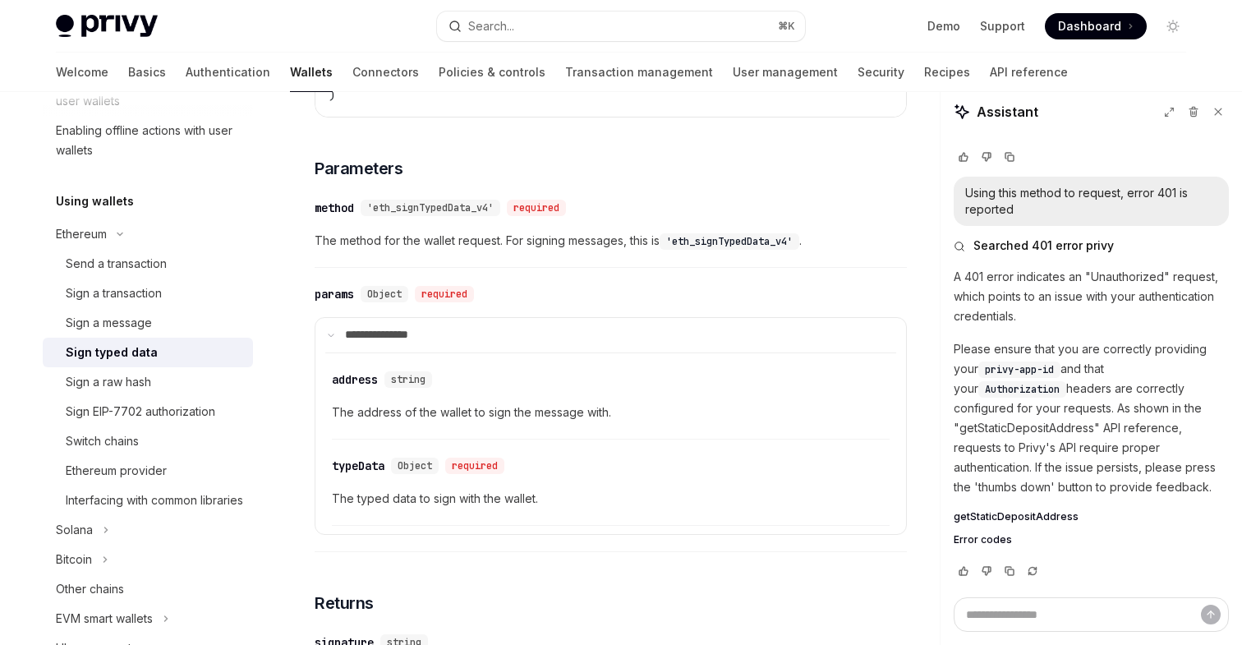
scroll to position [283, 0]
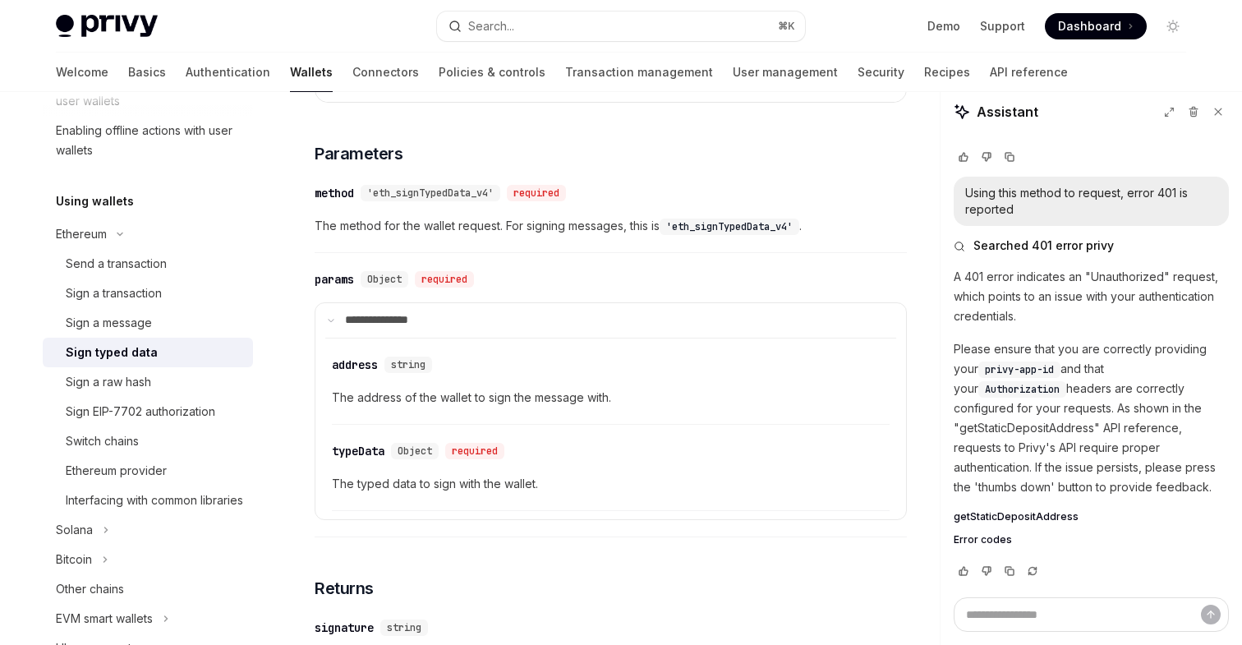
click at [733, 229] on code "'eth_signTypedData_v4'" at bounding box center [730, 226] width 140 height 16
copy code "eth_signTypedData_v4"
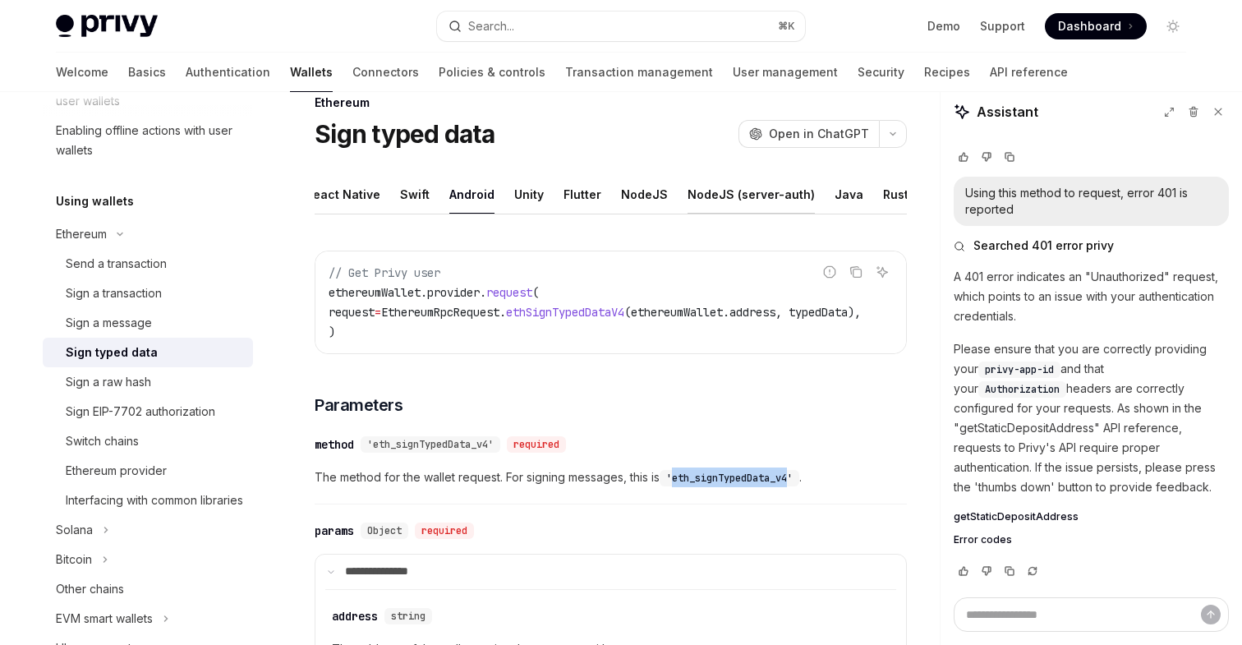
scroll to position [0, 112]
click at [891, 186] on div "REST API" at bounding box center [905, 194] width 52 height 39
type textarea "*"
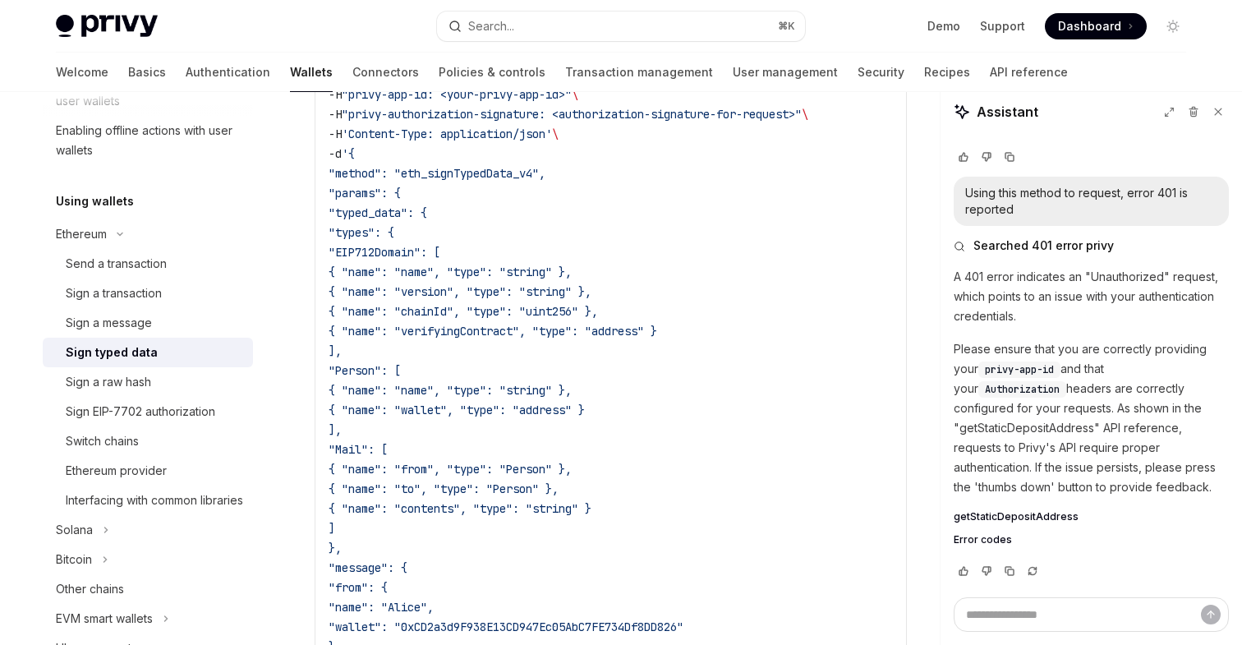
scroll to position [1341, 0]
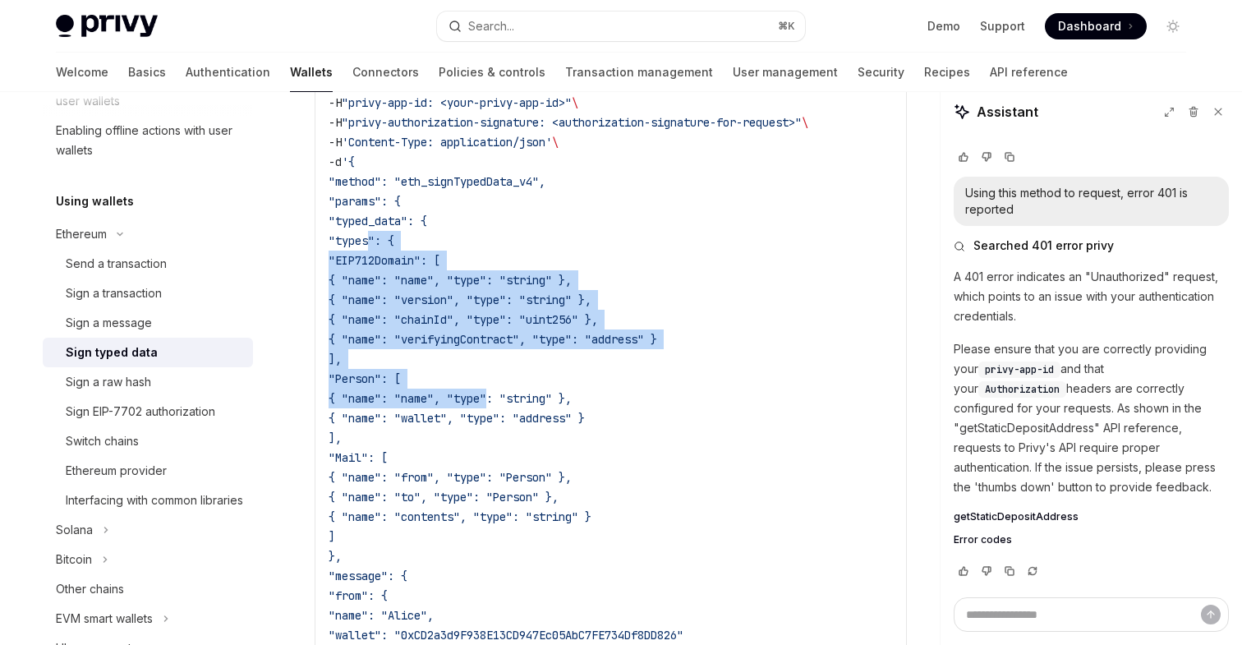
drag, startPoint x: 369, startPoint y: 240, endPoint x: 494, endPoint y: 393, distance: 197.8
click at [494, 393] on code "curl --request POST https://api.privy.io/v1/wallets/ < wallet_i d > /rpc \ -u "…" at bounding box center [611, 516] width 564 height 926
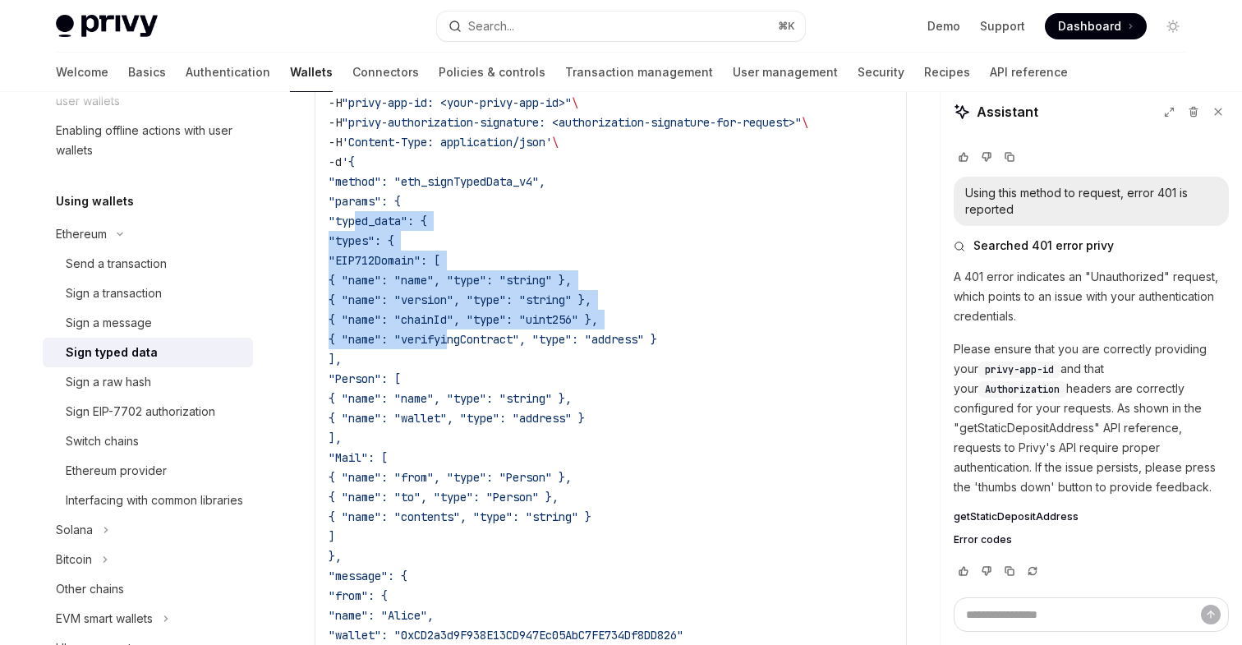
drag, startPoint x: 358, startPoint y: 218, endPoint x: 452, endPoint y: 331, distance: 146.4
click at [453, 331] on code "curl --request POST https://api.privy.io/v1/wallets/ < wallet_i d > /rpc \ -u "…" at bounding box center [611, 516] width 564 height 926
click at [427, 217] on span ""typed_data": {" at bounding box center [378, 221] width 99 height 15
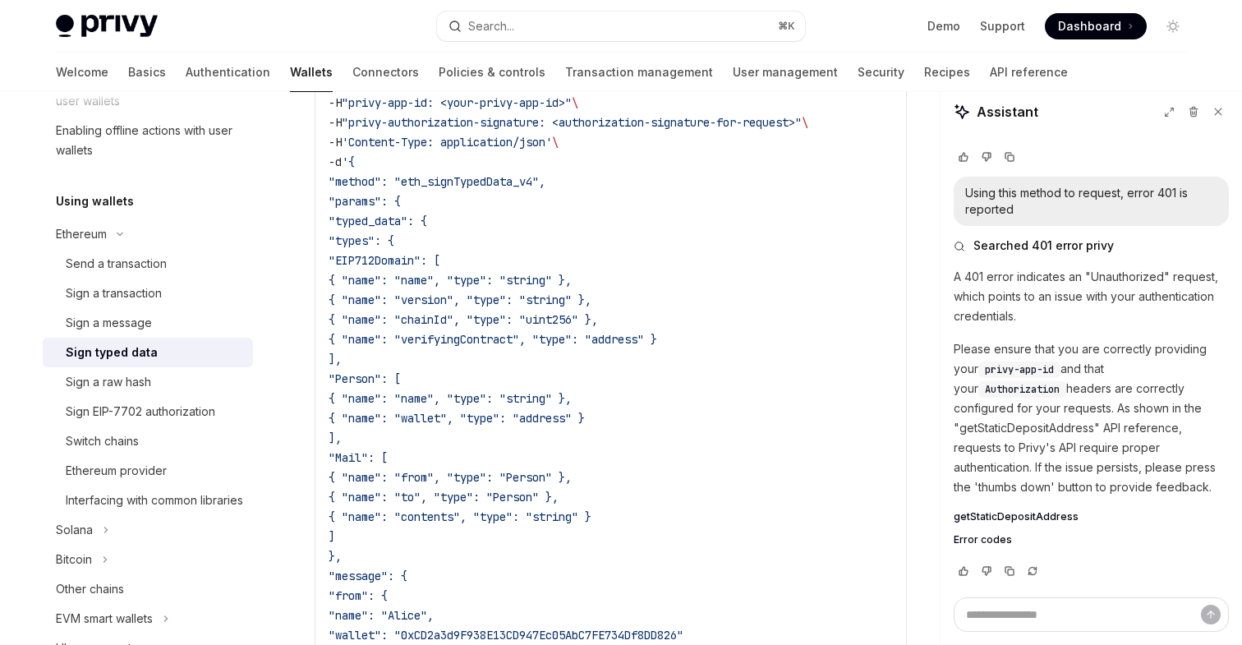
drag, startPoint x: 411, startPoint y: 202, endPoint x: 559, endPoint y: 630, distance: 452.7
click at [559, 630] on div "**********" at bounding box center [456, 34] width 907 height 2500
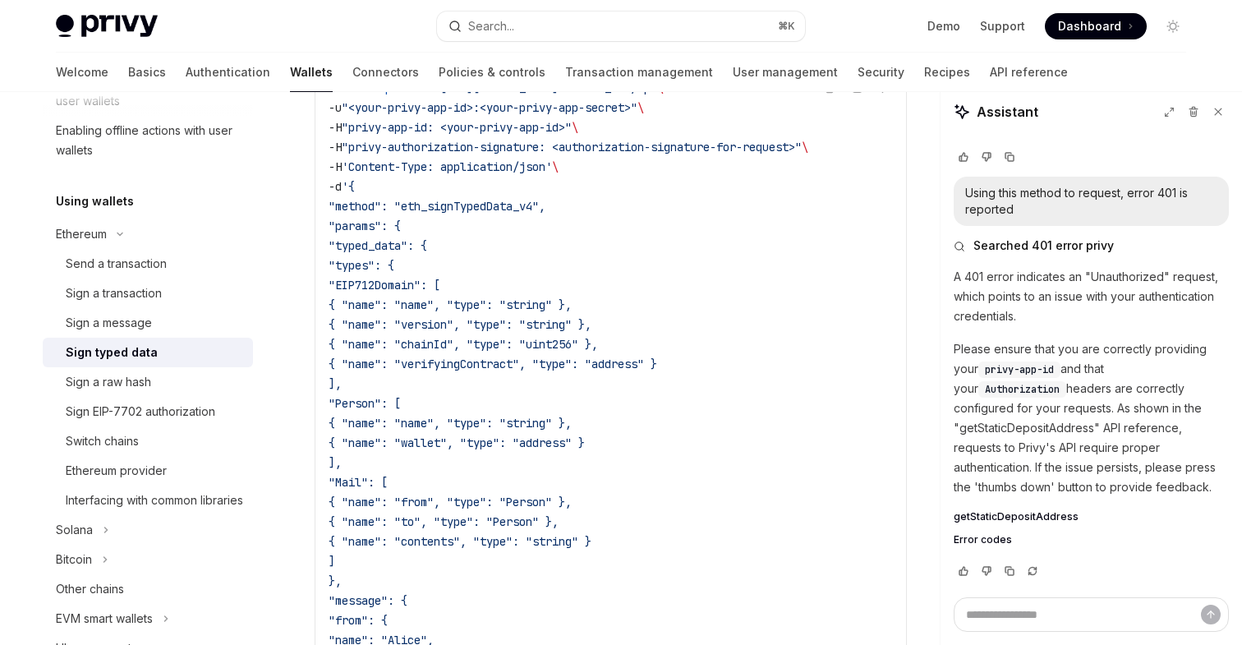
scroll to position [1283, 0]
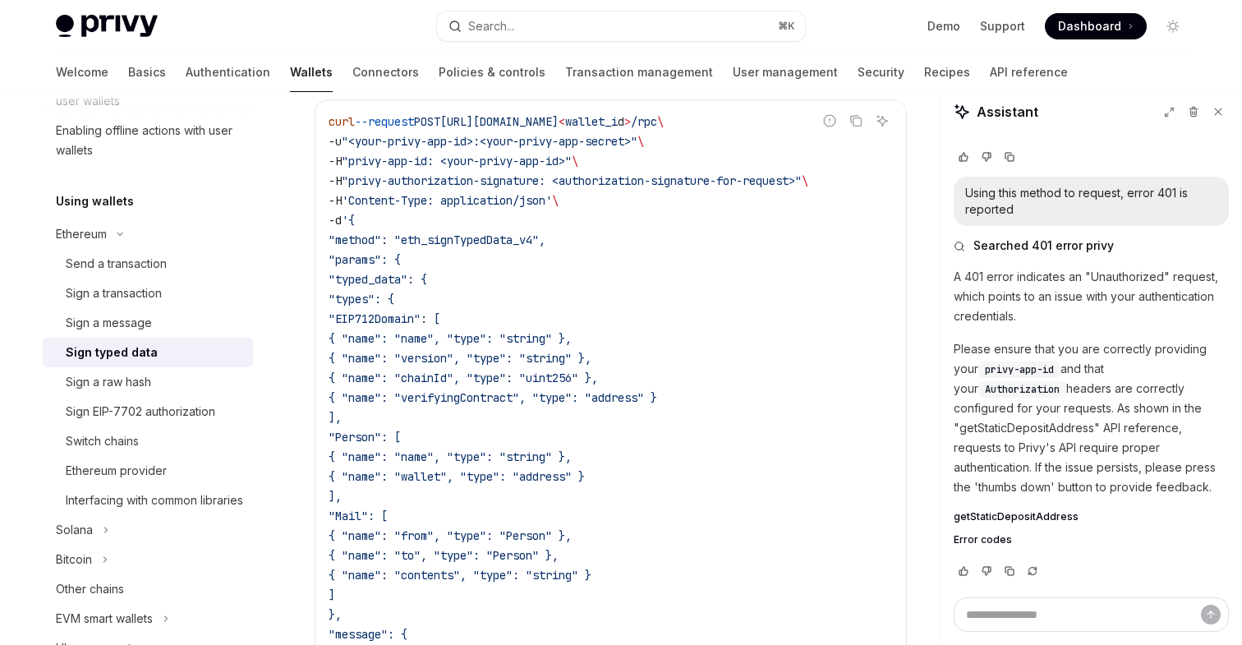
click at [516, 398] on span "{ "name": "verifyingContract", "type": "address" }" at bounding box center [493, 397] width 329 height 15
click at [407, 276] on span ""typed_data": {" at bounding box center [378, 279] width 99 height 15
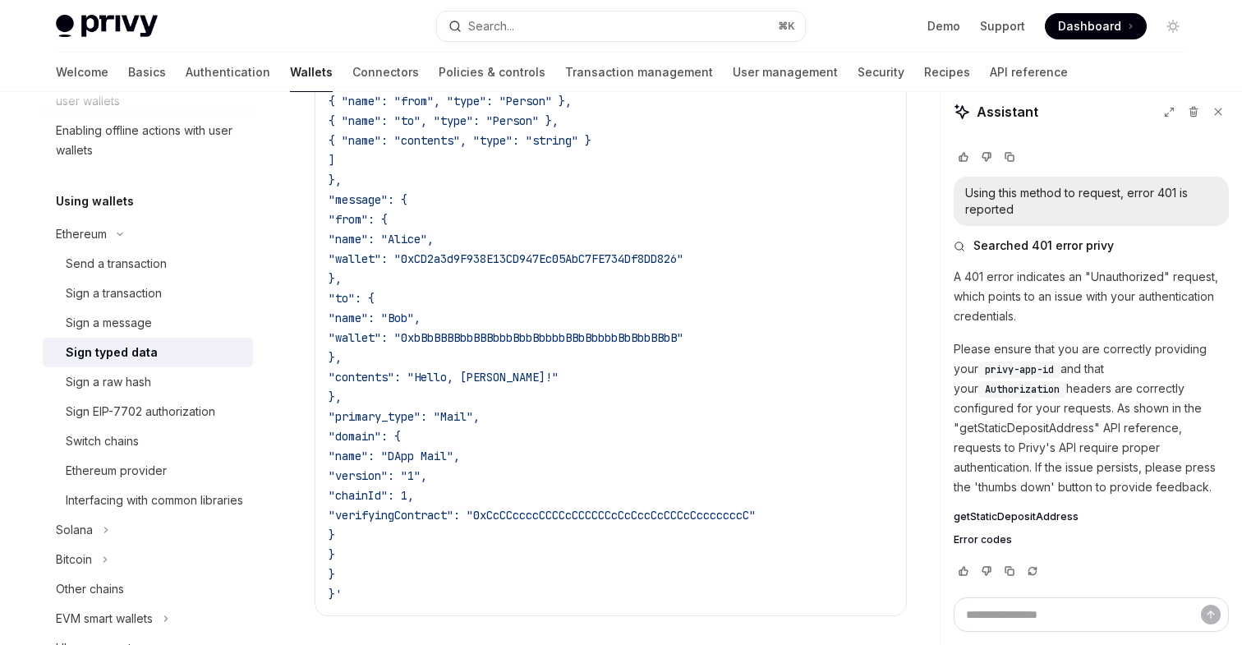
scroll to position [1797, 0]
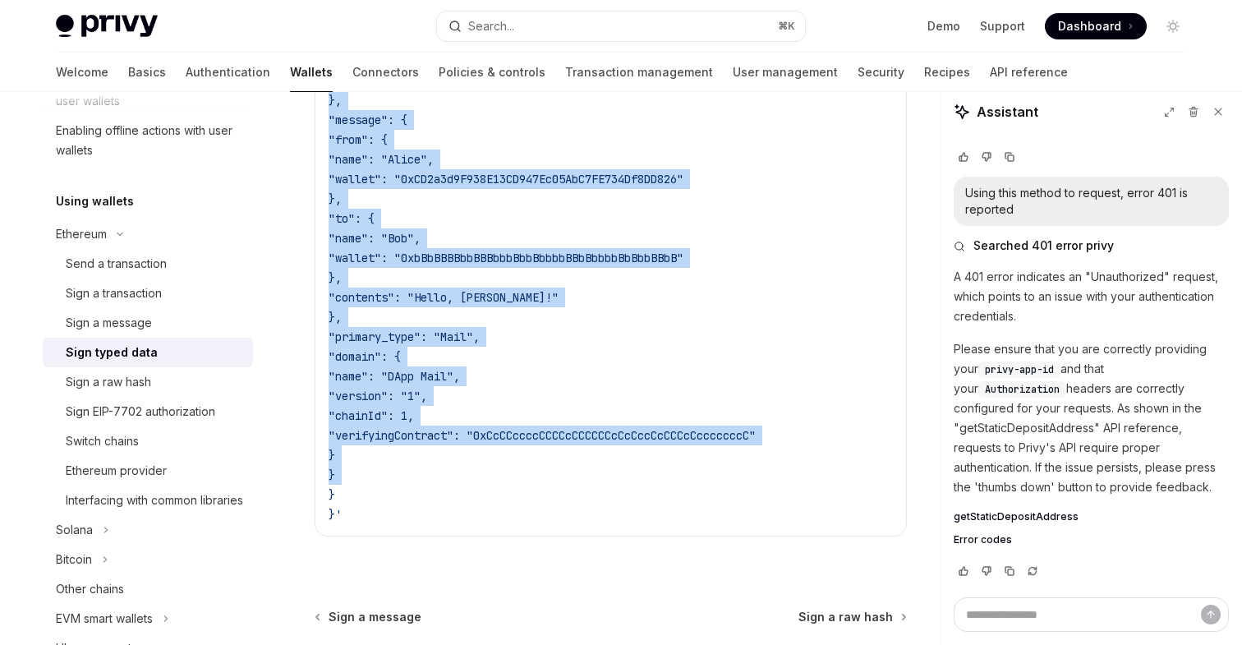
click at [366, 473] on code "curl --request POST https://api.privy.io/v1/wallets/ < wallet_i d > /rpc \ -u "…" at bounding box center [611, 61] width 564 height 926
copy code ""typed_data": { "types": { "EIP712Domain": [ { "name": "name", "type": "string"…"
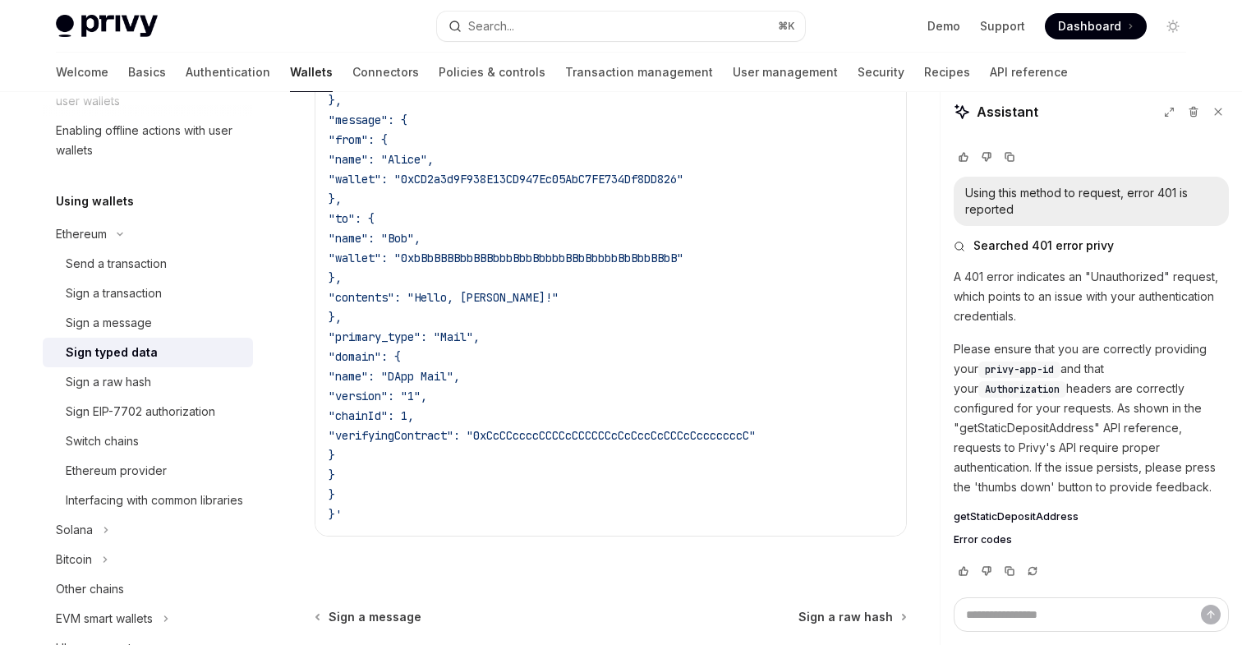
click at [632, 420] on code "curl --request POST https://api.privy.io/v1/wallets/ < wallet_i d > /rpc \ -u "…" at bounding box center [611, 61] width 564 height 926
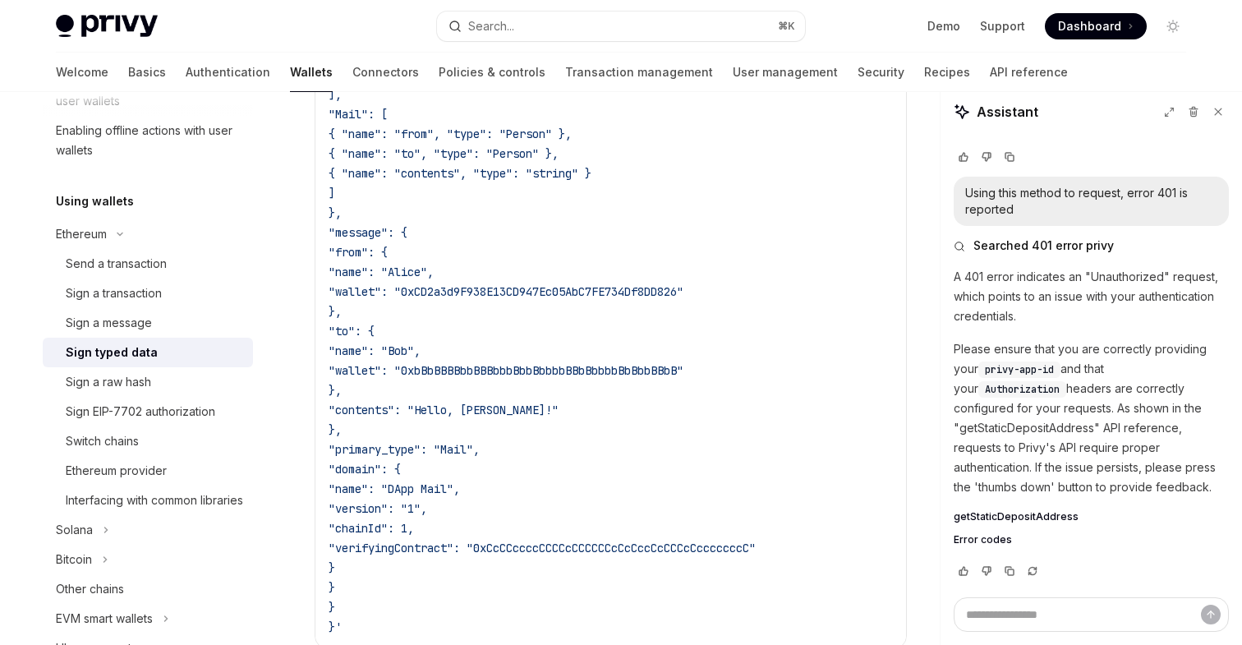
scroll to position [1754, 0]
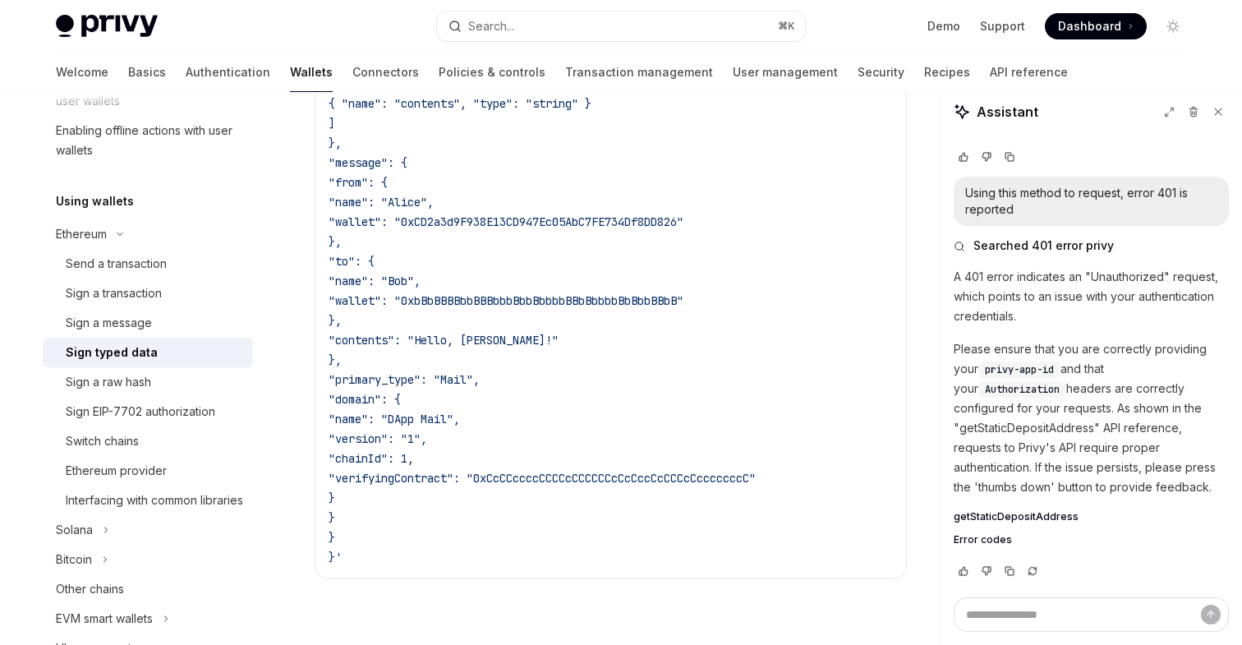
click at [352, 540] on code "curl --request POST https://api.privy.io/v1/wallets/ < wallet_i d > /rpc \ -u "…" at bounding box center [611, 103] width 564 height 926
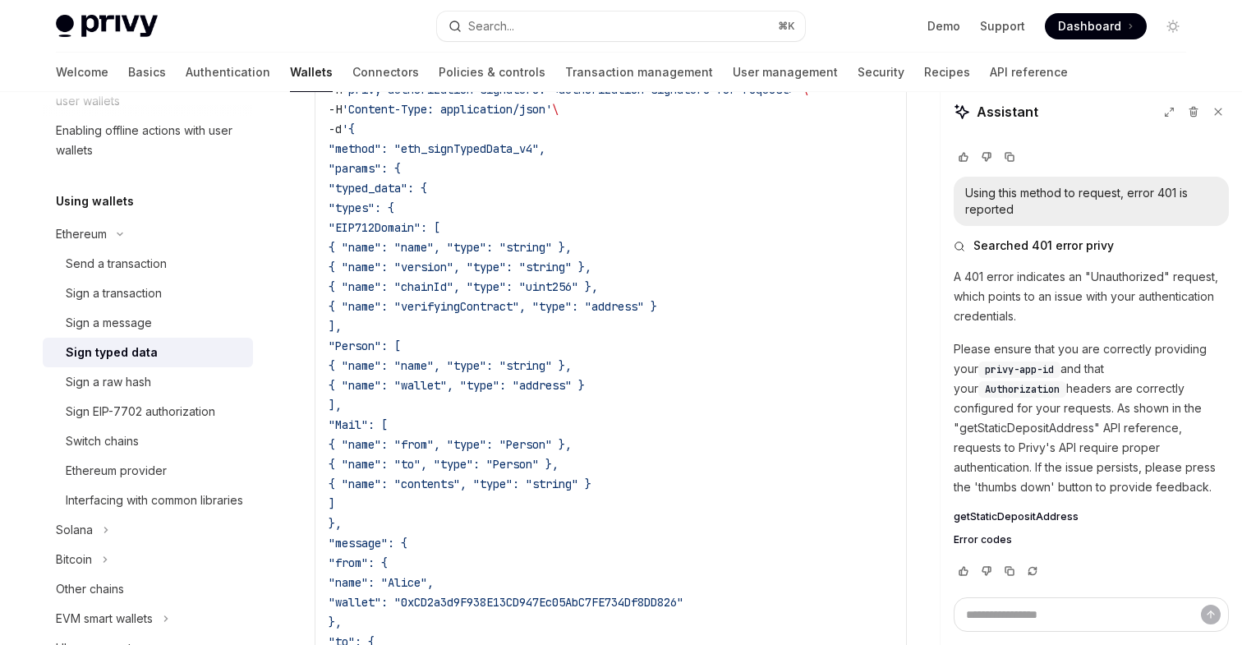
scroll to position [1261, 0]
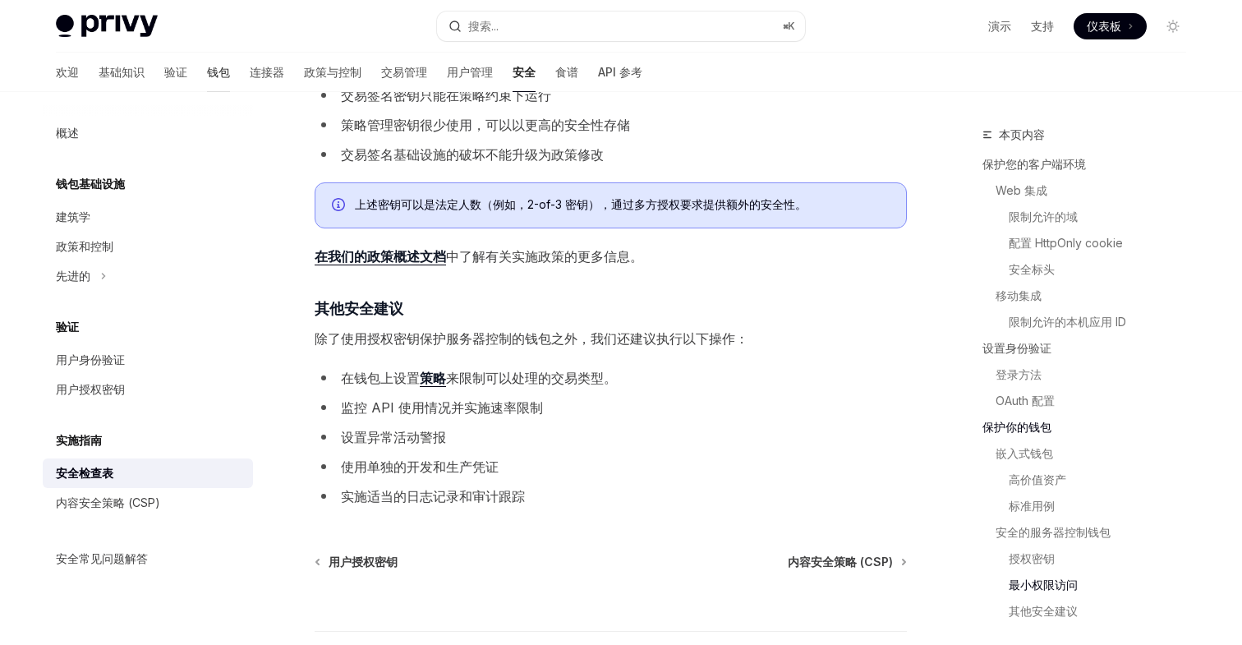
click at [207, 73] on font "钱包" at bounding box center [218, 72] width 23 height 14
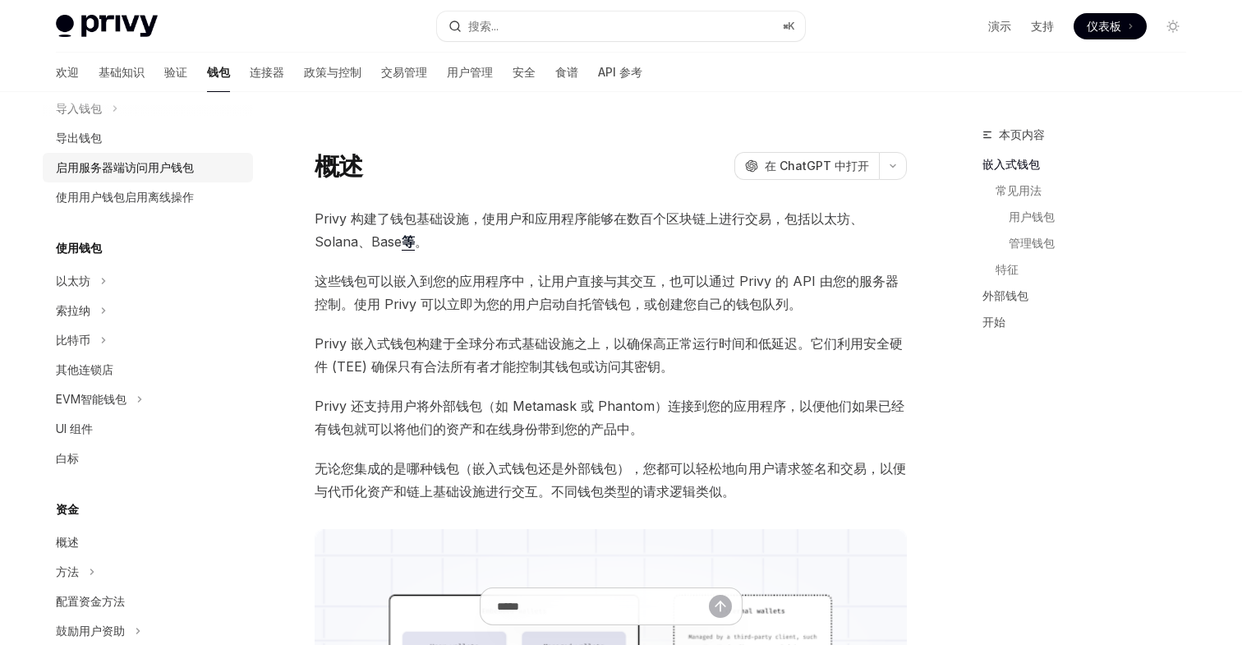
scroll to position [256, 0]
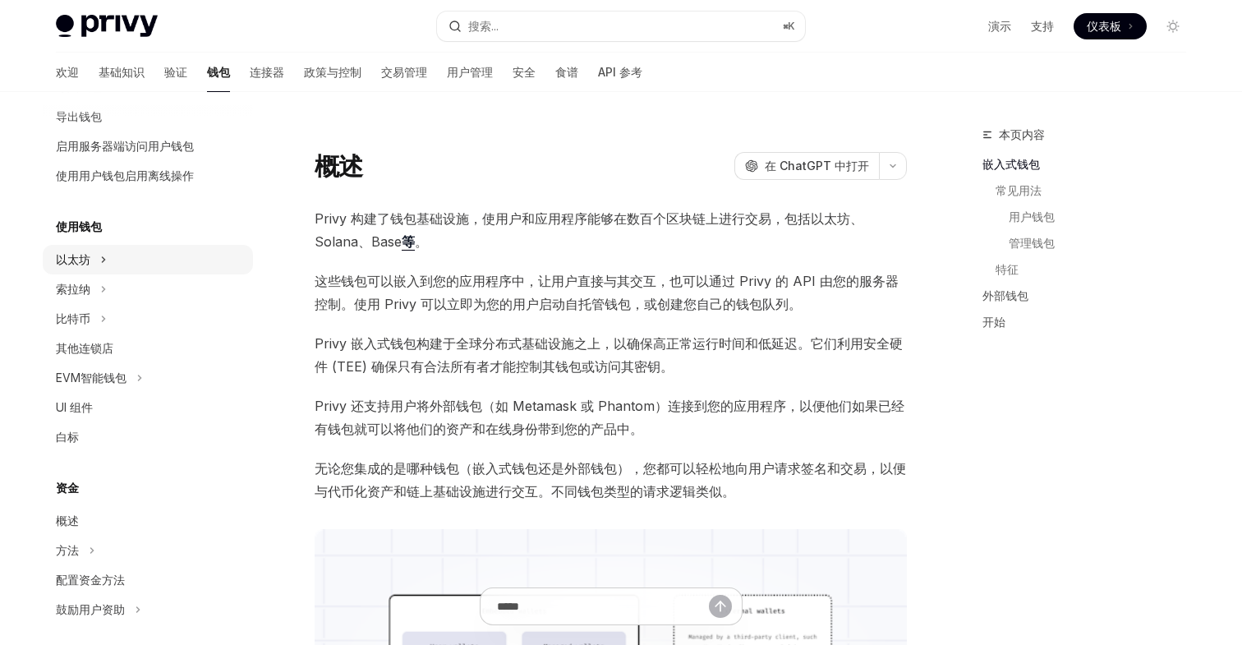
click at [97, 266] on button "以太坊" at bounding box center [148, 260] width 210 height 30
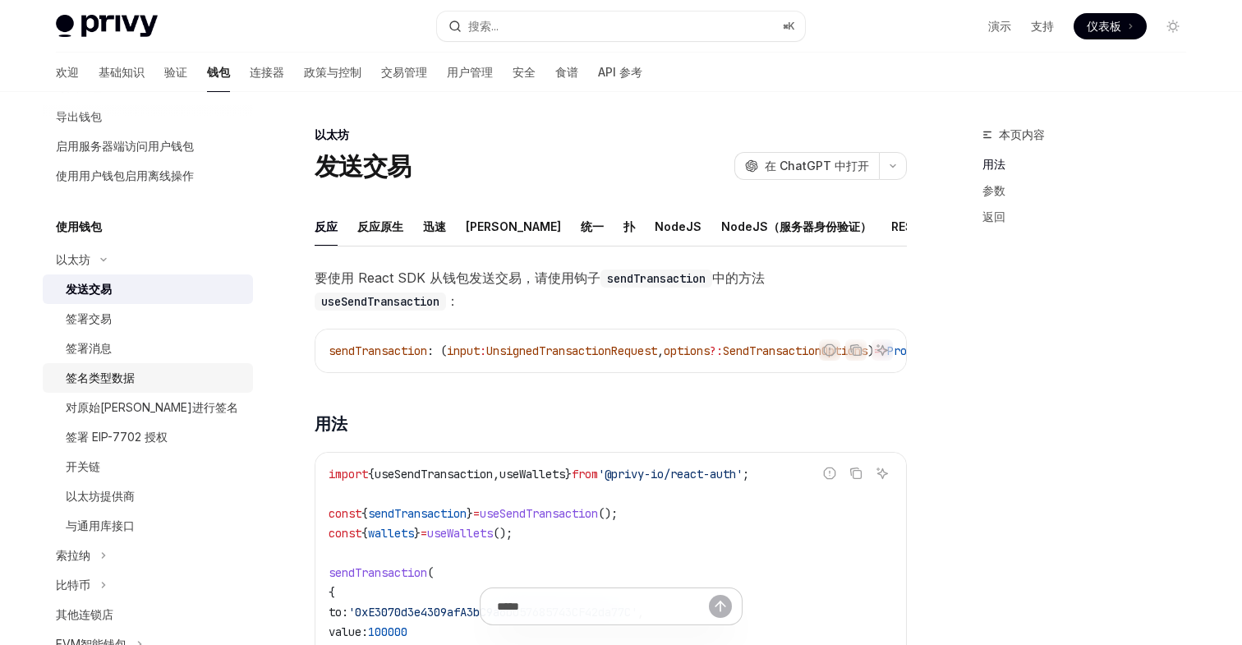
click at [103, 378] on font "签名类型数据" at bounding box center [100, 377] width 69 height 14
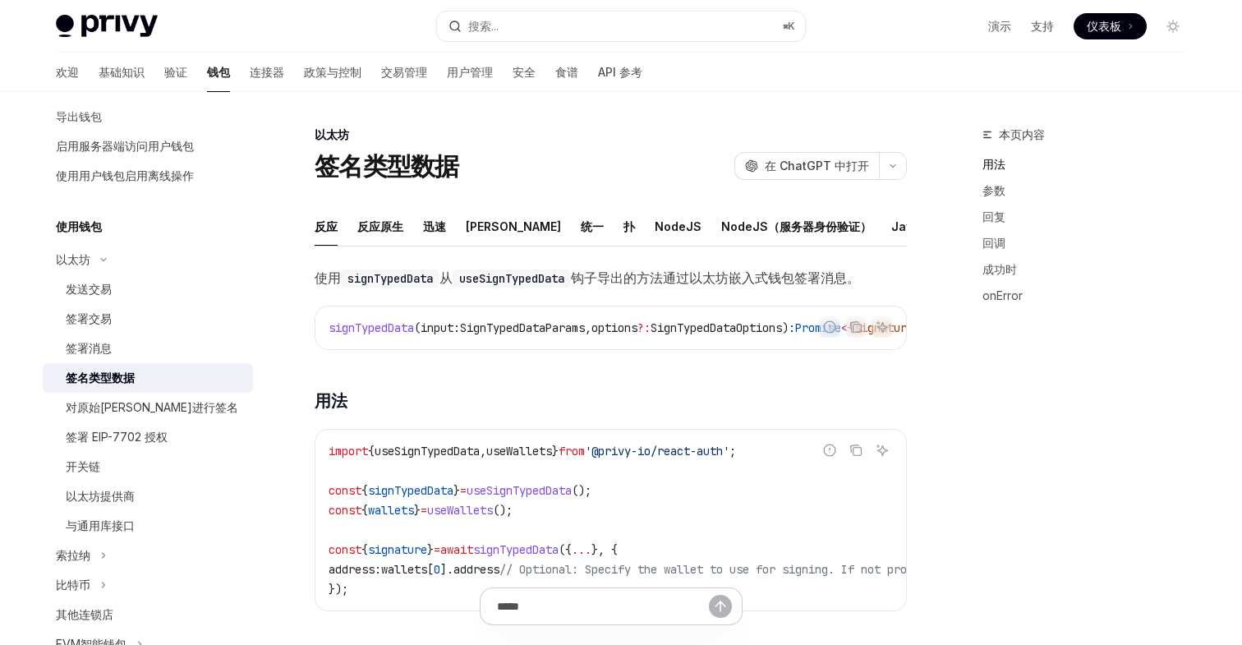
scroll to position [0, 34]
click at [936, 221] on font "REST API" at bounding box center [962, 226] width 52 height 14
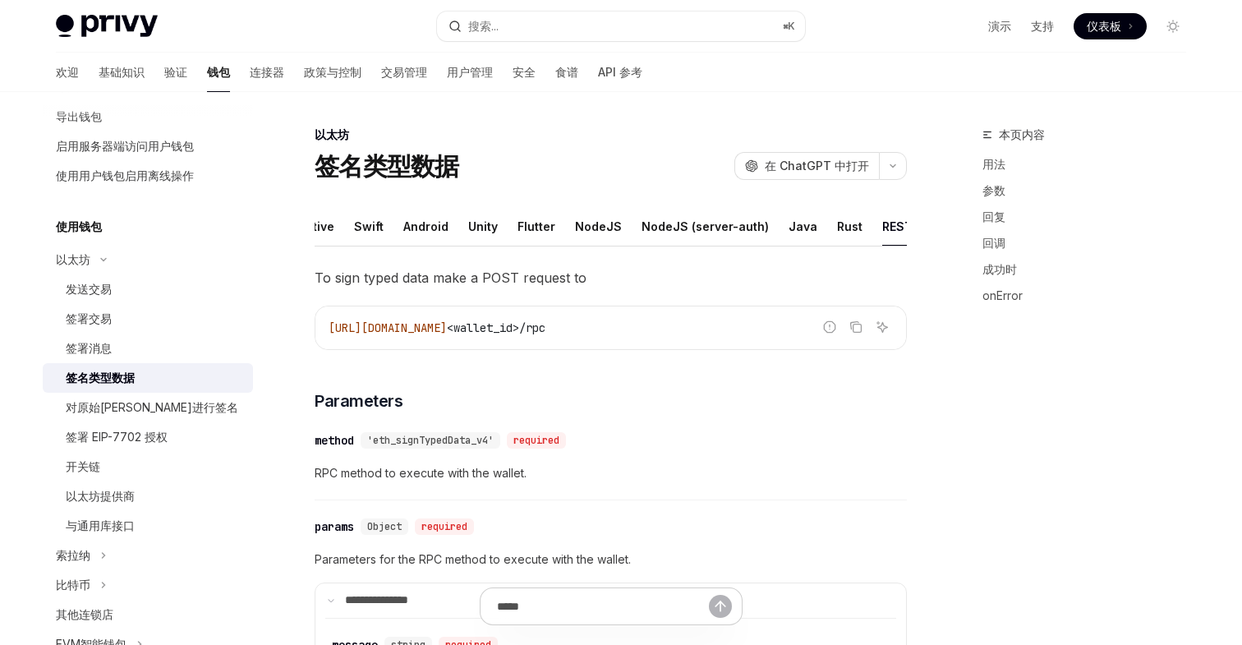
scroll to position [0, 112]
click at [879, 225] on div "REST API" at bounding box center [905, 226] width 52 height 39
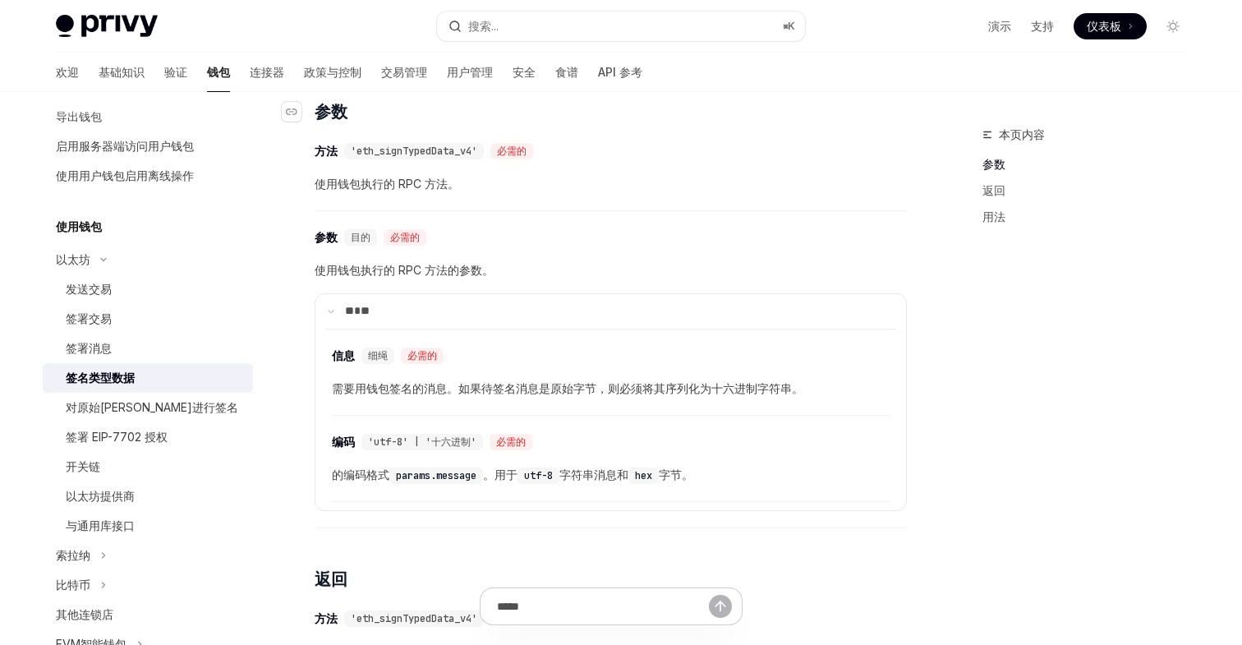
scroll to position [294, 0]
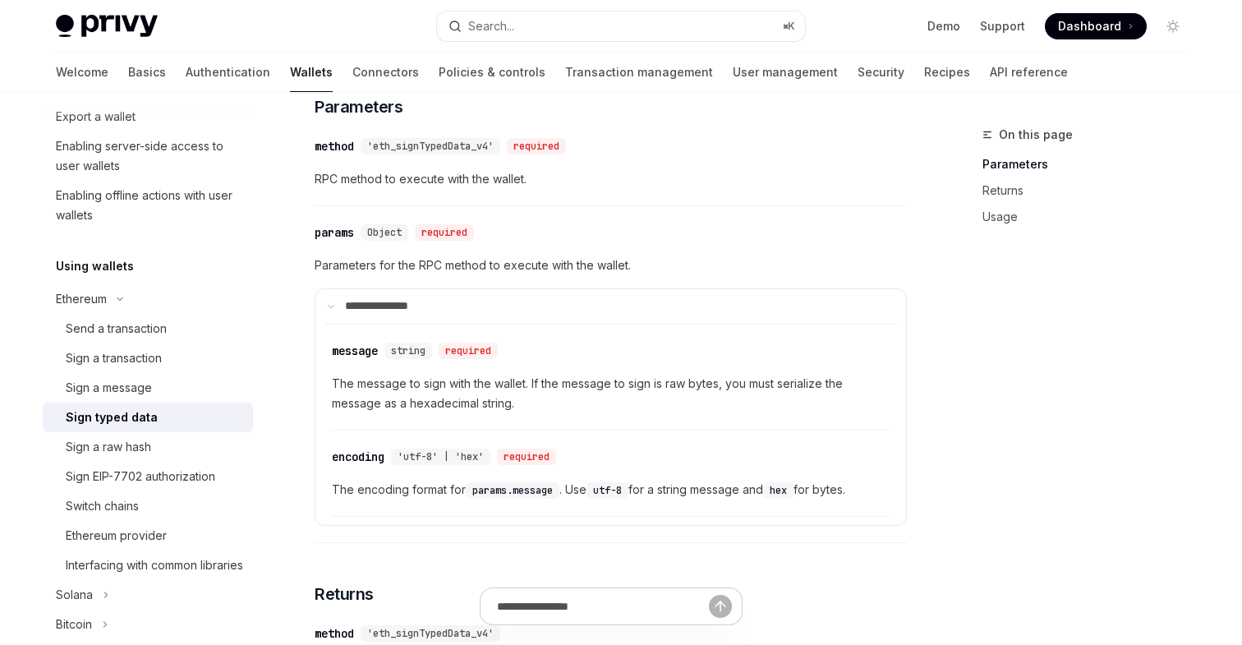
click at [729, 223] on div "​ params Object required" at bounding box center [603, 233] width 576 height 20
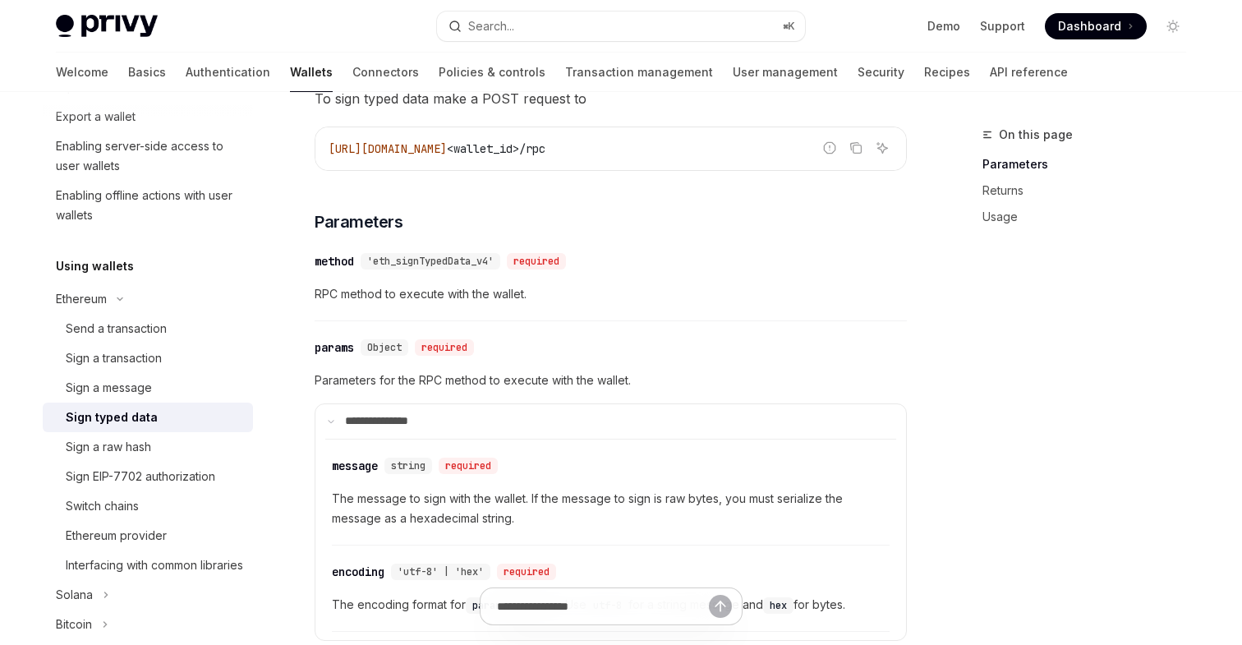
scroll to position [371, 0]
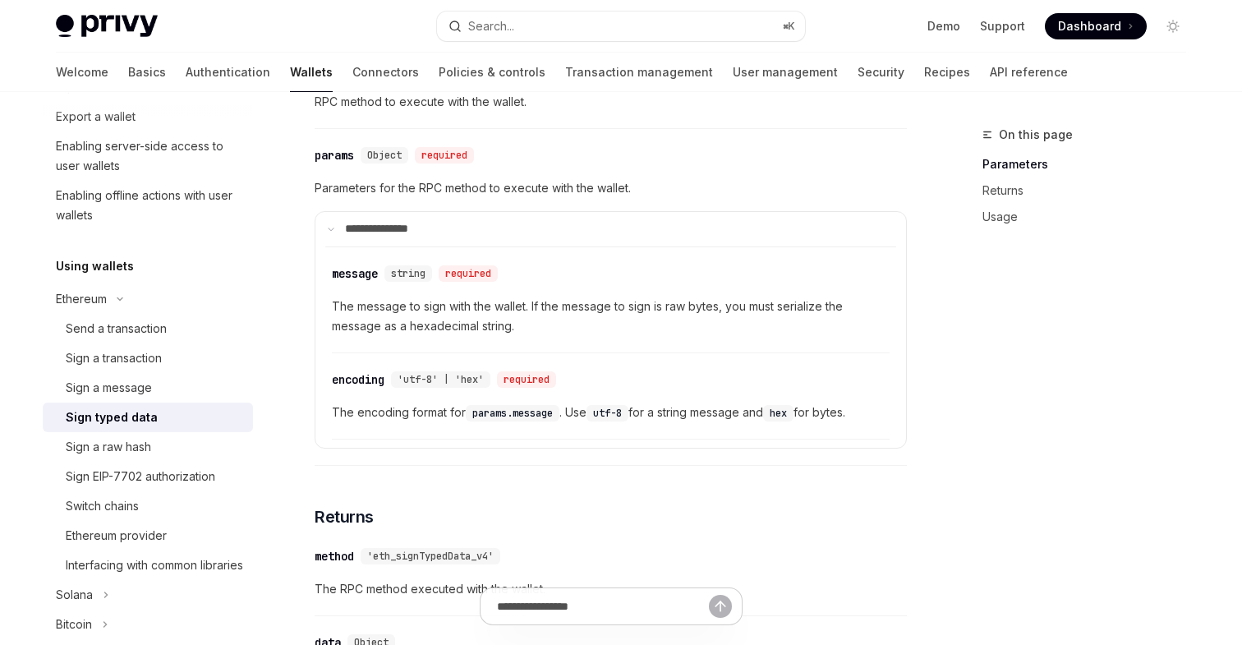
click at [714, 416] on span "The encoding format for params.message . Use utf-8 for a string message and hex…" at bounding box center [611, 412] width 558 height 20
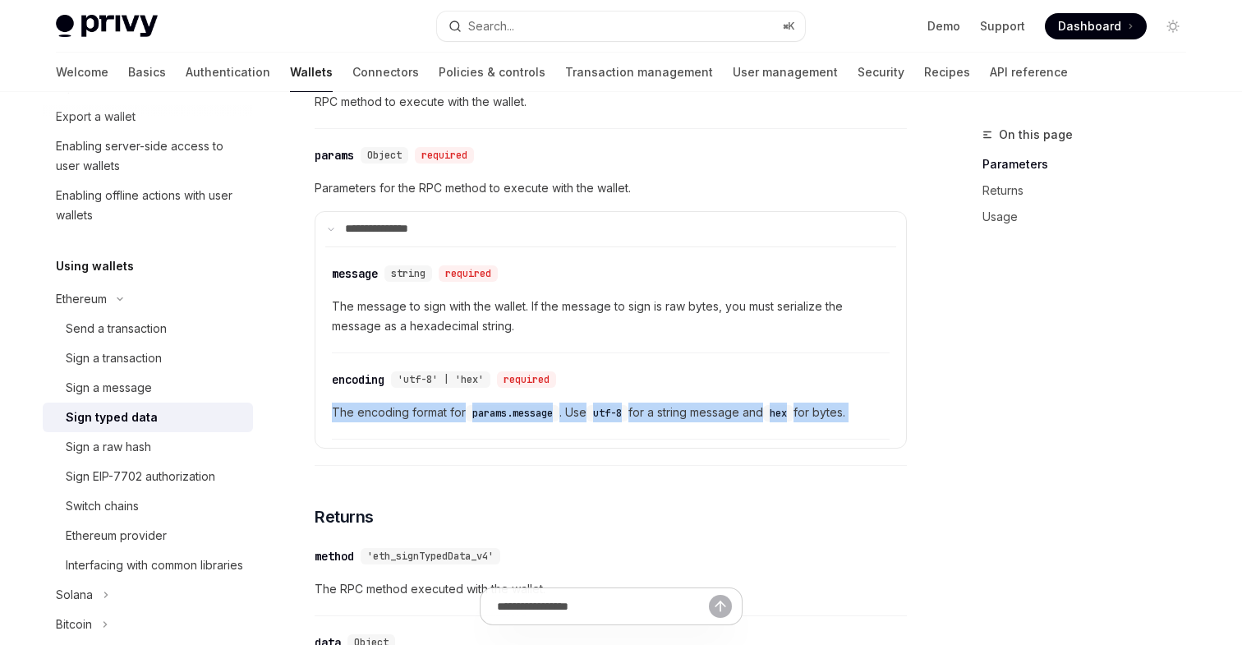
click at [714, 416] on span "The encoding format for params.message . Use utf-8 for a string message and hex…" at bounding box center [611, 412] width 558 height 20
copy span "The encoding format for params.message . Use utf-8 for a string message and hex…"
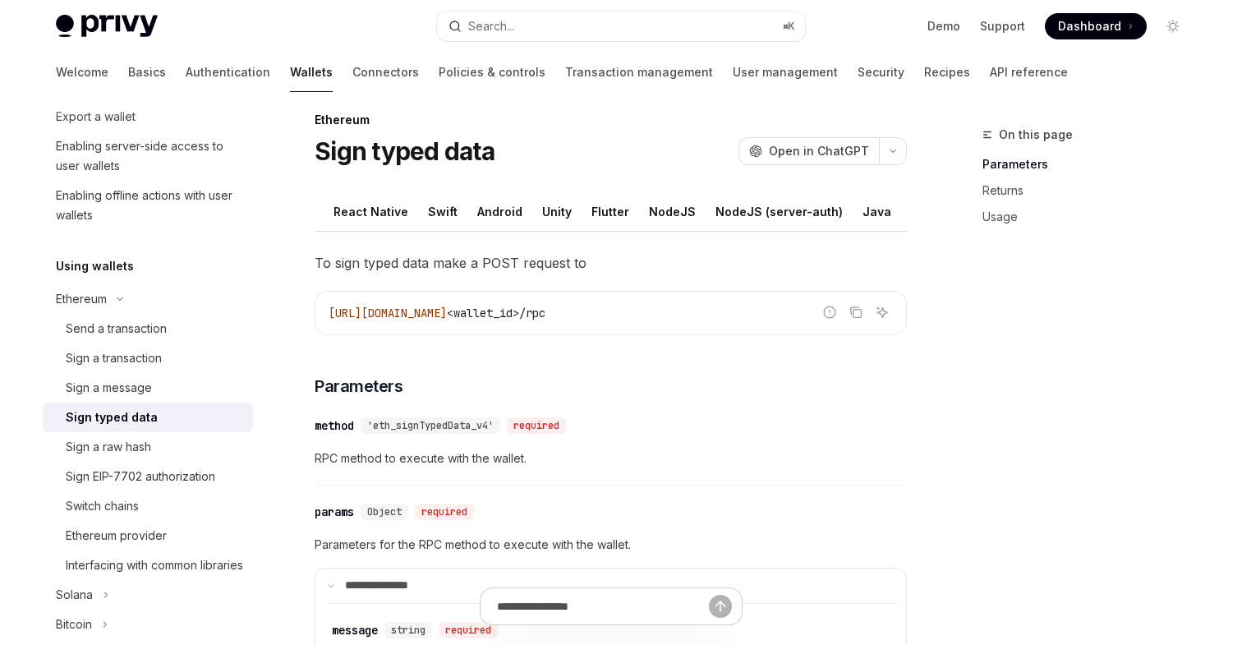
scroll to position [0, 0]
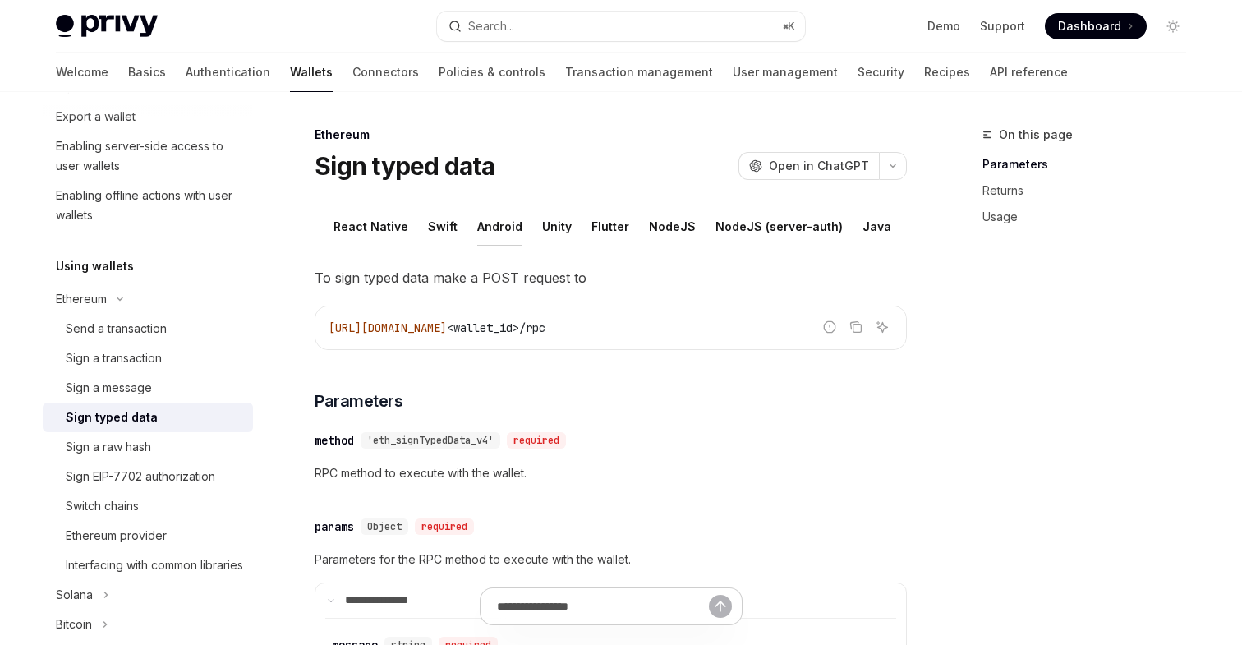
click at [493, 219] on div "Android" at bounding box center [499, 226] width 45 height 39
type textarea "*"
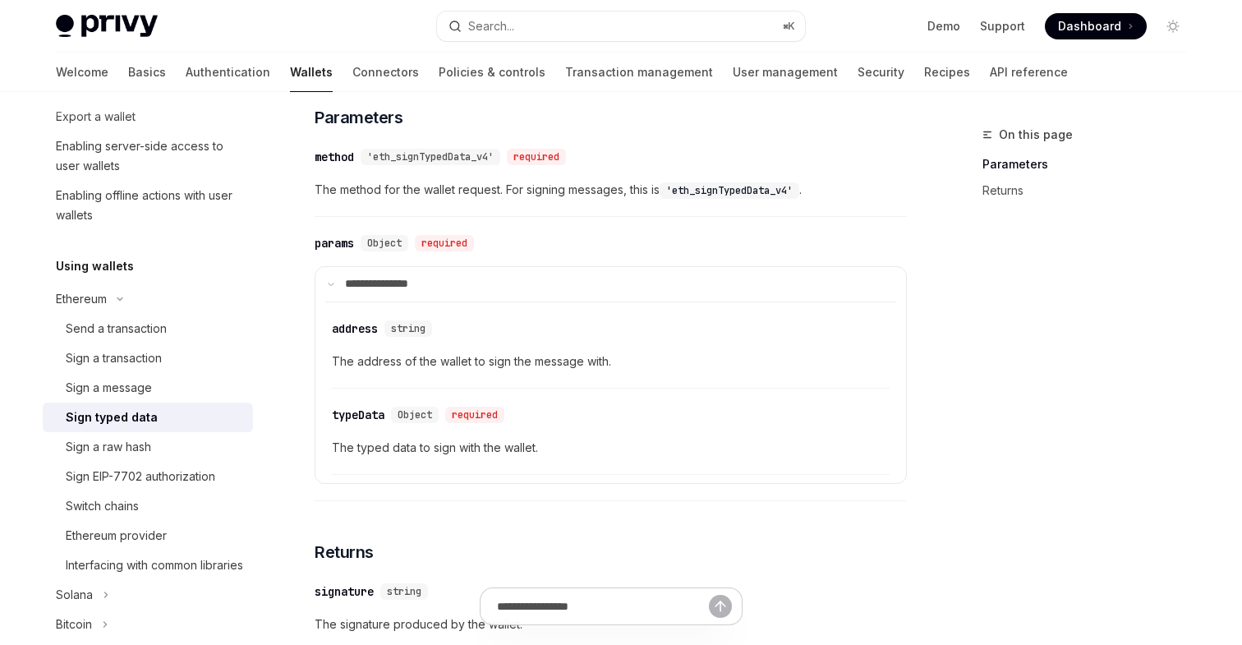
scroll to position [315, 0]
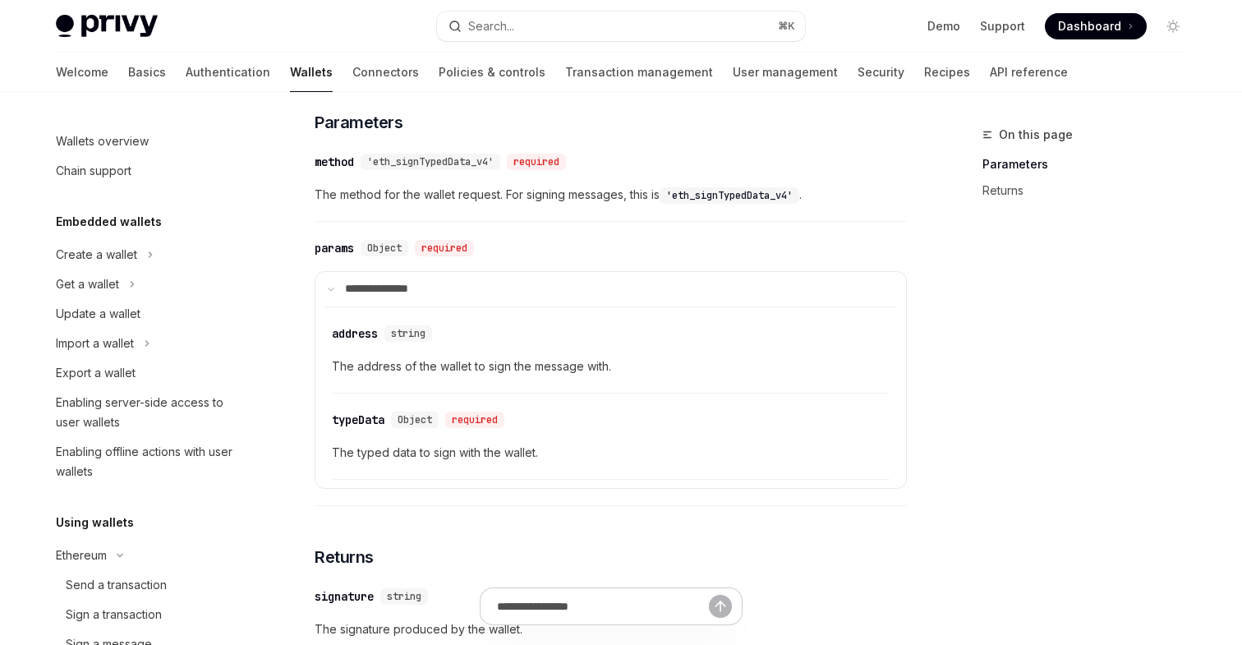
scroll to position [256, 0]
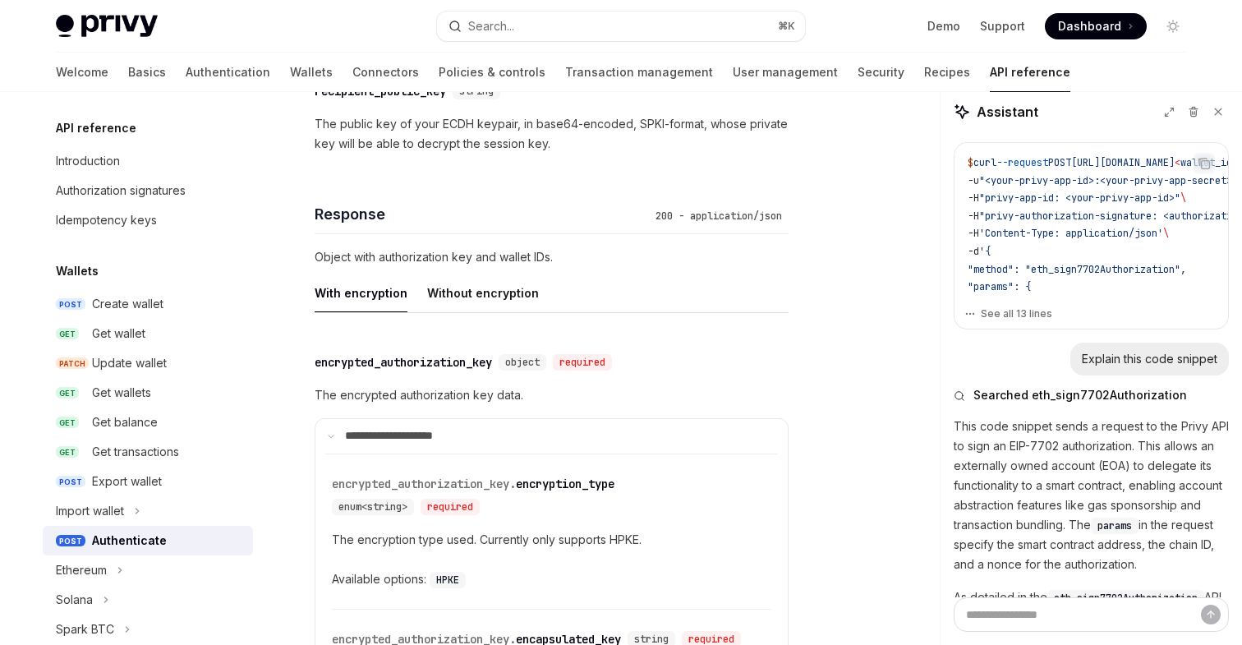
scroll to position [0, 14]
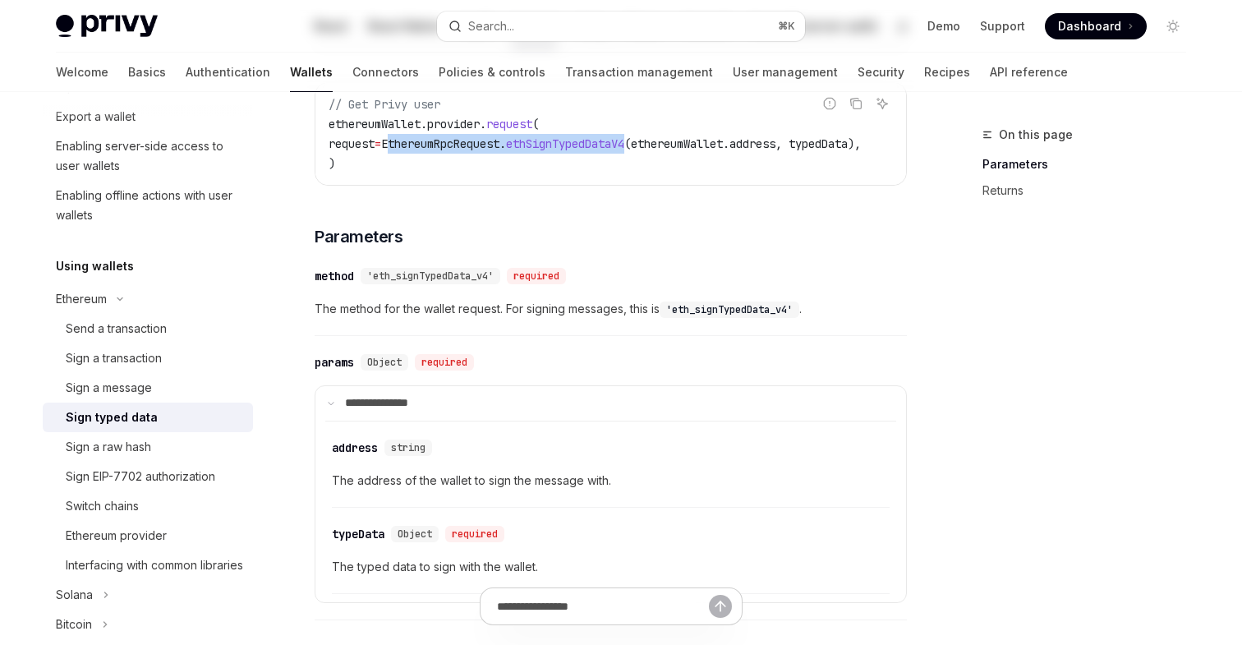
scroll to position [211, 0]
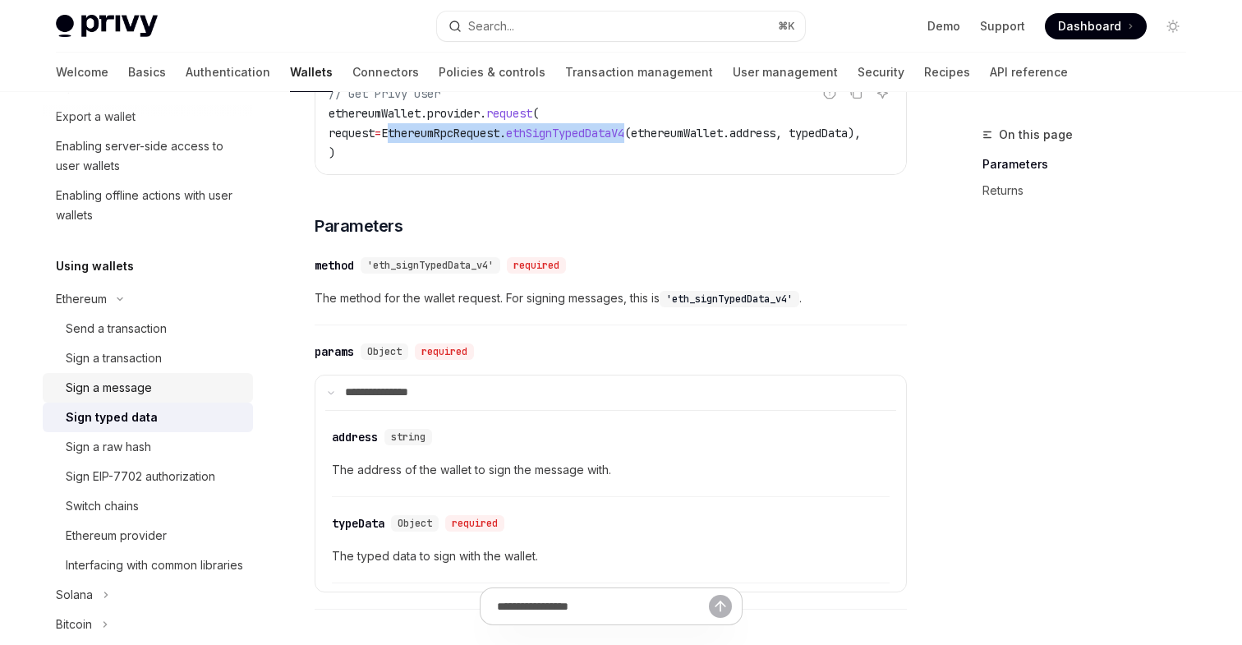
click at [103, 386] on div "Sign a message" at bounding box center [109, 388] width 86 height 20
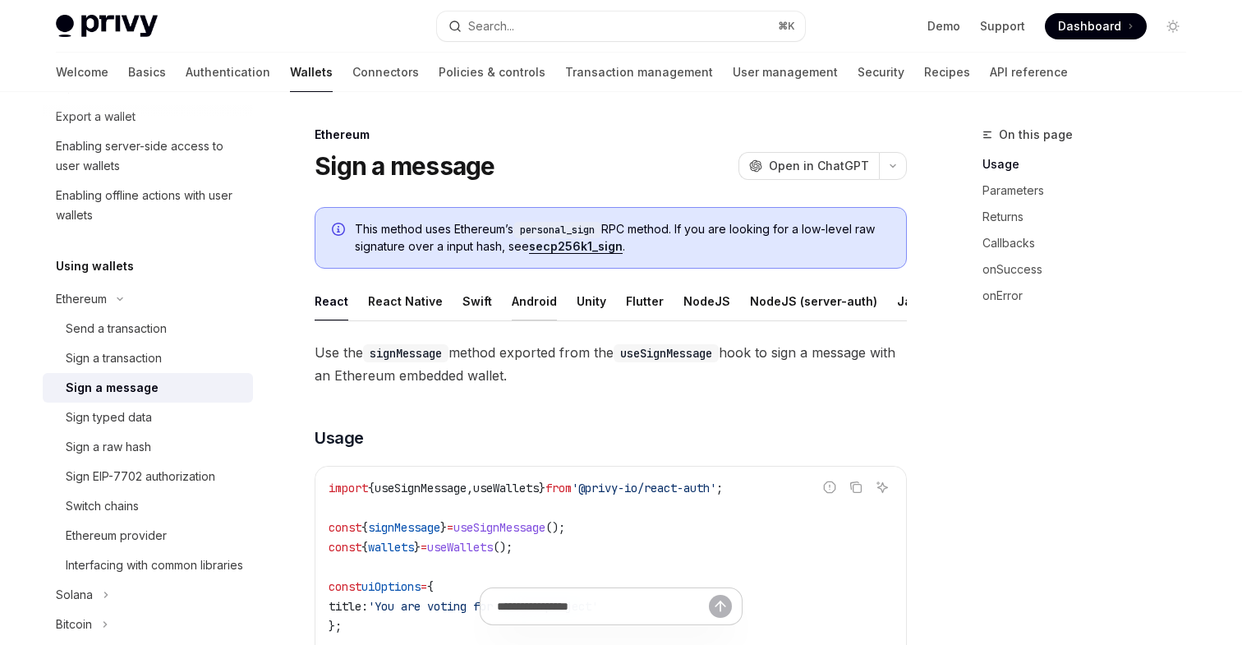
click at [526, 298] on div "Android" at bounding box center [534, 301] width 45 height 39
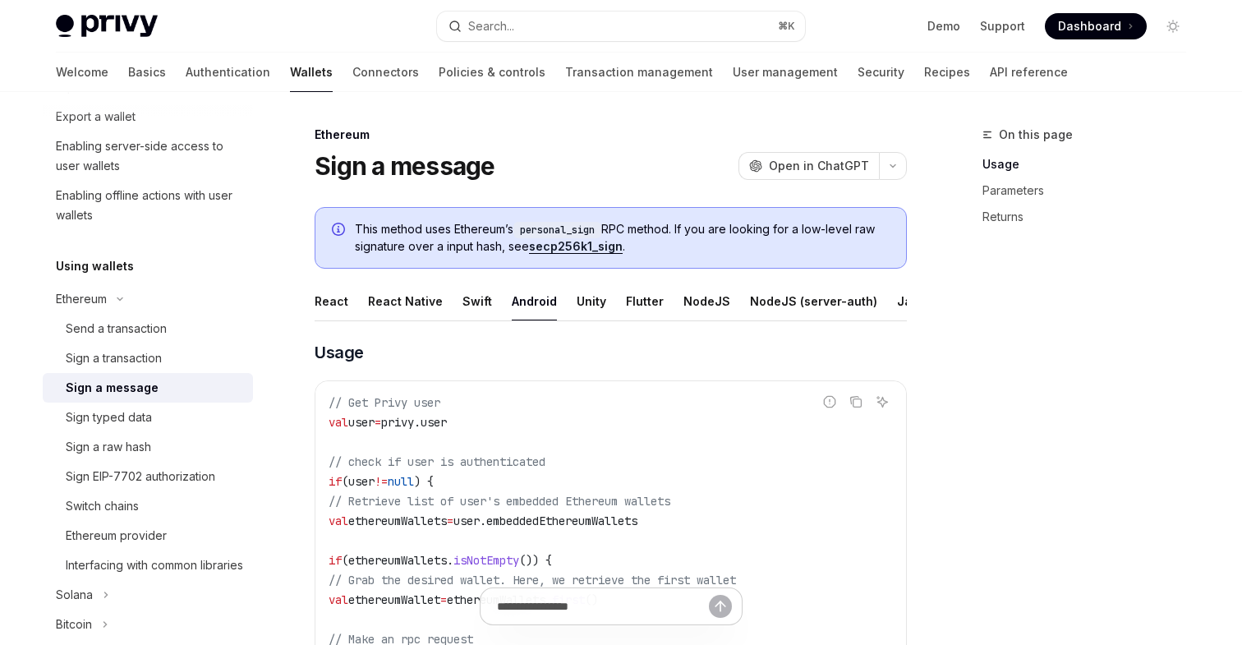
click at [586, 244] on link "secp256k1_sign" at bounding box center [576, 246] width 94 height 15
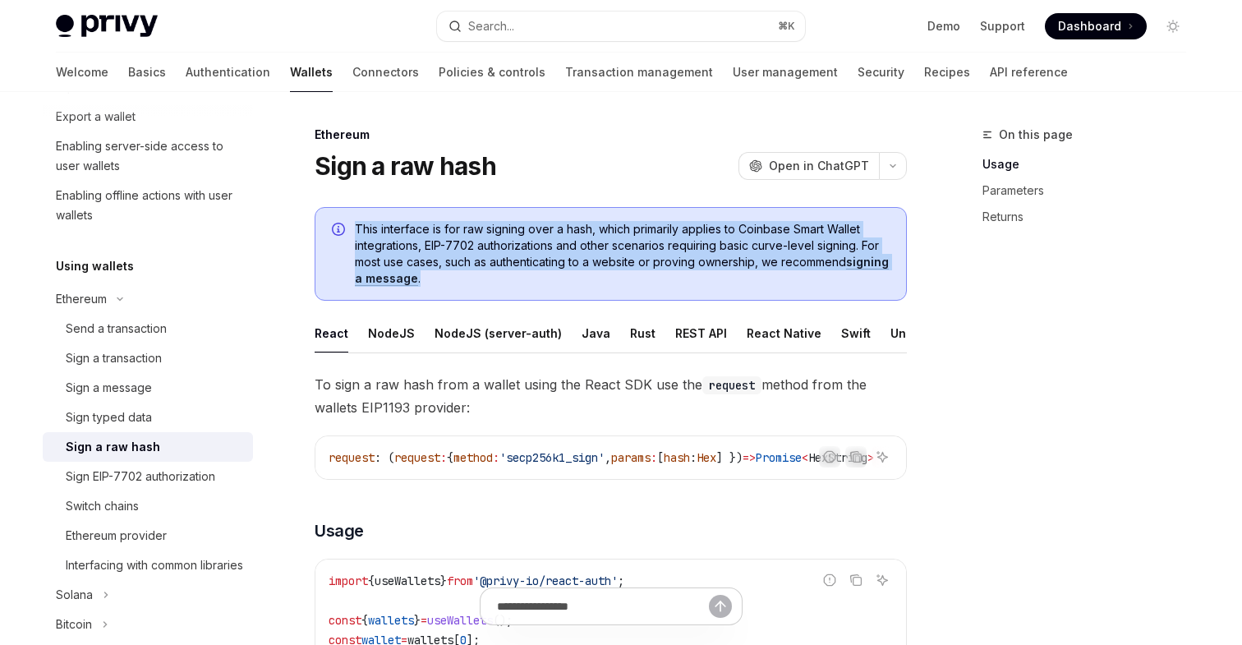
drag, startPoint x: 486, startPoint y: 282, endPoint x: 352, endPoint y: 222, distance: 146.7
click at [352, 222] on div "This interface is for raw signing over a hash, which primarily applies to Coinb…" at bounding box center [611, 254] width 592 height 94
copy span "This interface is for raw signing over a hash, which primarily applies to Coinb…"
click at [503, 281] on span "This interface is for raw signing over a hash, which primarily applies to Coinb…" at bounding box center [622, 254] width 535 height 66
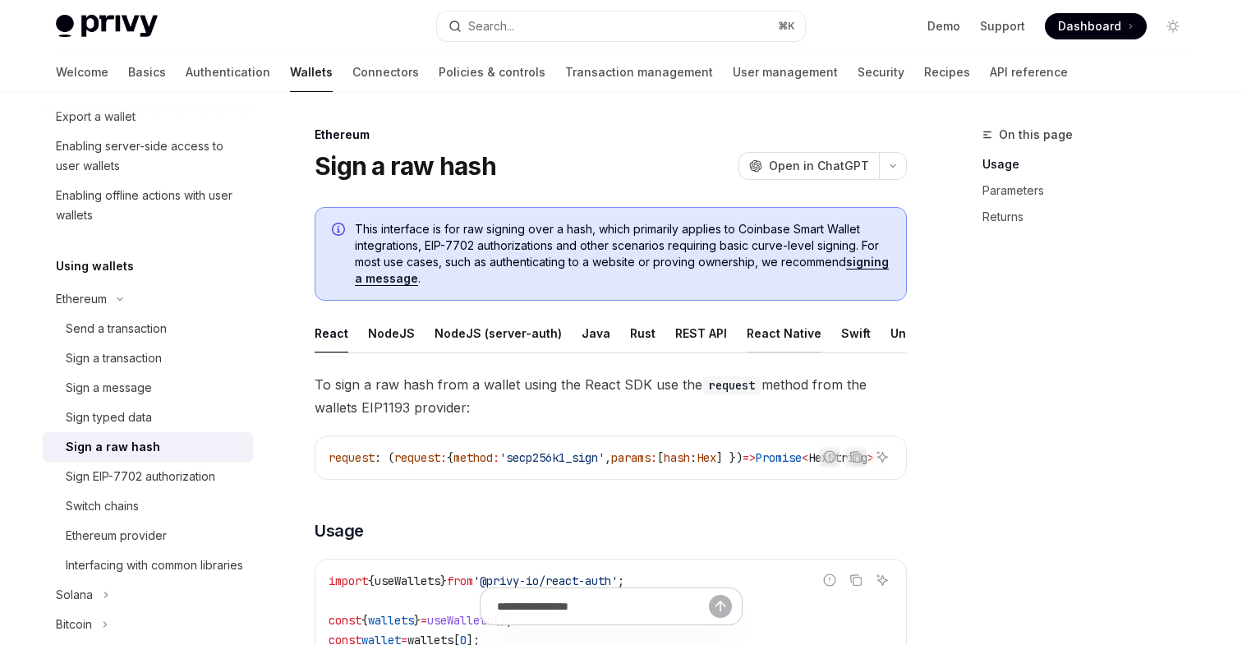
scroll to position [0, 112]
click at [828, 329] on div "Android" at bounding box center [850, 333] width 45 height 39
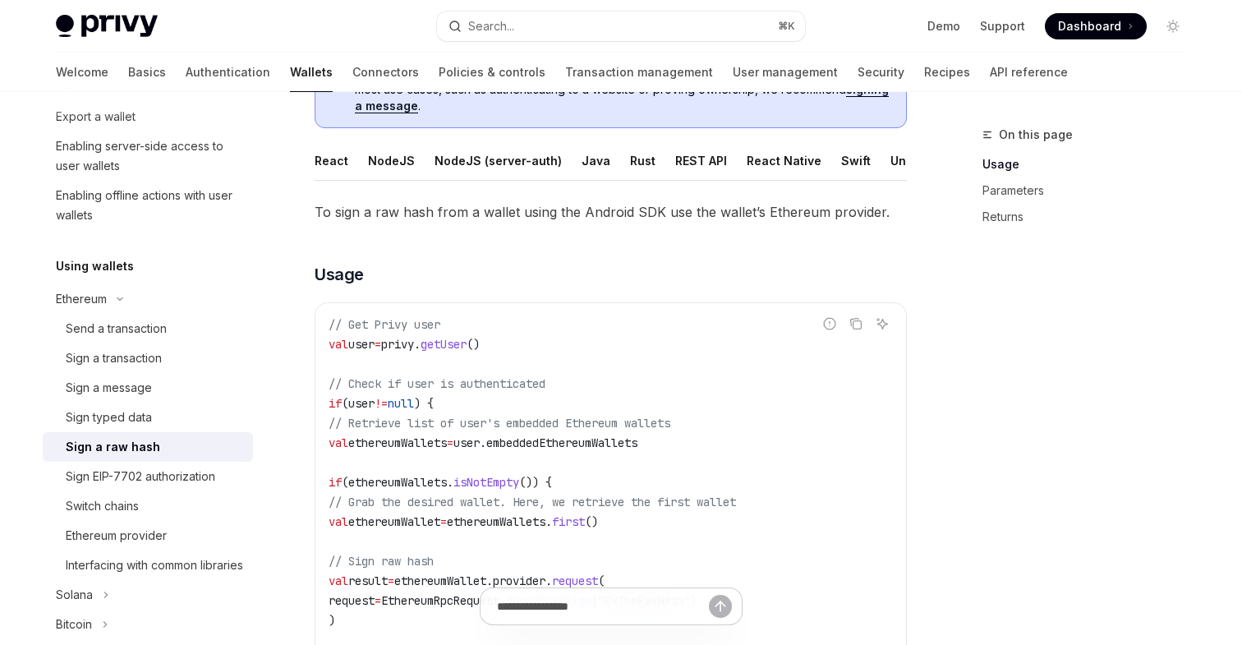
scroll to position [129, 0]
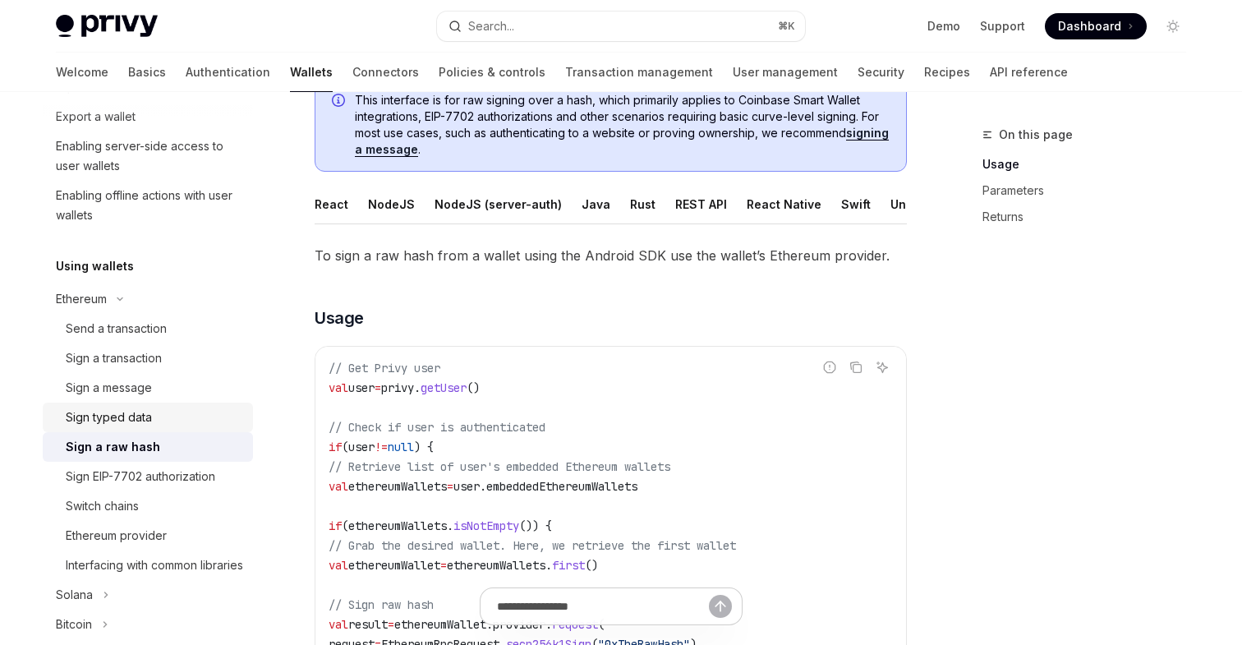
click at [112, 416] on div "Sign typed data" at bounding box center [109, 417] width 86 height 20
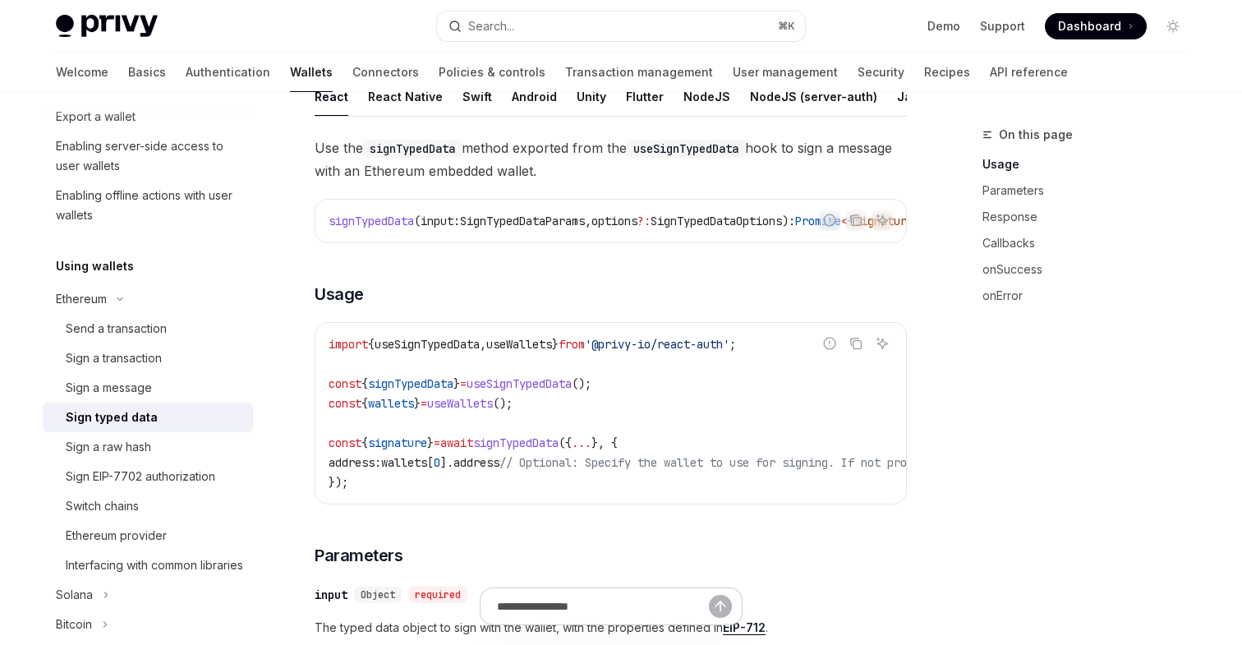
scroll to position [103, 0]
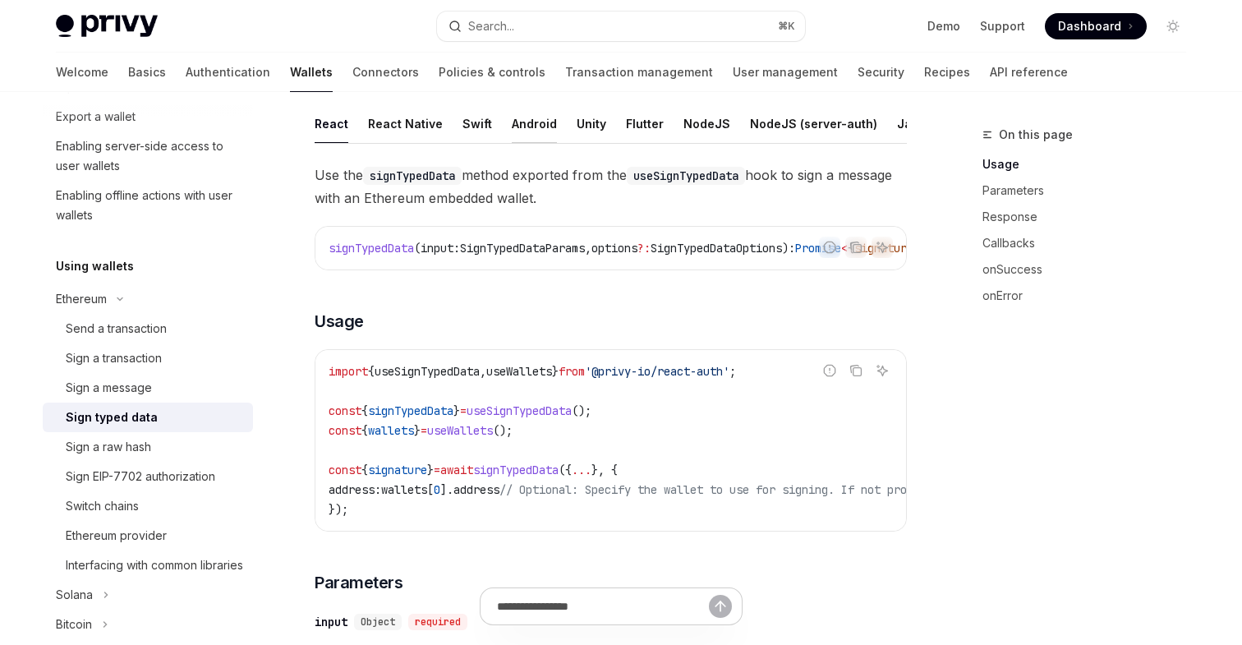
click at [525, 120] on div "Android" at bounding box center [534, 123] width 45 height 39
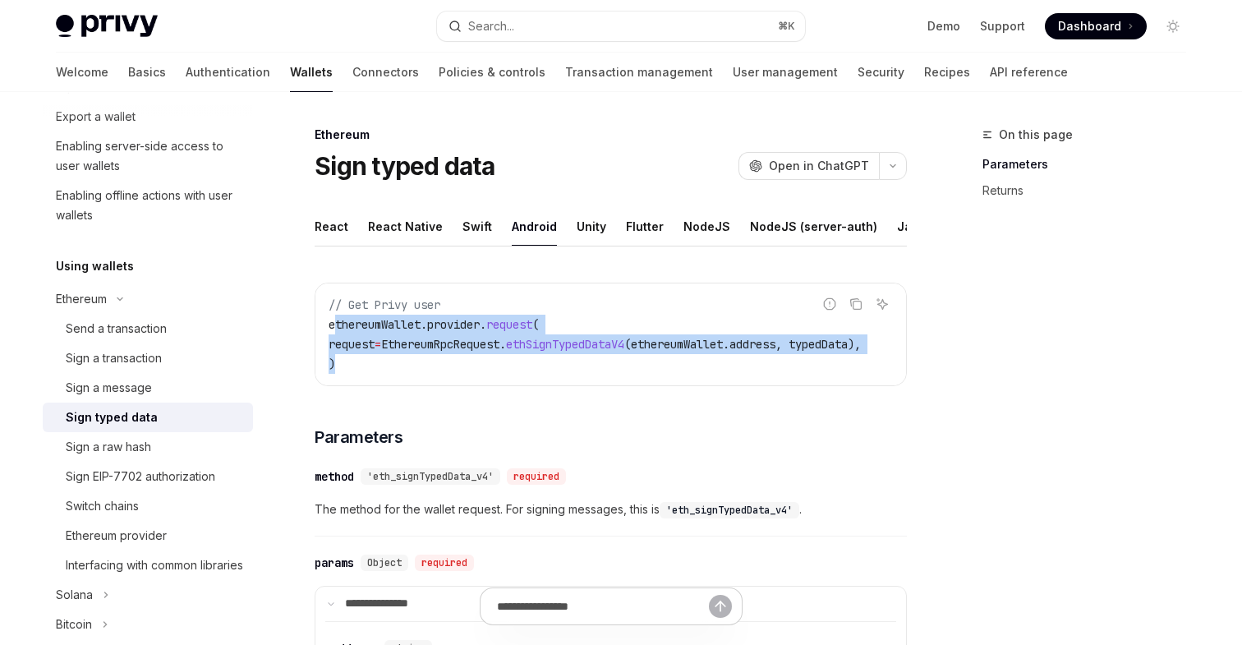
drag, startPoint x: 343, startPoint y: 368, endPoint x: 333, endPoint y: 333, distance: 35.9
click at [333, 333] on code "// Get Privy user ethereumWallet.provider. request ( request = EthereumRpcReque…" at bounding box center [615, 334] width 572 height 79
click at [375, 338] on span "request" at bounding box center [352, 344] width 46 height 15
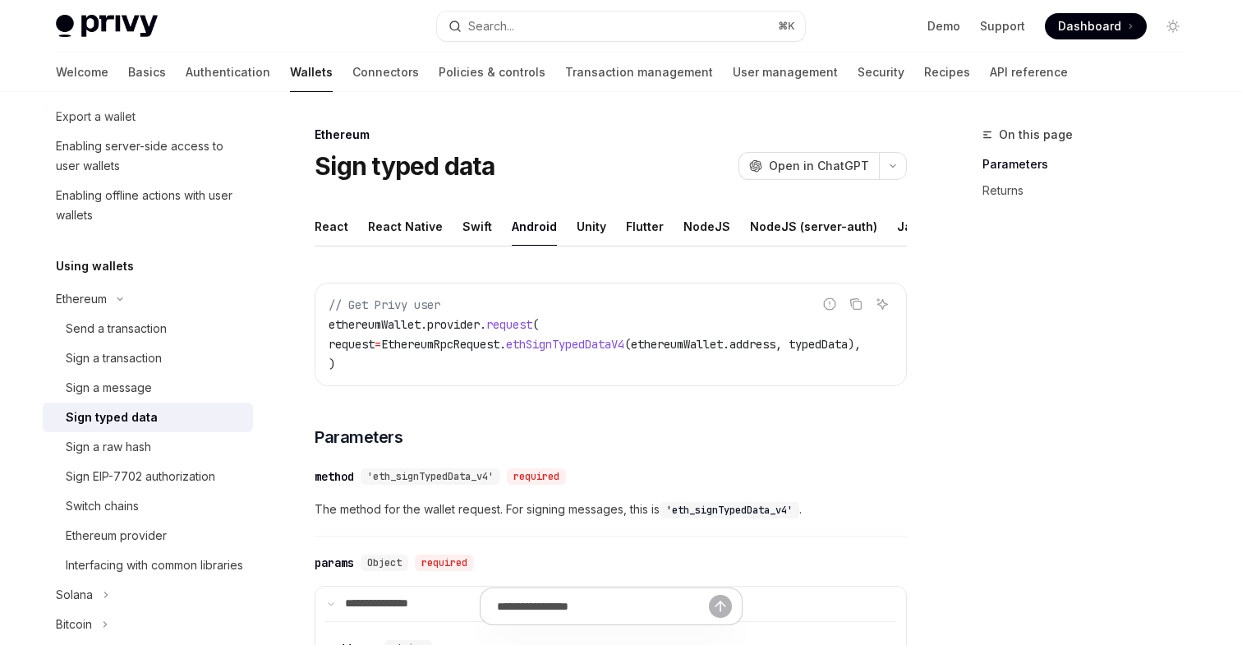
click at [375, 338] on span "request" at bounding box center [352, 344] width 46 height 15
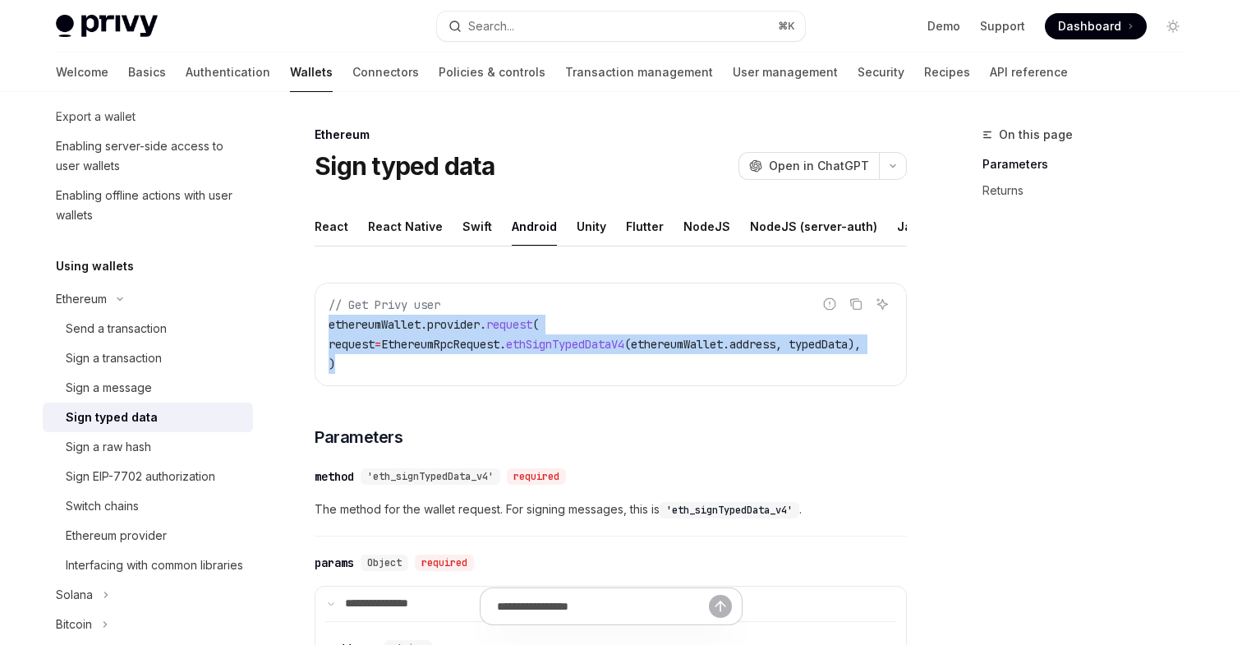
drag, startPoint x: 339, startPoint y: 370, endPoint x: 324, endPoint y: 330, distance: 42.9
click at [324, 330] on div "// Get Privy user ethereumWallet.provider. request ( request = EthereumRpcReque…" at bounding box center [610, 334] width 591 height 102
copy code "ethereumWallet.provider. request ( request = EthereumRpcRequest. ethSignTypedDa…"
click at [375, 345] on span "request" at bounding box center [352, 344] width 46 height 15
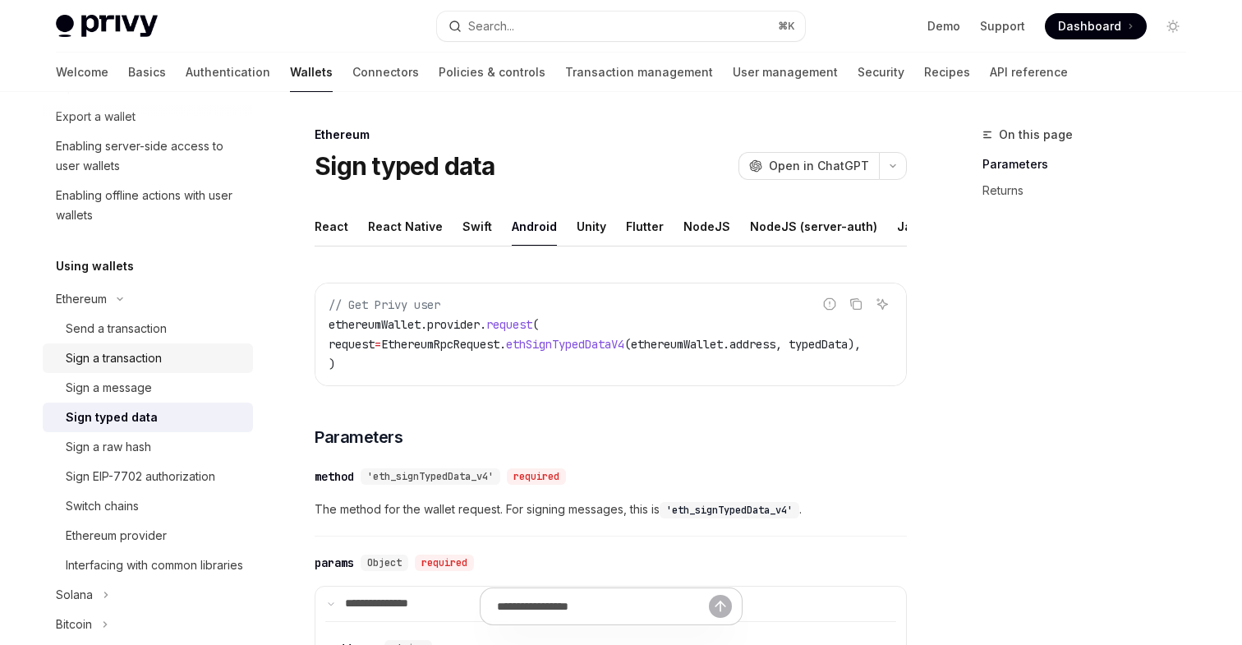
click at [135, 365] on div "Sign a transaction" at bounding box center [114, 358] width 96 height 20
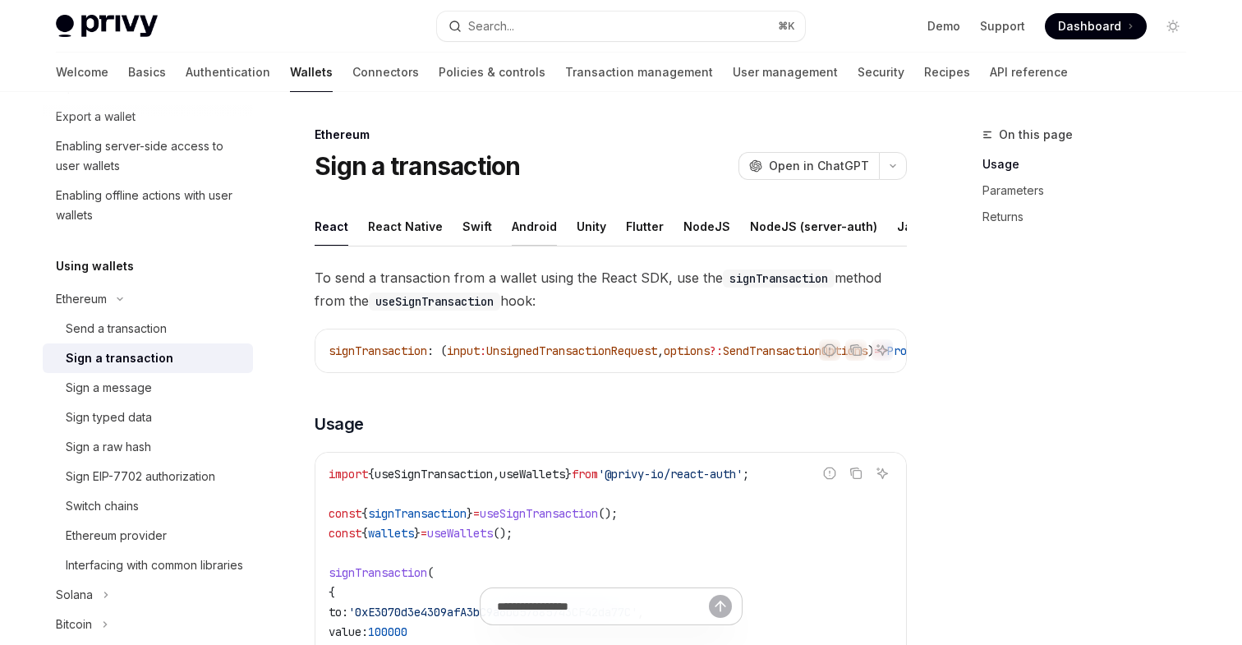
click at [531, 226] on div "Android" at bounding box center [534, 226] width 45 height 39
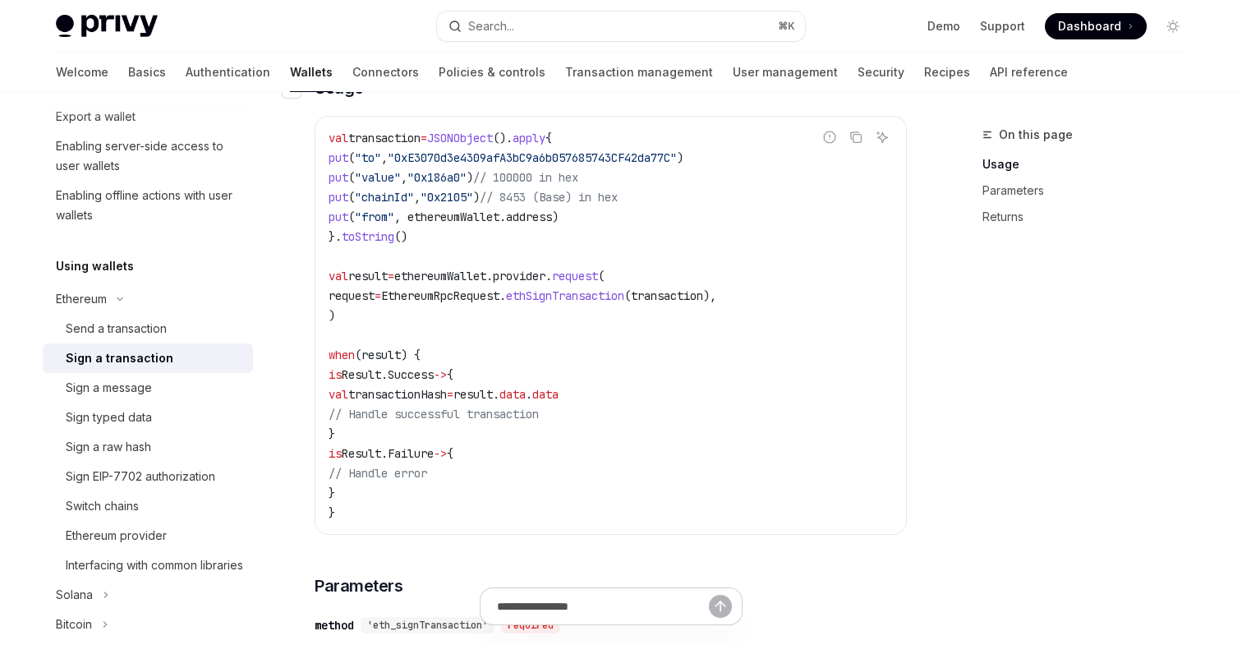
scroll to position [344, 0]
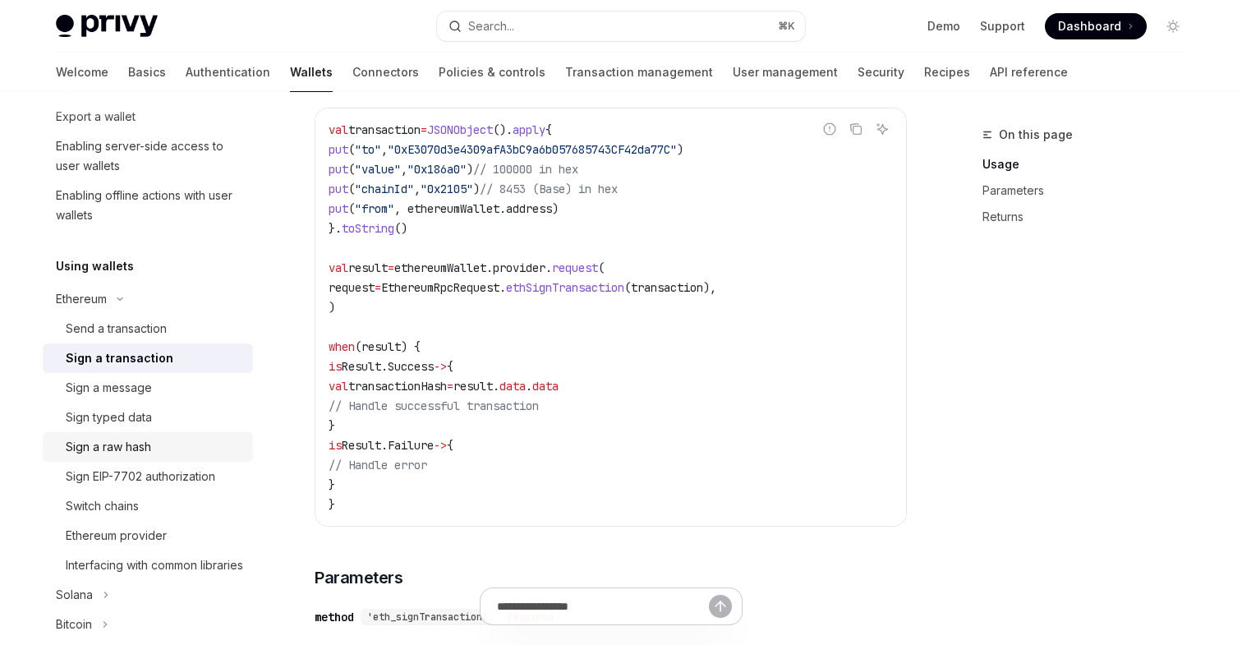
click at [124, 445] on div "Sign a raw hash" at bounding box center [108, 447] width 85 height 20
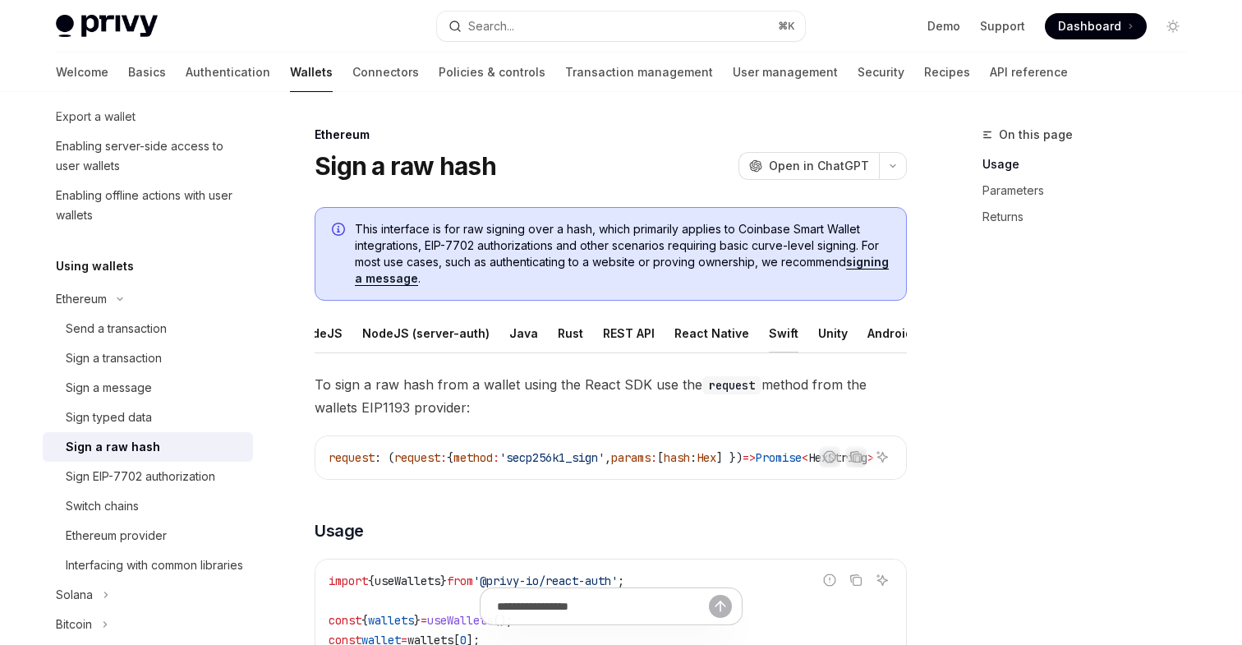
scroll to position [0, 112]
click at [828, 332] on div "Android" at bounding box center [850, 333] width 45 height 39
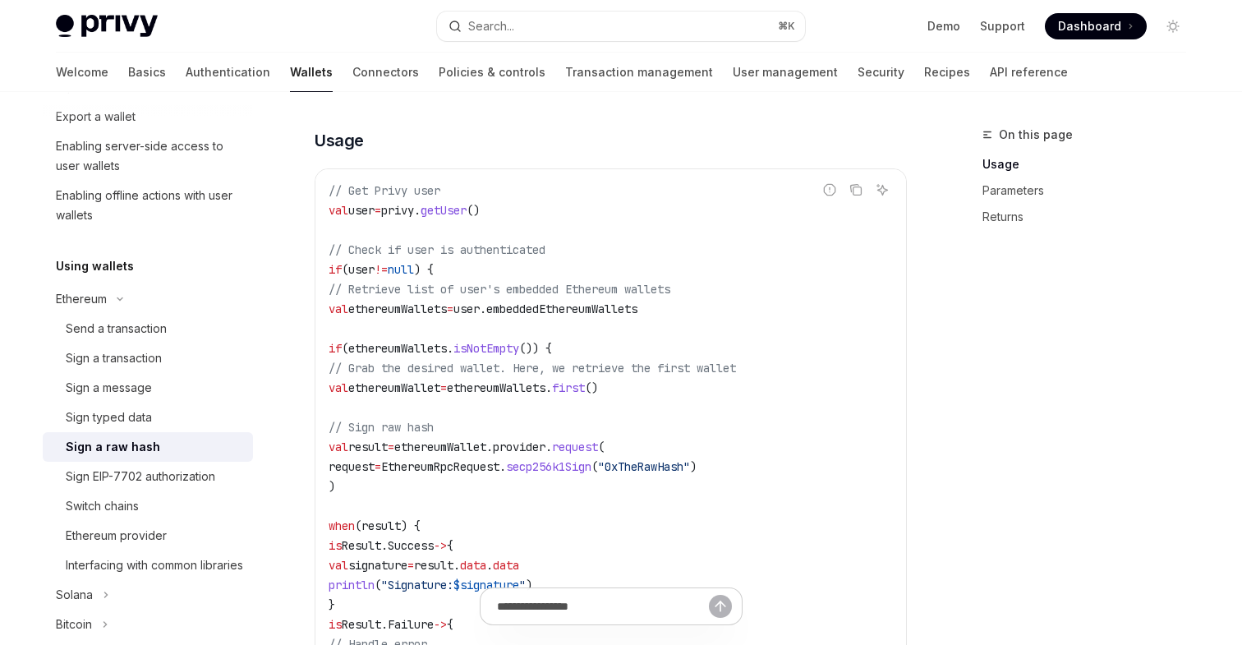
scroll to position [390, 0]
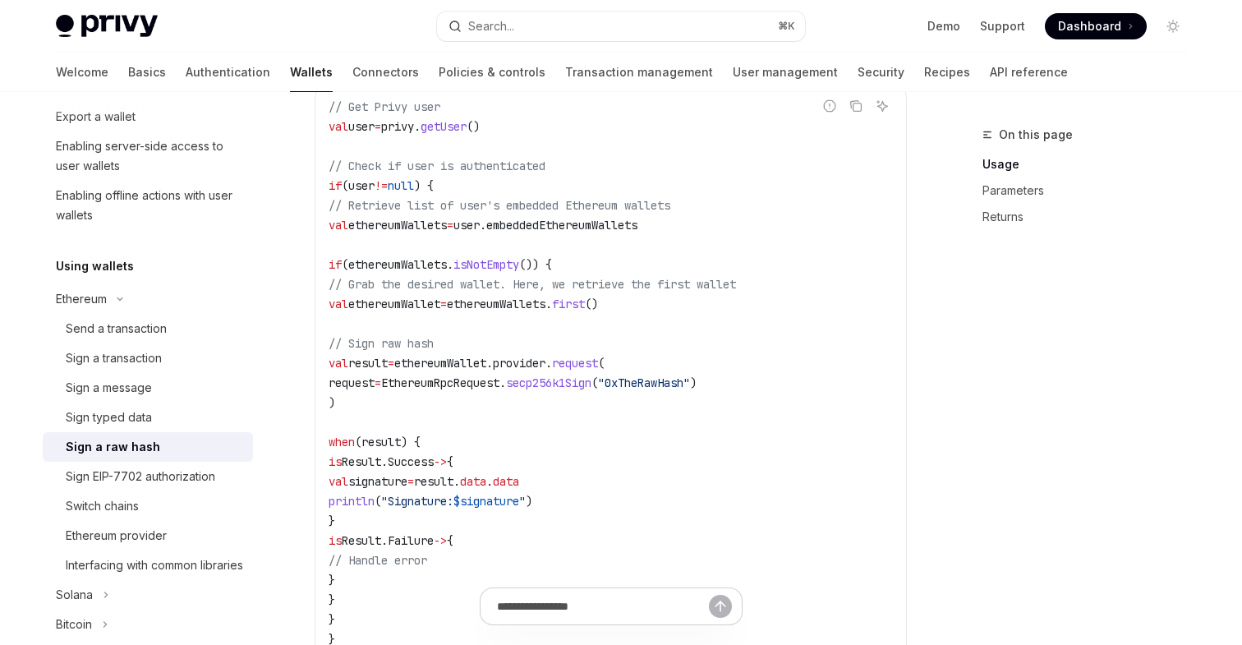
click at [690, 380] on span ""0xTheRawHash"" at bounding box center [644, 382] width 92 height 15
click at [591, 387] on span "secp256k1Sign" at bounding box center [548, 382] width 85 height 15
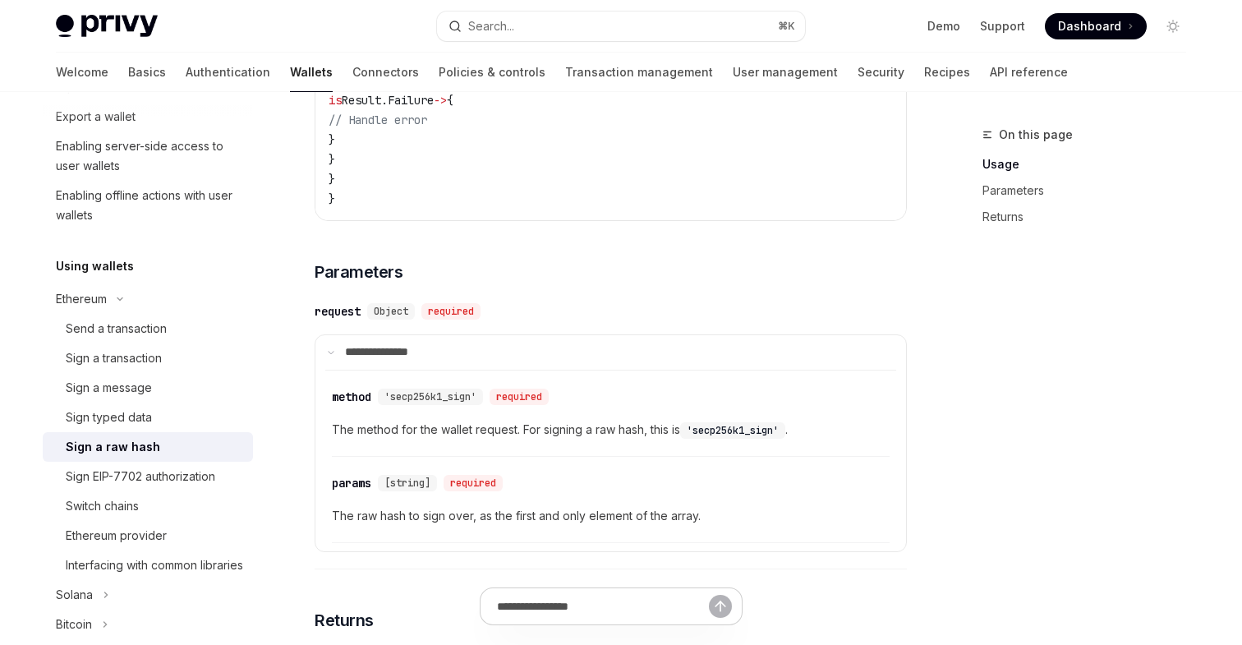
scroll to position [892, 0]
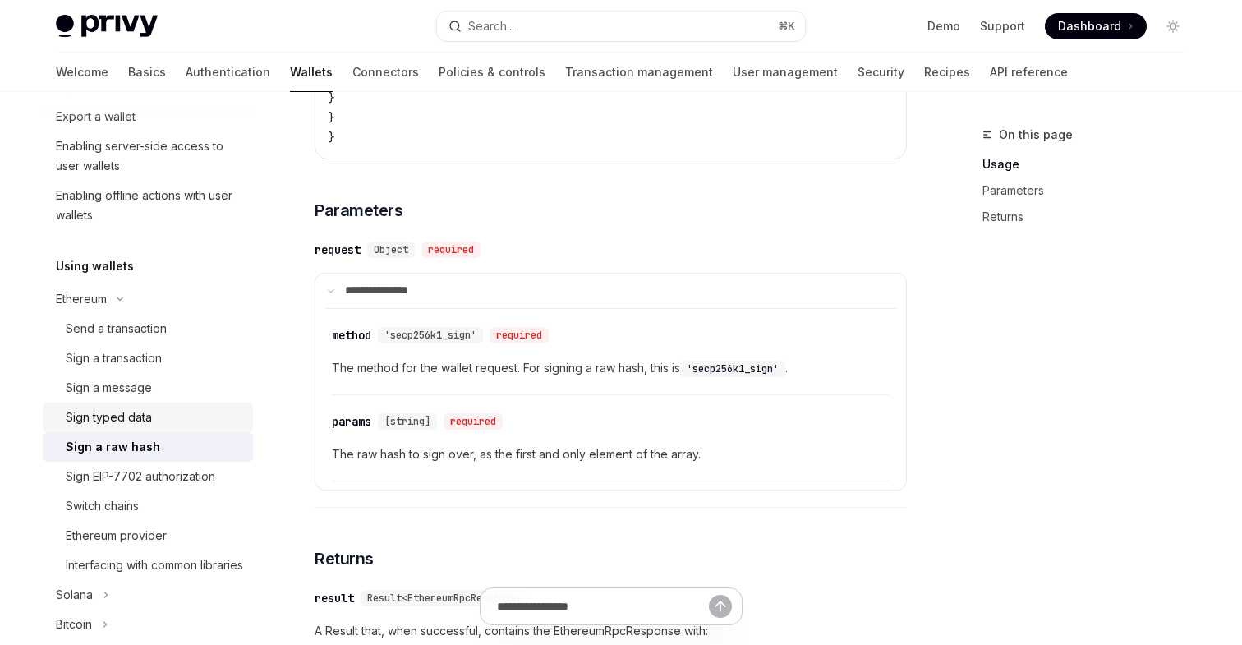
click at [110, 420] on div "Sign typed data" at bounding box center [109, 417] width 86 height 20
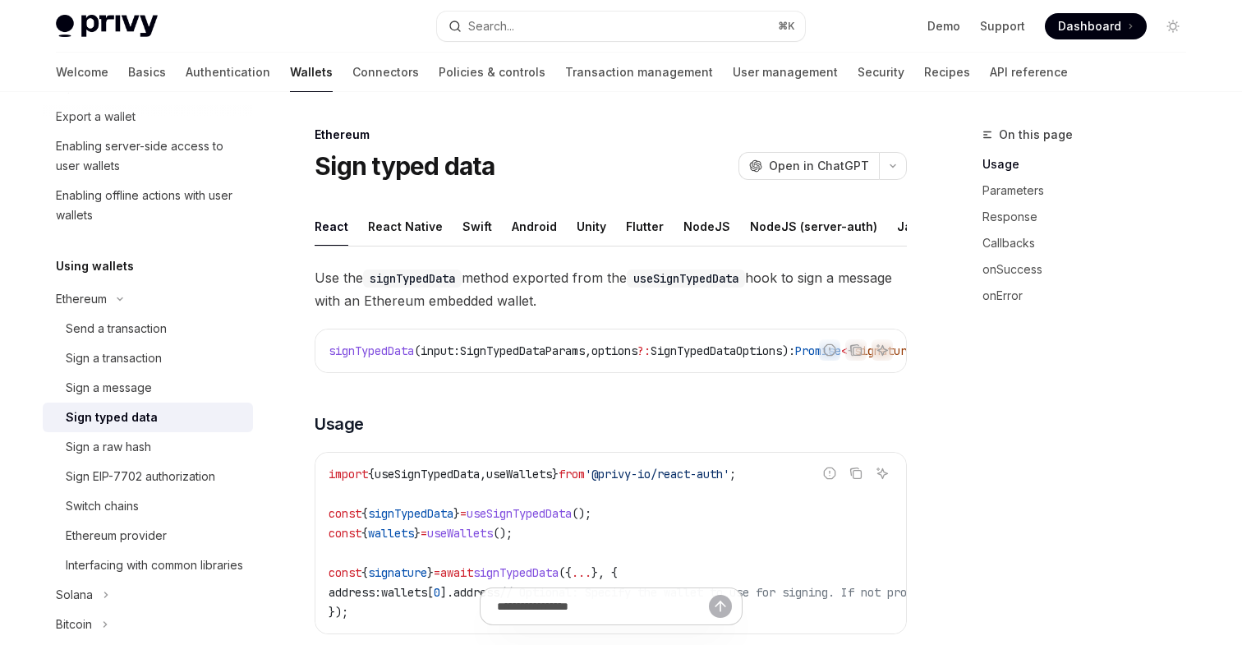
type textarea "*"
